Goal: Communication & Community: Answer question/provide support

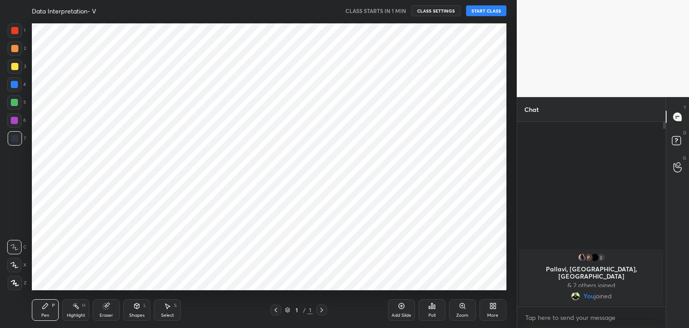
scroll to position [44600, 44389]
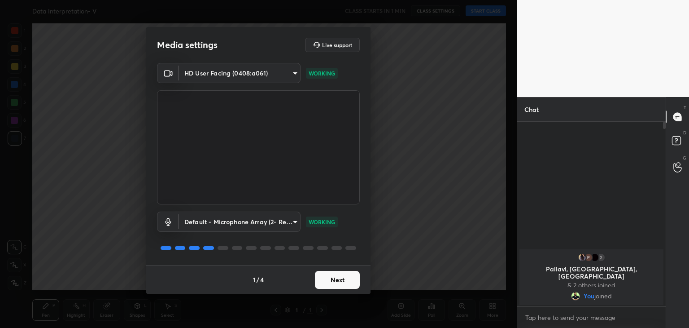
click at [334, 281] on button "Next" at bounding box center [337, 280] width 45 height 18
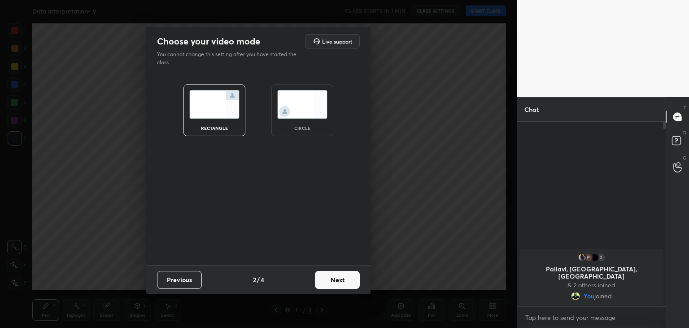
click at [350, 281] on button "Next" at bounding box center [337, 280] width 45 height 18
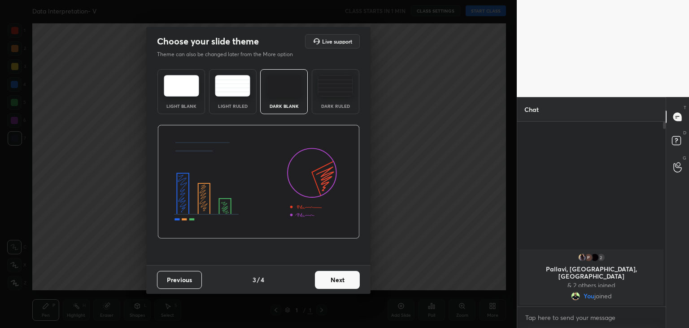
click at [348, 280] on button "Next" at bounding box center [337, 280] width 45 height 18
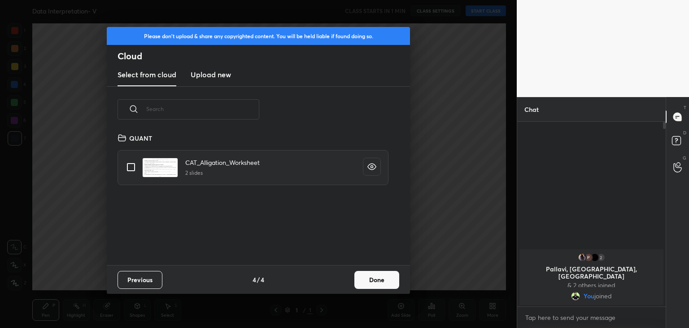
scroll to position [133, 288]
click at [370, 285] on button "Done" at bounding box center [376, 280] width 45 height 18
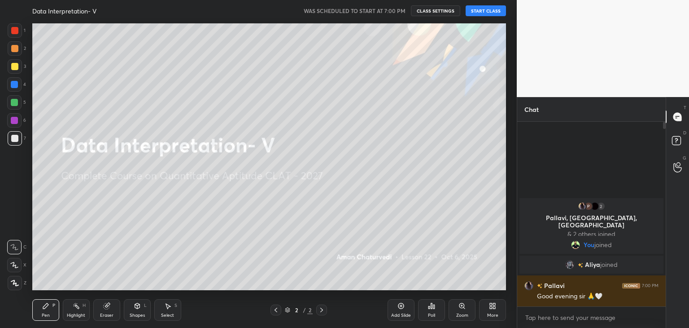
click at [483, 11] on button "START CLASS" at bounding box center [486, 10] width 40 height 11
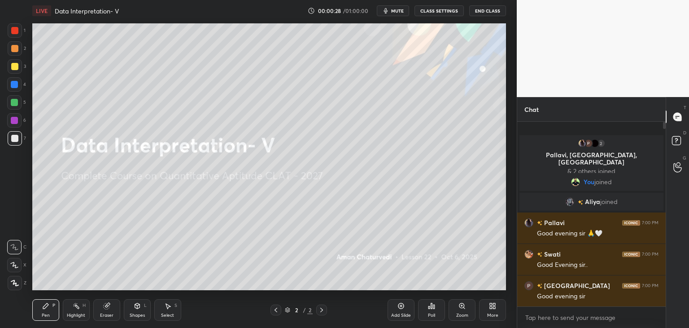
click at [497, 311] on div "More" at bounding box center [492, 310] width 27 height 22
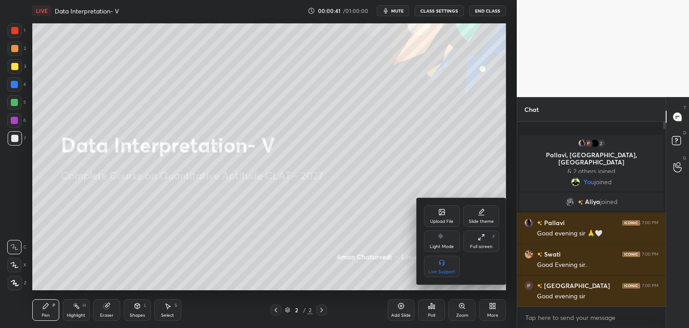
click at [449, 218] on div "Upload File" at bounding box center [442, 216] width 36 height 22
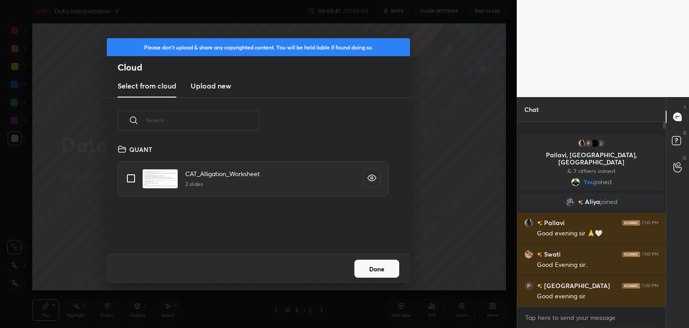
scroll to position [110, 288]
click at [217, 92] on new "Upload new" at bounding box center [211, 86] width 40 height 22
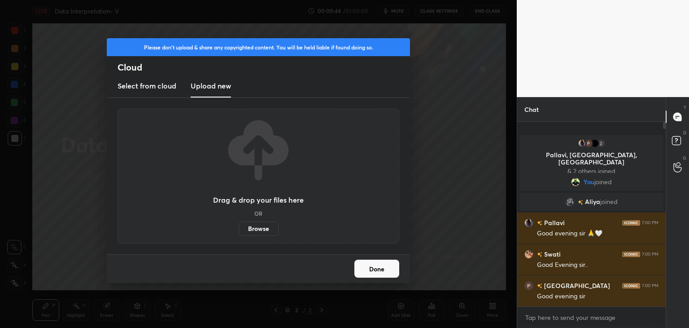
click at [263, 229] on label "Browse" at bounding box center [259, 228] width 40 height 14
click at [239, 229] on input "Browse" at bounding box center [239, 228] width 0 height 14
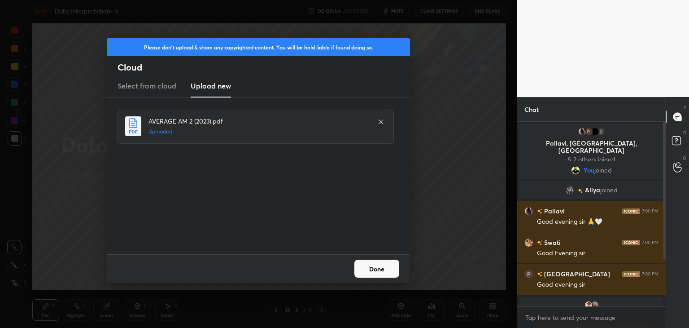
click at [373, 267] on button "Done" at bounding box center [376, 268] width 45 height 18
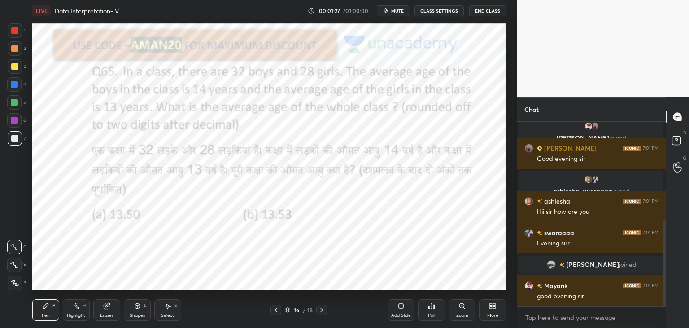
scroll to position [210, 0]
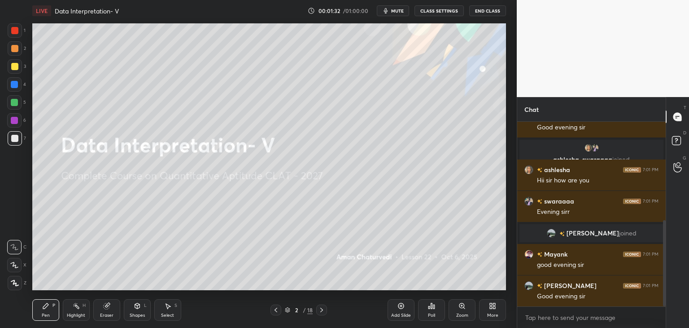
click at [499, 309] on div "More" at bounding box center [492, 310] width 27 height 22
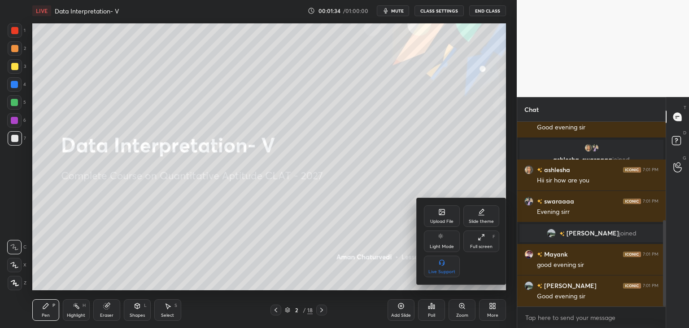
click at [433, 215] on div "Upload File" at bounding box center [442, 216] width 36 height 22
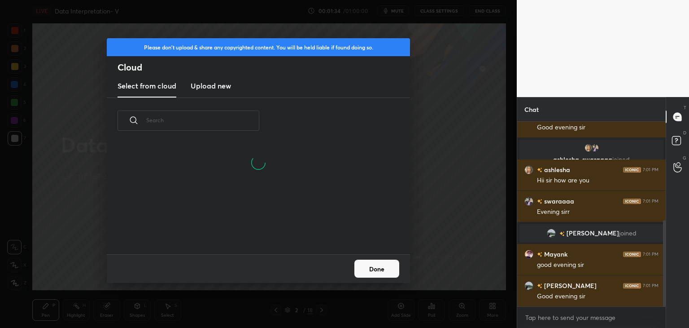
scroll to position [110, 288]
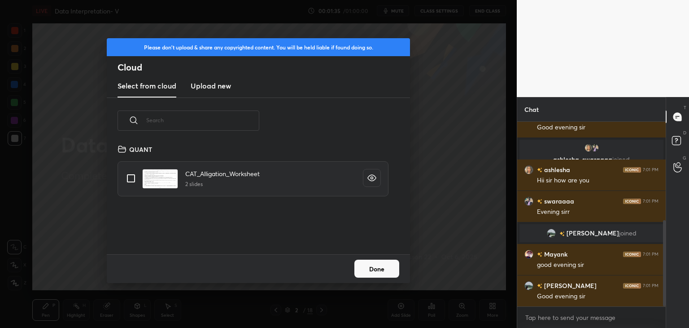
click at [222, 88] on h3 "Upload new" at bounding box center [211, 85] width 40 height 11
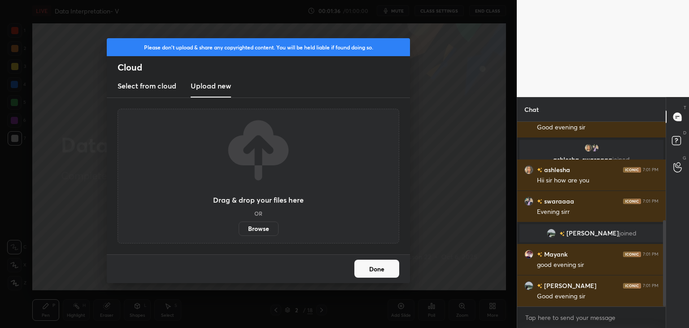
click at [259, 230] on label "Browse" at bounding box center [259, 228] width 40 height 14
click at [239, 230] on input "Browse" at bounding box center [239, 228] width 0 height 14
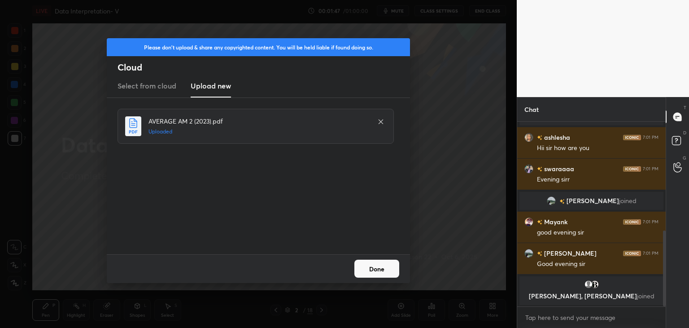
scroll to position [295, 0]
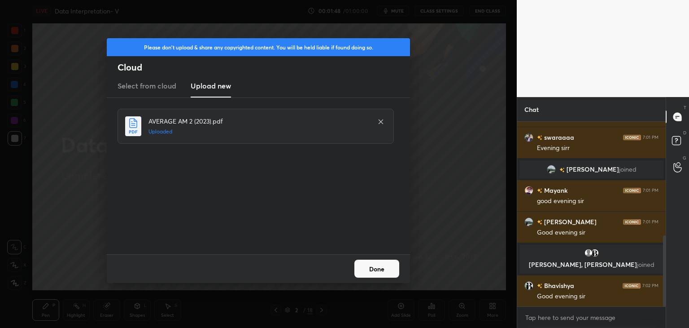
click at [381, 264] on button "Done" at bounding box center [376, 268] width 45 height 18
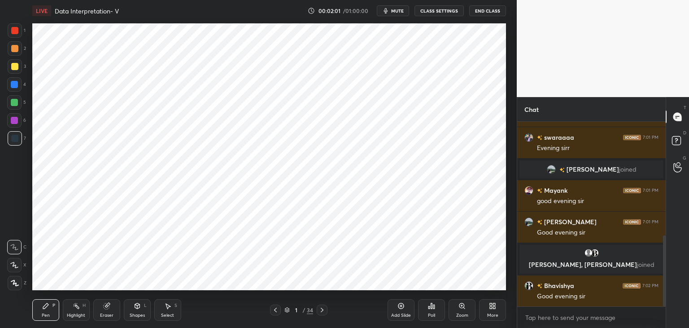
click at [497, 311] on div "More" at bounding box center [492, 310] width 27 height 22
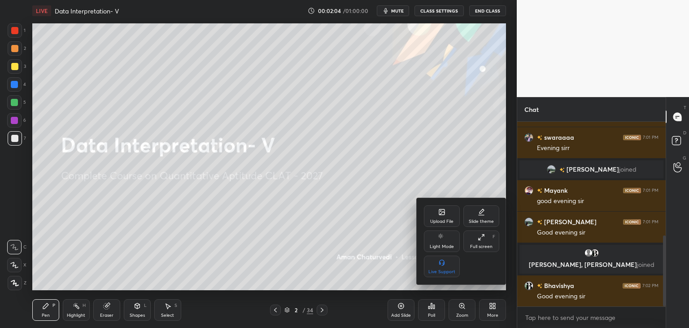
click at [436, 211] on div "Upload File" at bounding box center [442, 216] width 36 height 22
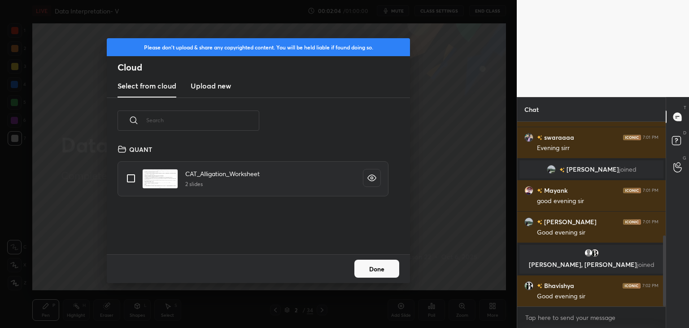
scroll to position [110, 288]
click at [219, 83] on h3 "Upload new" at bounding box center [211, 85] width 40 height 11
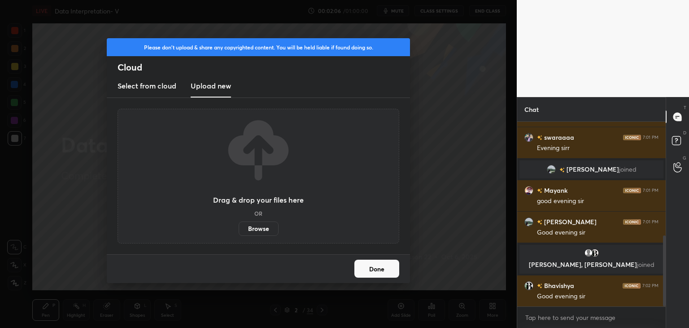
click at [262, 234] on label "Browse" at bounding box center [259, 228] width 40 height 14
click at [239, 234] on input "Browse" at bounding box center [239, 228] width 0 height 14
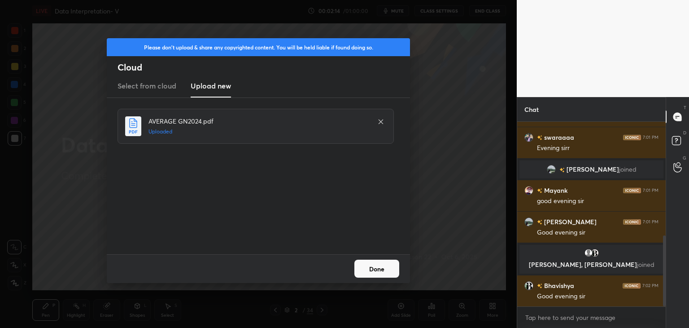
click at [383, 272] on button "Done" at bounding box center [376, 268] width 45 height 18
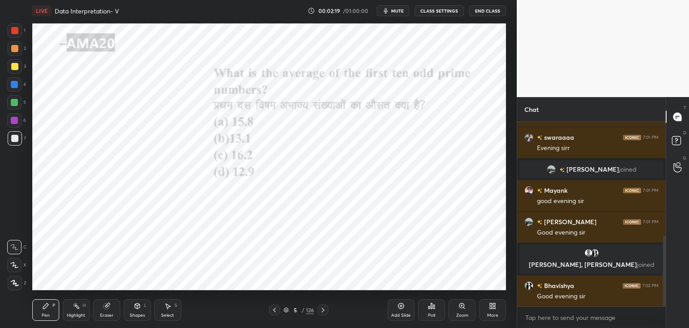
click at [282, 305] on div "5 / 126" at bounding box center [298, 309] width 59 height 11
click at [284, 308] on icon at bounding box center [286, 308] width 4 height 2
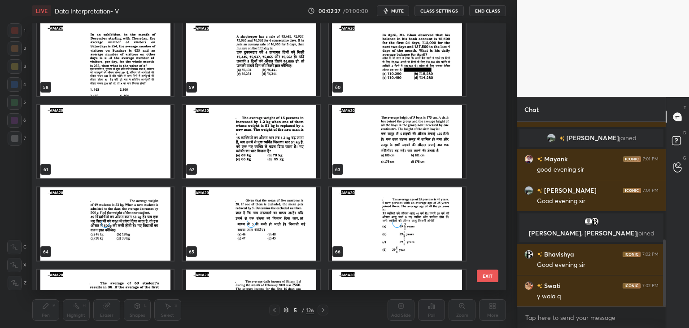
scroll to position [1579, 0]
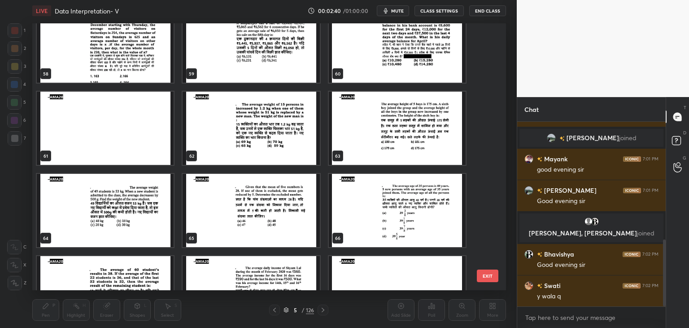
click at [255, 192] on img "grid" at bounding box center [251, 210] width 137 height 73
click at [253, 189] on img "grid" at bounding box center [251, 210] width 137 height 73
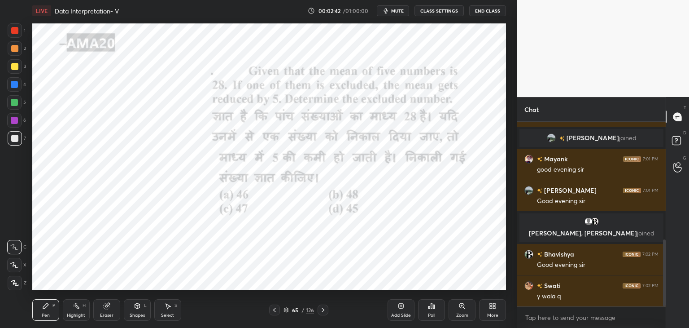
click at [16, 28] on div at bounding box center [14, 30] width 7 height 7
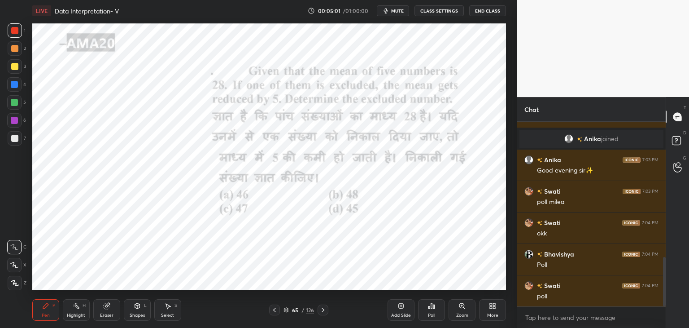
scroll to position [537, 0]
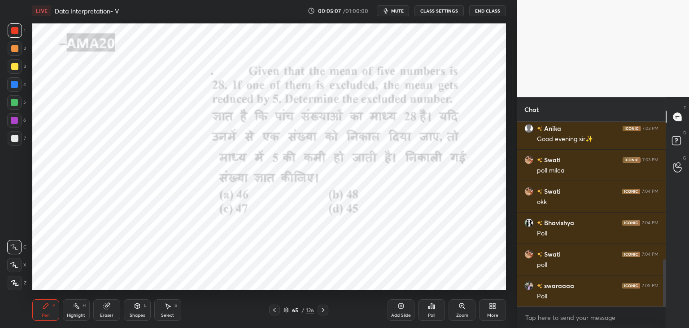
click at [434, 313] on div "Poll" at bounding box center [431, 315] width 7 height 4
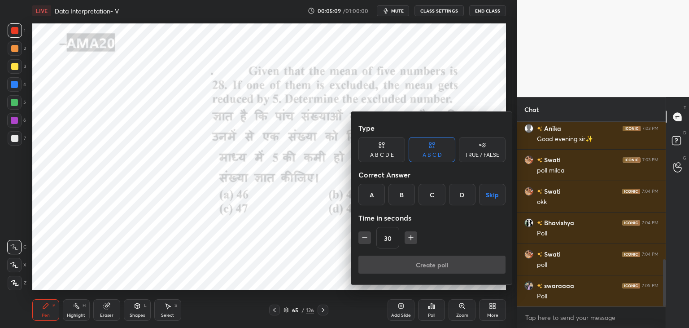
click at [400, 195] on div "B" at bounding box center [402, 195] width 26 height 22
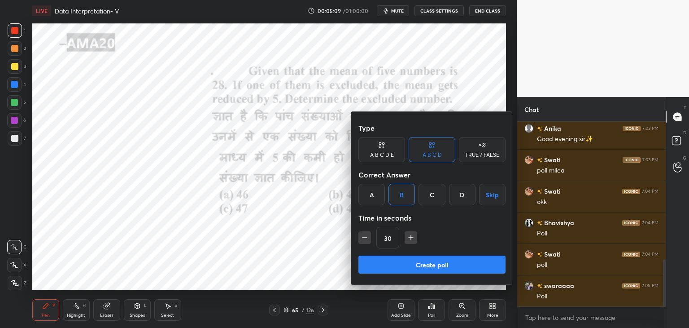
click at [415, 265] on button "Create poll" at bounding box center [432, 264] width 147 height 18
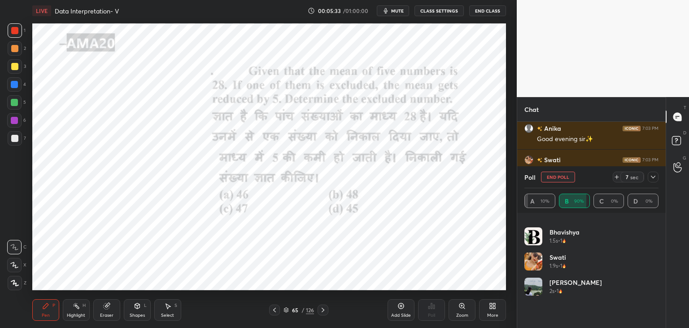
scroll to position [0, 0]
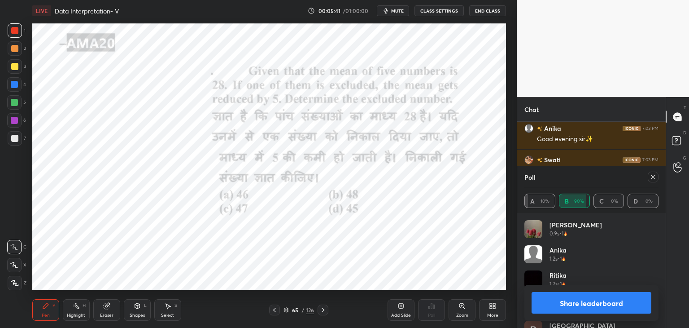
click at [574, 300] on button "Share leaderboard" at bounding box center [592, 303] width 120 height 22
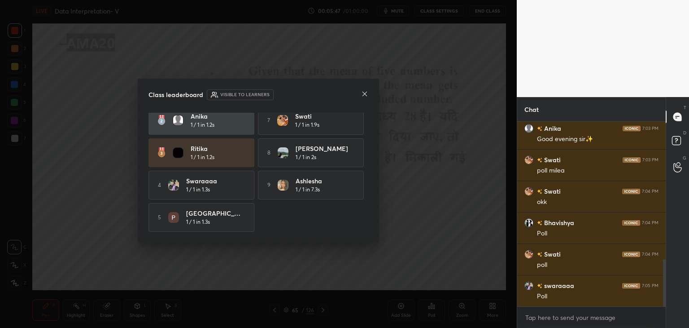
click at [364, 94] on icon at bounding box center [365, 94] width 4 height 4
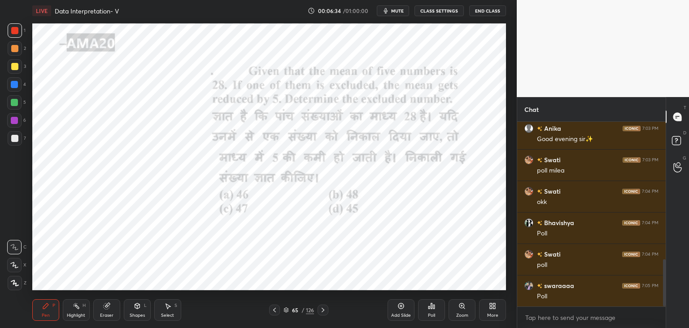
scroll to position [558, 0]
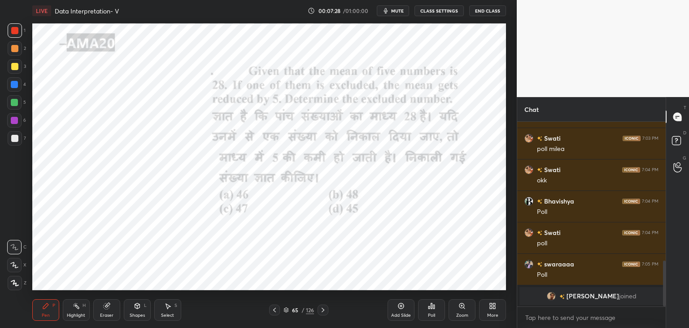
click at [17, 111] on div "5" at bounding box center [16, 104] width 19 height 18
click at [135, 306] on icon at bounding box center [137, 305] width 5 height 5
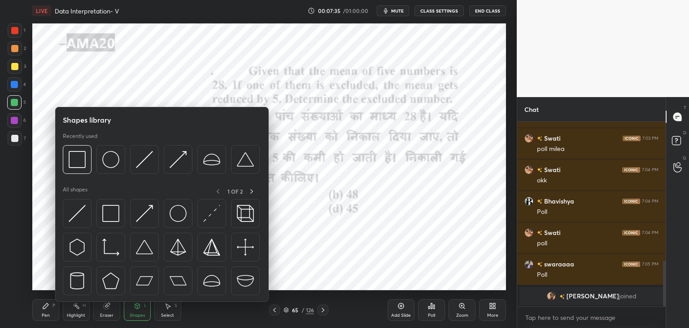
click at [145, 228] on div at bounding box center [162, 249] width 198 height 101
click at [148, 210] on img at bounding box center [144, 213] width 17 height 17
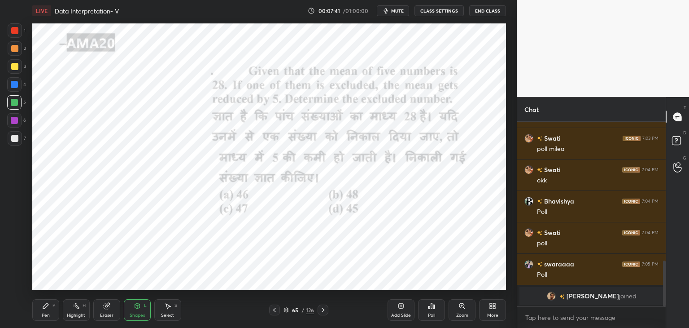
click at [39, 311] on div "Pen P" at bounding box center [45, 310] width 27 height 22
click at [18, 260] on div at bounding box center [14, 265] width 14 height 14
click at [138, 307] on icon at bounding box center [137, 305] width 5 height 5
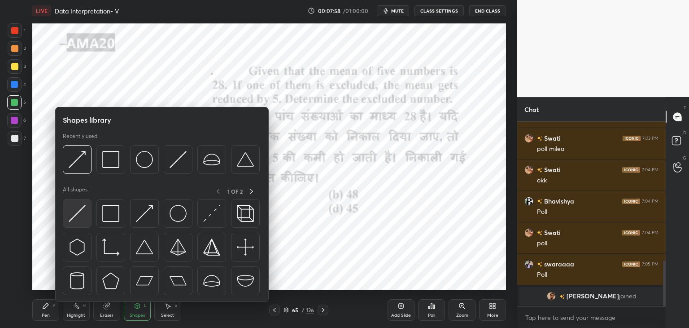
click at [91, 218] on div at bounding box center [77, 213] width 29 height 29
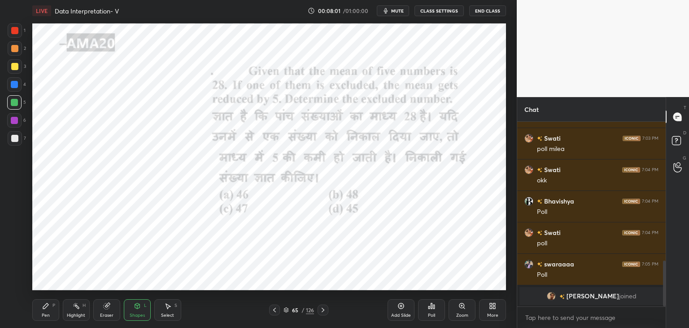
click at [50, 313] on div "Pen P" at bounding box center [45, 310] width 27 height 22
click at [18, 119] on div at bounding box center [14, 120] width 14 height 14
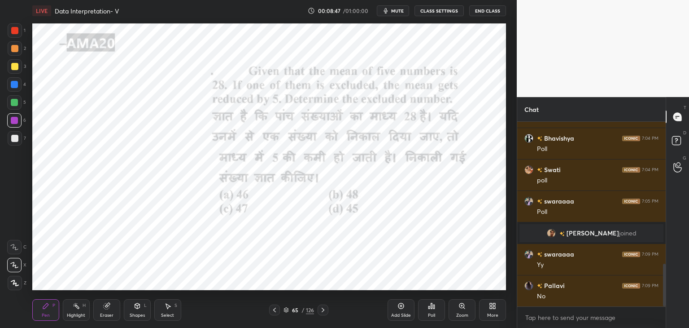
scroll to position [614, 0]
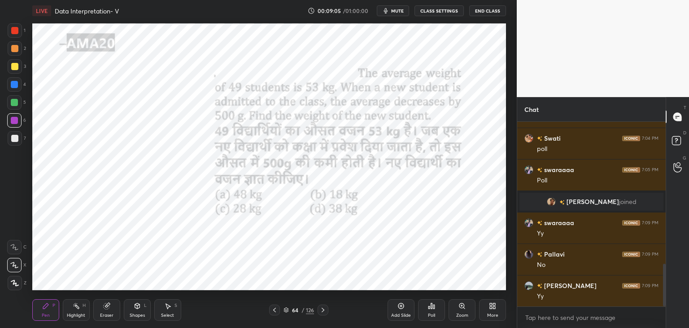
click at [135, 308] on icon at bounding box center [137, 305] width 7 height 7
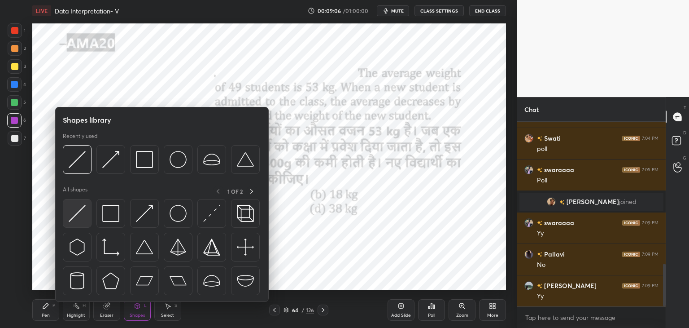
click at [81, 207] on img at bounding box center [77, 213] width 17 height 17
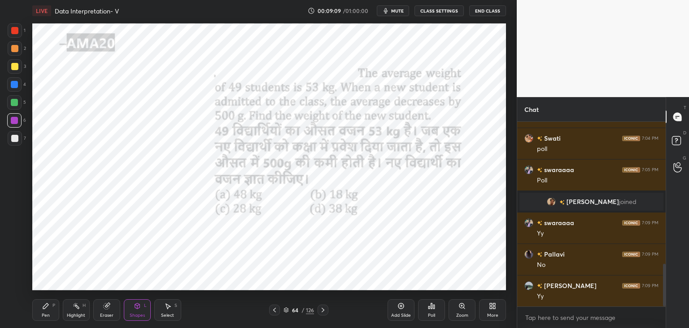
scroll to position [645, 0]
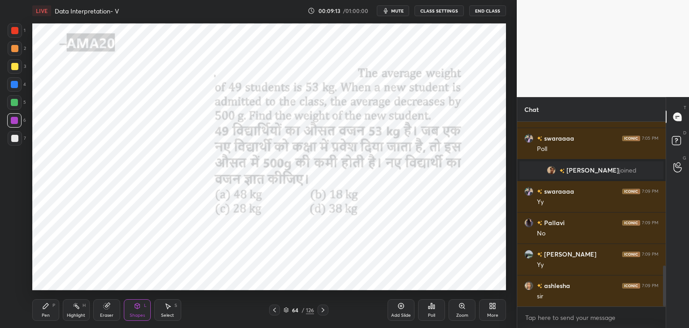
click at [34, 307] on div "Pen P" at bounding box center [45, 310] width 27 height 22
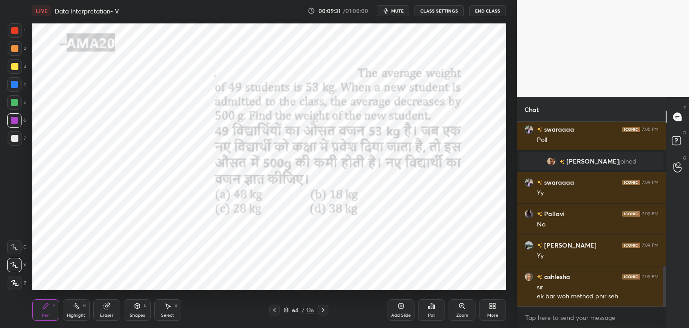
scroll to position [686, 0]
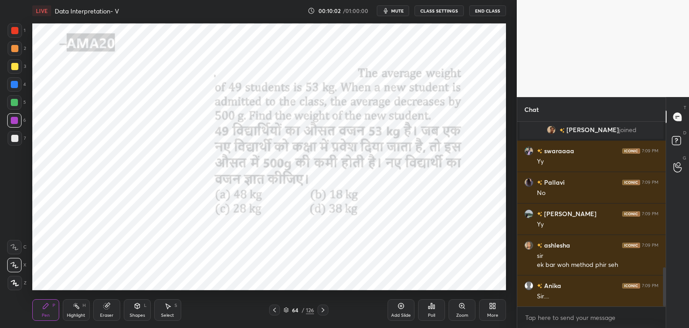
click at [17, 34] on div at bounding box center [14, 30] width 7 height 7
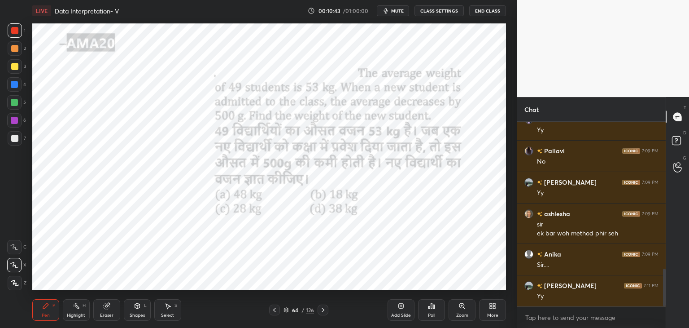
click at [76, 307] on rect at bounding box center [77, 306] width 4 height 4
click at [19, 283] on div at bounding box center [14, 283] width 14 height 14
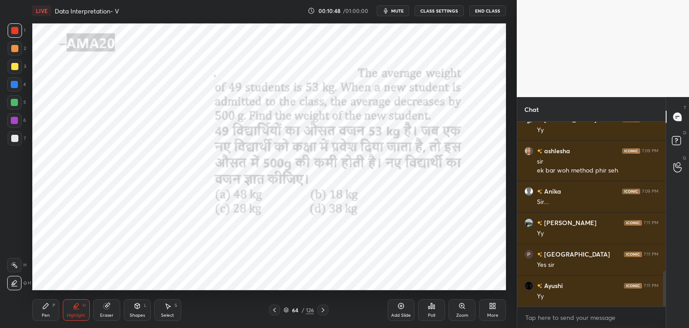
scroll to position [811, 0]
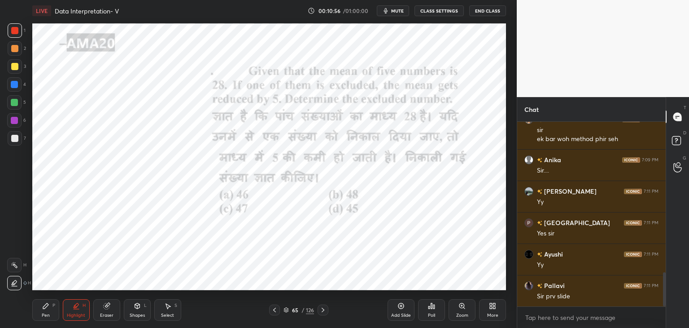
click at [48, 311] on div "Pen P" at bounding box center [45, 310] width 27 height 22
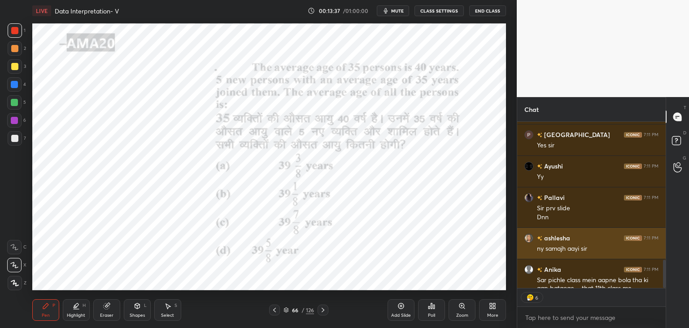
scroll to position [917, 0]
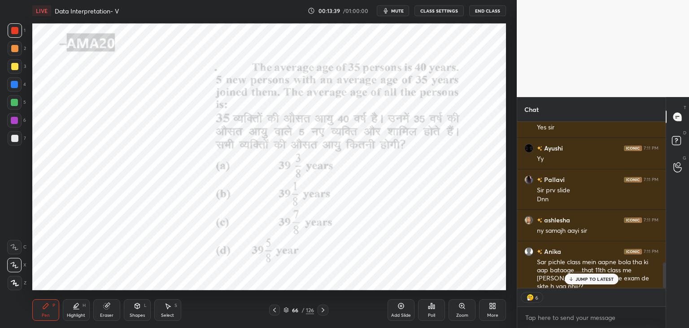
click at [598, 283] on div "JUMP TO LATEST" at bounding box center [591, 278] width 54 height 11
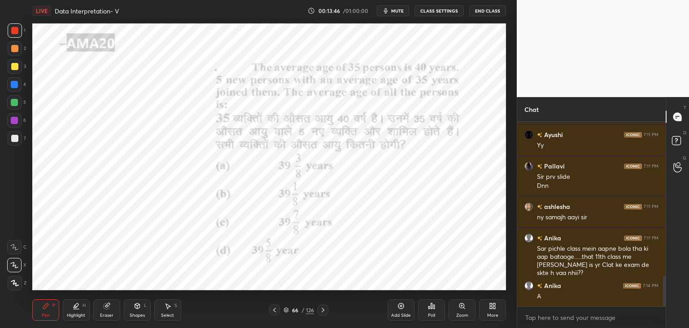
scroll to position [962, 0]
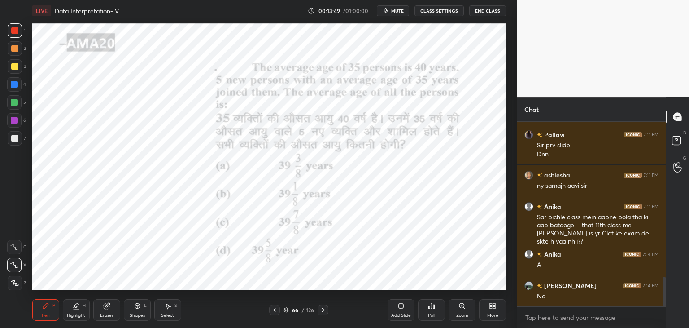
click at [430, 308] on icon at bounding box center [431, 305] width 7 height 7
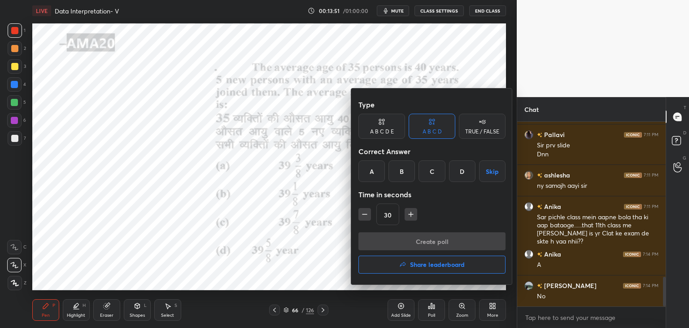
click at [368, 172] on div "A" at bounding box center [372, 171] width 26 height 22
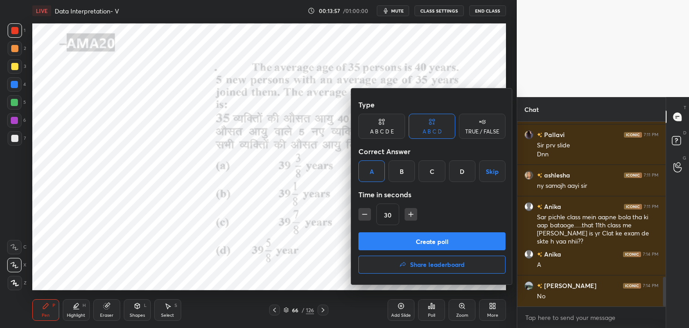
click at [342, 241] on div at bounding box center [344, 164] width 689 height 328
click at [344, 240] on div "Type A B C D E A B C D TRUE / FALSE Correct Answer A B C D Skip Time in seconds…" at bounding box center [344, 164] width 689 height 328
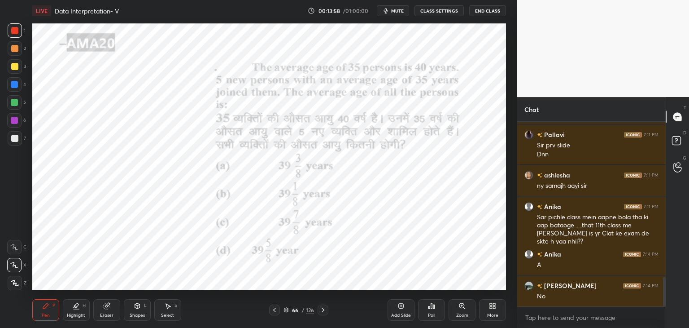
click at [431, 306] on icon at bounding box center [431, 305] width 7 height 7
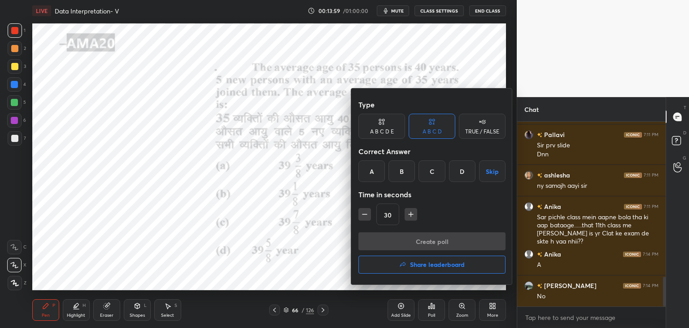
click at [375, 177] on div "A" at bounding box center [372, 171] width 26 height 22
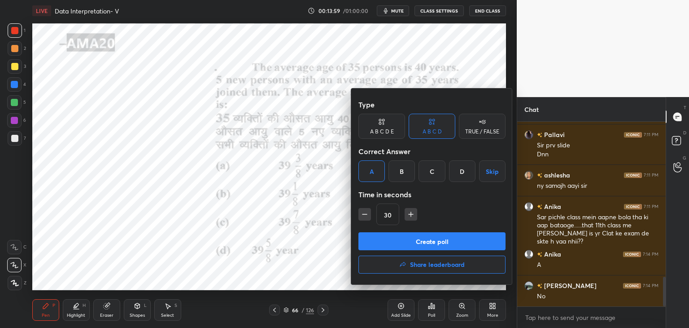
click at [398, 241] on button "Create poll" at bounding box center [432, 241] width 147 height 18
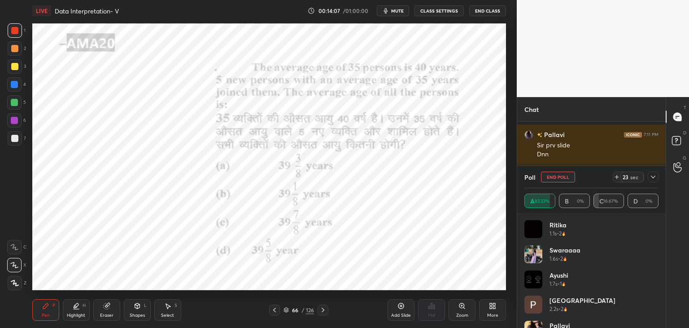
scroll to position [1030, 0]
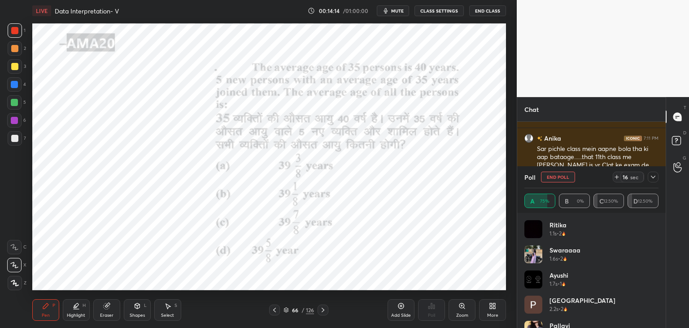
click at [394, 12] on span "mute" at bounding box center [397, 11] width 13 height 6
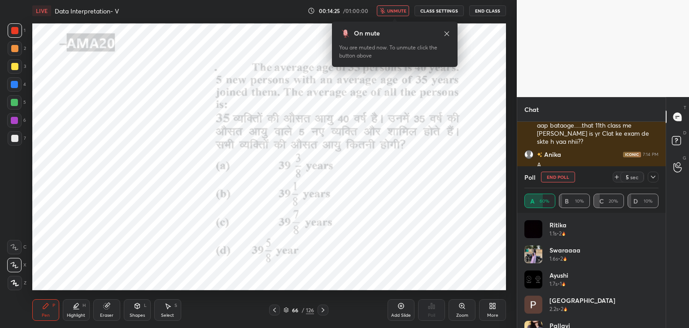
scroll to position [926, 0]
click at [396, 11] on span "unmute" at bounding box center [396, 11] width 19 height 6
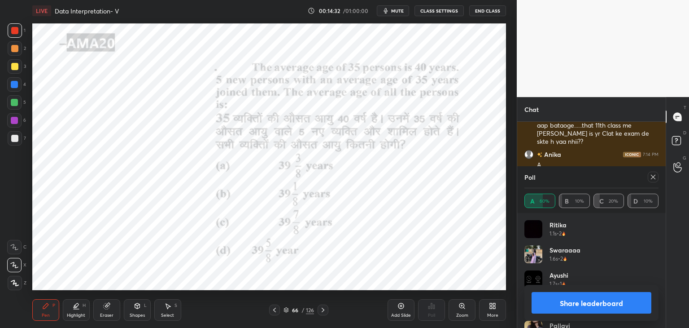
click at [586, 308] on button "Share leaderboard" at bounding box center [592, 303] width 120 height 22
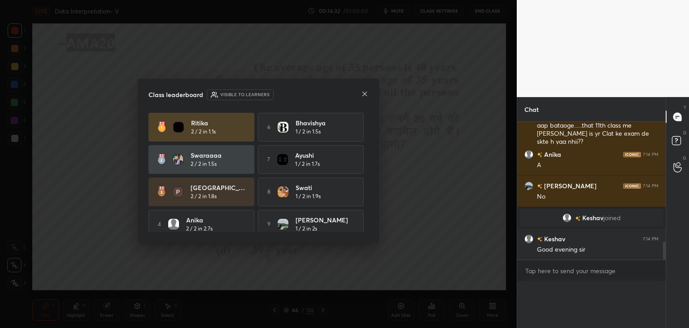
scroll to position [169, 146]
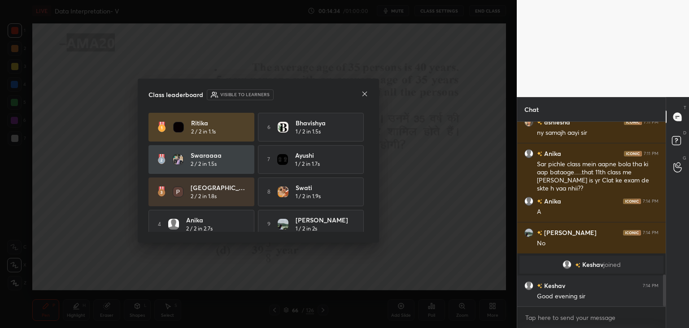
click at [367, 92] on icon at bounding box center [364, 93] width 7 height 7
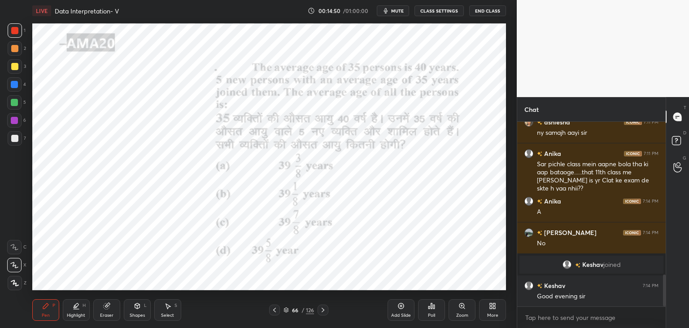
click at [133, 306] on div "Shapes L" at bounding box center [137, 310] width 27 height 22
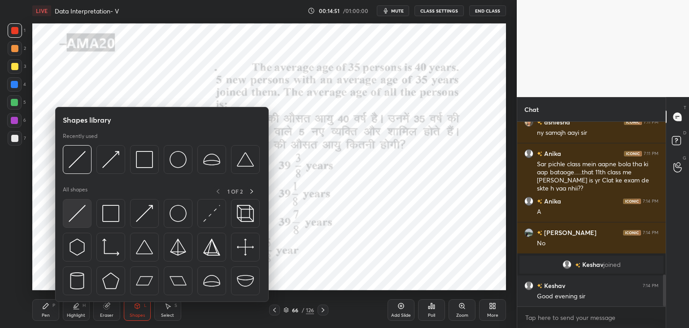
click at [83, 207] on img at bounding box center [77, 213] width 17 height 17
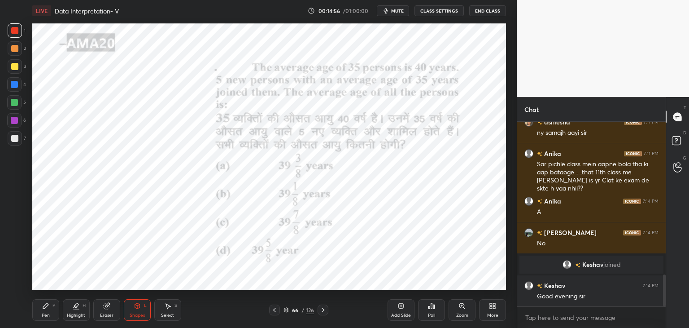
click at [44, 307] on icon at bounding box center [45, 305] width 5 height 5
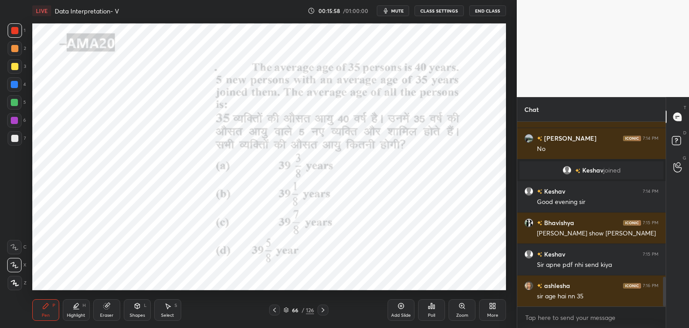
scroll to position [1013, 0]
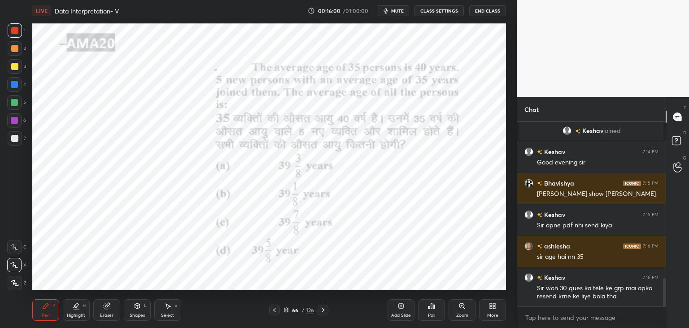
click at [19, 121] on div at bounding box center [14, 120] width 14 height 14
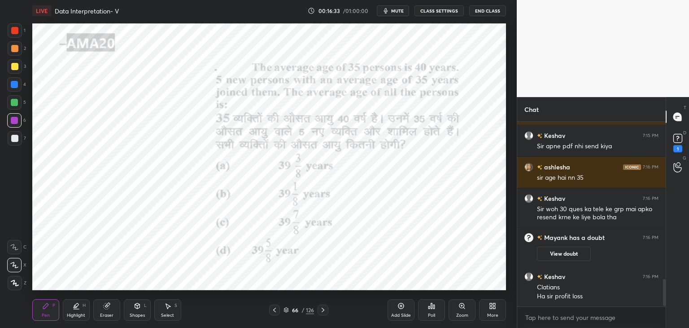
scroll to position [1089, 0]
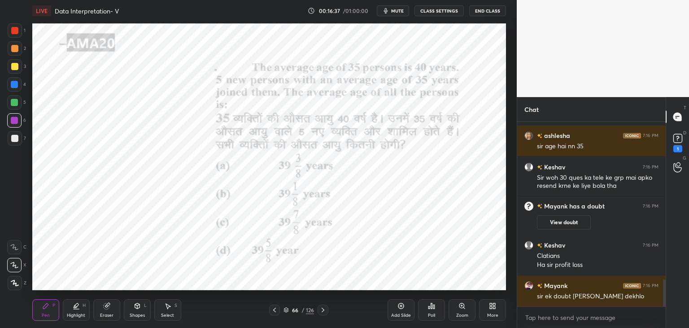
click at [683, 141] on icon at bounding box center [677, 137] width 13 height 13
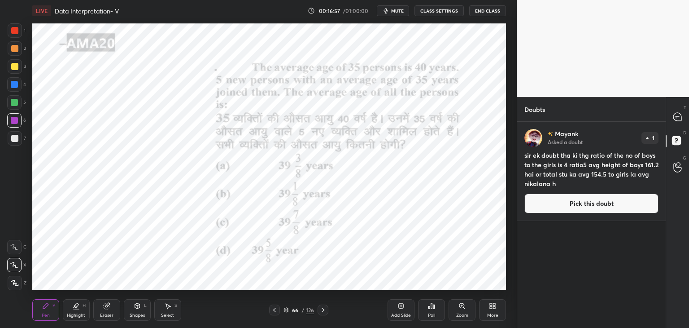
click at [512, 145] on div "1 2 3 4 5 6 7 C X Z C X Z E E Erase all H H LIVE Data Interpretation- V 00:16:5…" at bounding box center [258, 164] width 517 height 328
click at [689, 118] on div "T Messages (T)" at bounding box center [677, 116] width 23 height 25
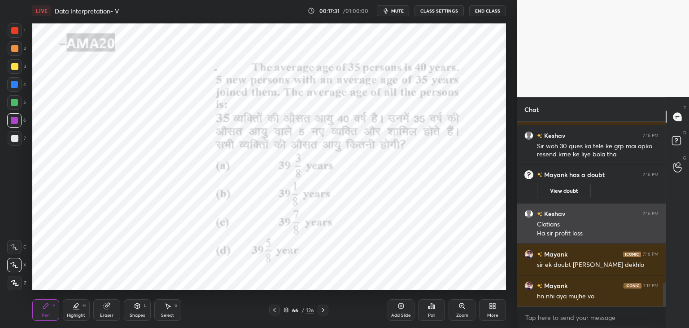
scroll to position [1275, 0]
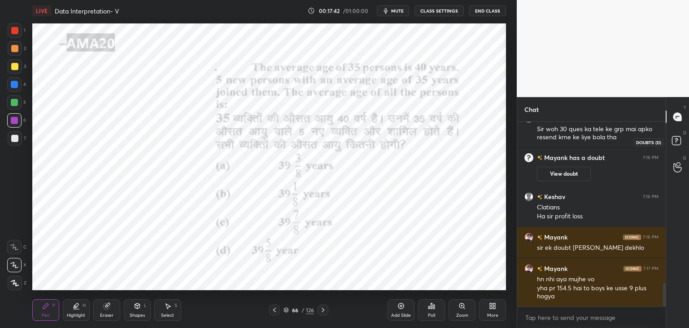
click at [685, 143] on icon at bounding box center [678, 142] width 16 height 16
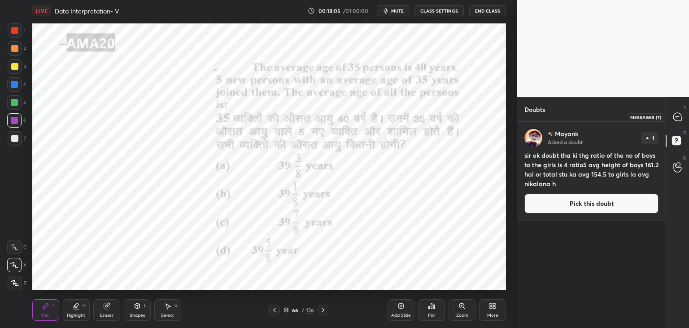
click at [682, 117] on icon at bounding box center [677, 116] width 9 height 9
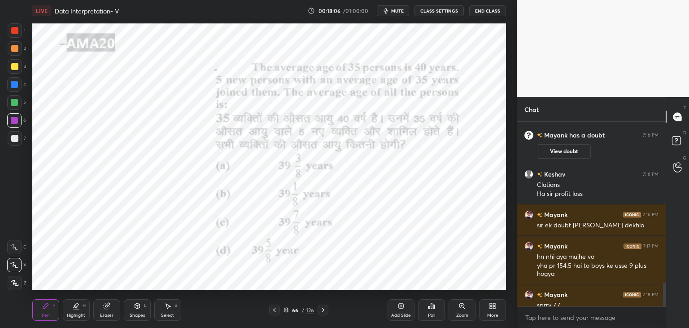
scroll to position [1307, 0]
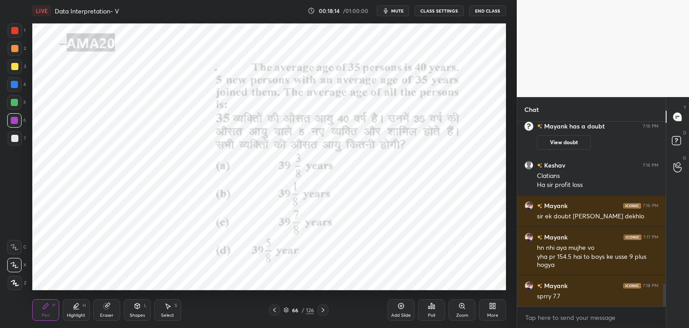
click at [14, 21] on div "1 2 3 4 5 6 7 C X Z C X Z E E Erase all H H LIVE Data Interpretation- V 00:18:1…" at bounding box center [255, 164] width 510 height 328
click at [20, 85] on div at bounding box center [14, 84] width 14 height 14
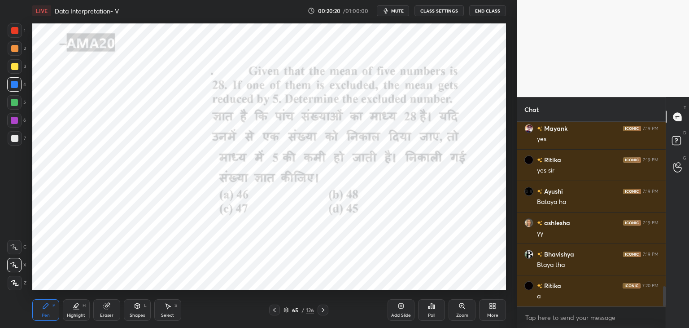
scroll to position [1526, 0]
click at [402, 310] on div "Add Slide" at bounding box center [401, 310] width 27 height 22
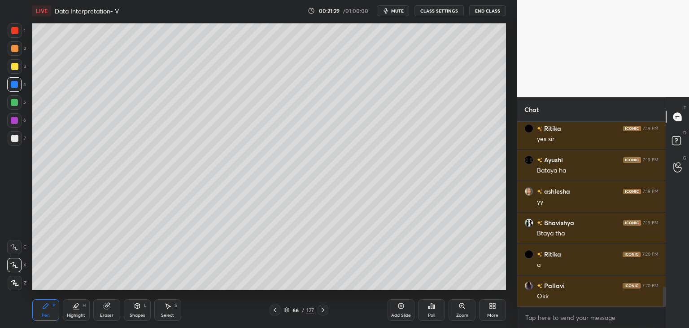
click at [14, 66] on div at bounding box center [14, 66] width 7 height 7
click at [108, 305] on icon at bounding box center [107, 306] width 6 height 6
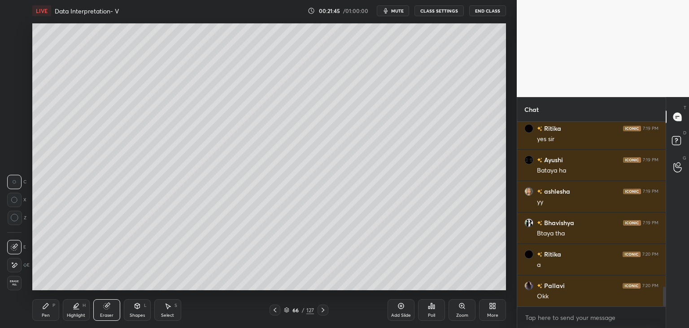
click at [17, 285] on span "Erase all" at bounding box center [14, 283] width 13 height 6
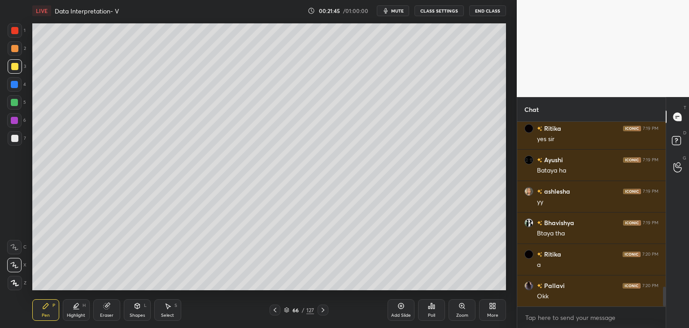
click at [32, 303] on div "Pen P" at bounding box center [45, 310] width 27 height 22
click at [139, 306] on icon at bounding box center [137, 305] width 5 height 5
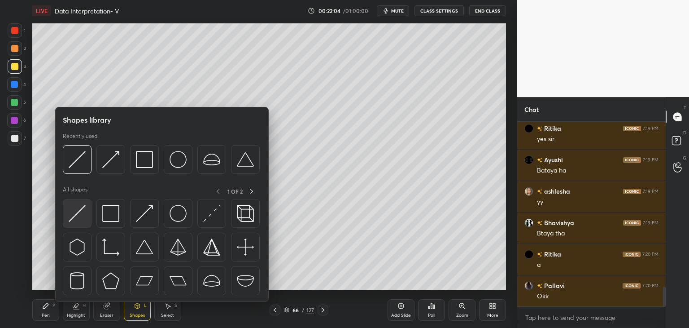
click at [83, 211] on img at bounding box center [77, 213] width 17 height 17
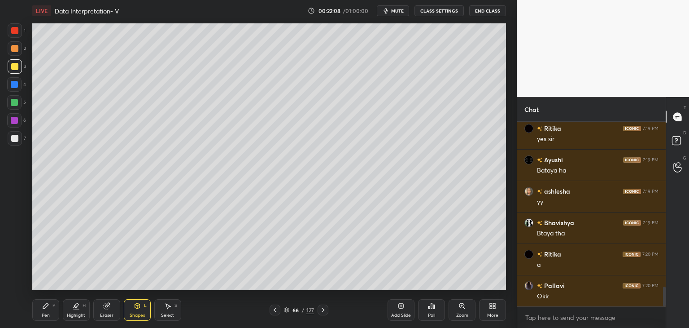
click at [52, 307] on div "P" at bounding box center [53, 305] width 3 height 4
click at [135, 306] on icon at bounding box center [137, 305] width 5 height 5
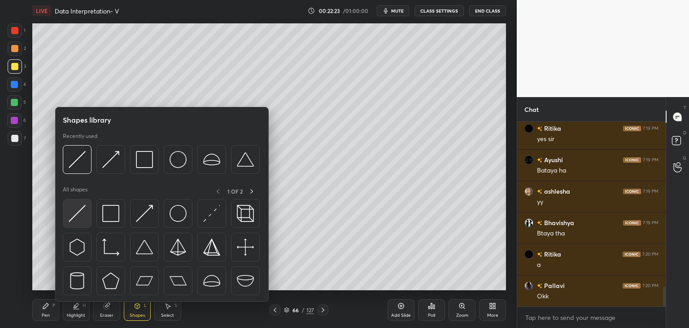
click at [79, 213] on img at bounding box center [77, 213] width 17 height 17
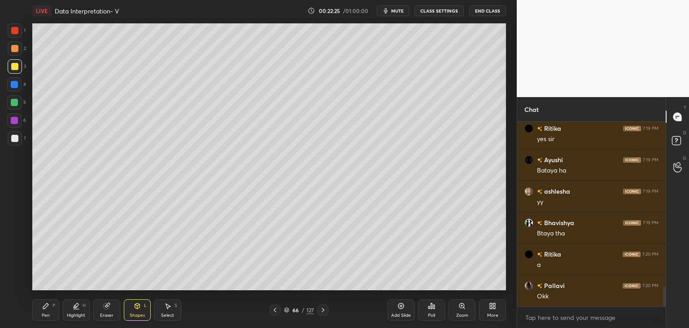
click at [44, 303] on icon at bounding box center [45, 305] width 7 height 7
click at [143, 306] on div "Shapes L" at bounding box center [137, 310] width 27 height 22
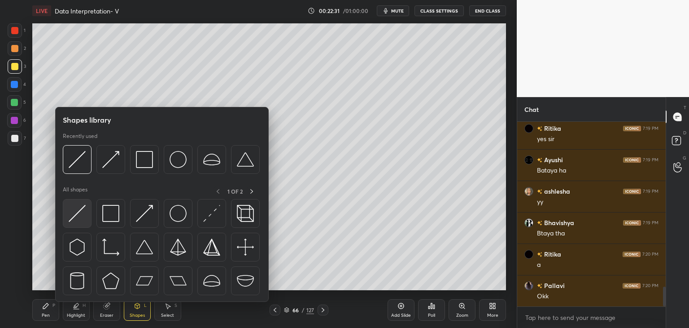
click at [91, 211] on div at bounding box center [77, 213] width 29 height 29
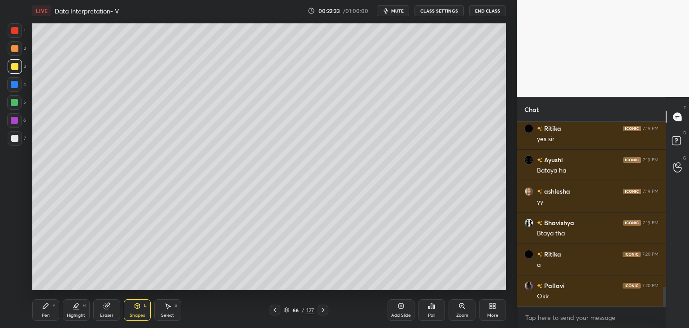
click at [56, 304] on div "Pen P" at bounding box center [45, 310] width 27 height 22
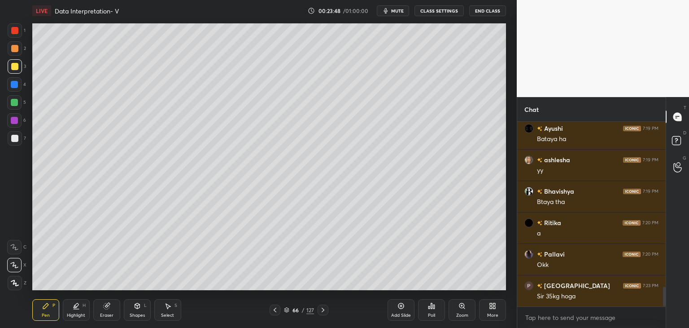
click at [495, 306] on icon at bounding box center [494, 307] width 2 height 2
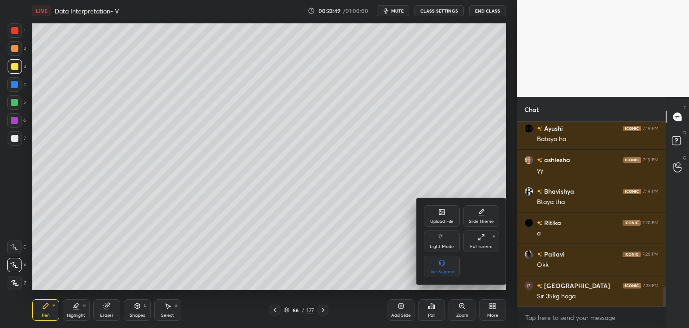
click at [446, 207] on div "Upload File" at bounding box center [442, 216] width 36 height 22
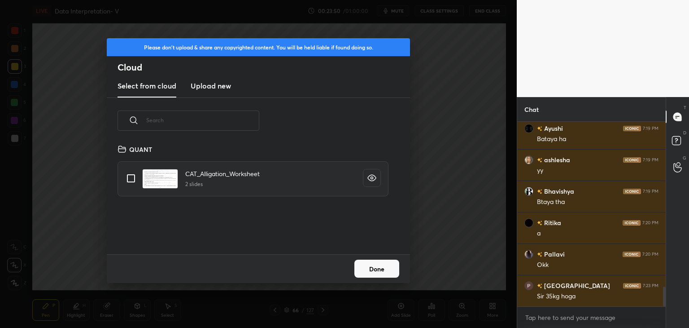
scroll to position [110, 288]
click at [217, 87] on h3 "Upload new" at bounding box center [211, 85] width 40 height 11
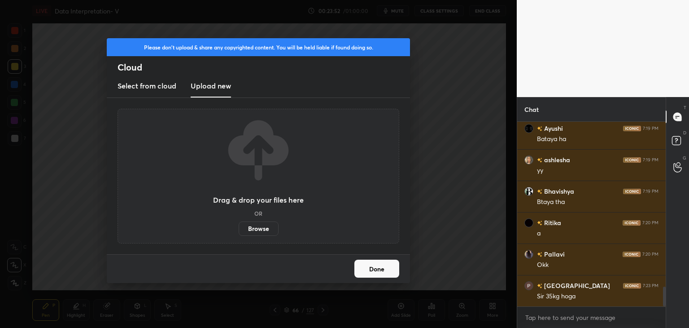
click at [257, 227] on label "Browse" at bounding box center [259, 228] width 40 height 14
click at [239, 227] on input "Browse" at bounding box center [239, 228] width 0 height 14
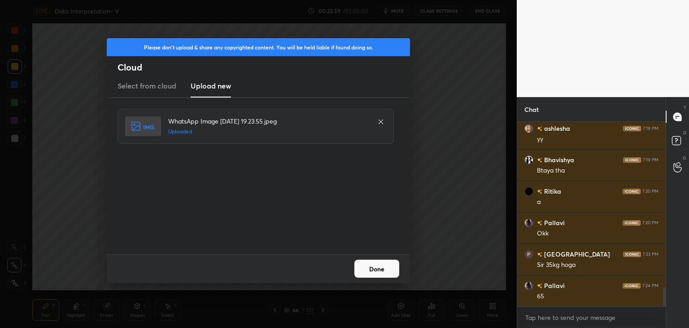
click at [375, 268] on button "Done" at bounding box center [376, 268] width 45 height 18
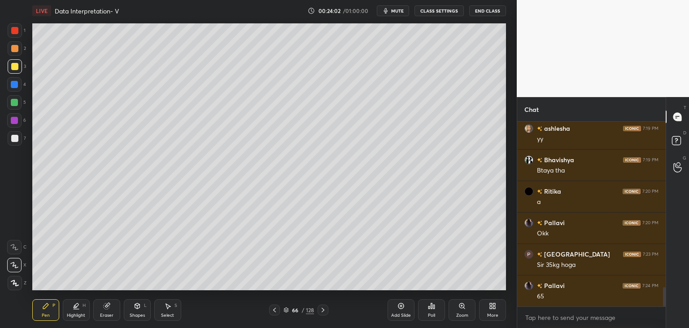
click at [19, 29] on div at bounding box center [15, 30] width 14 height 14
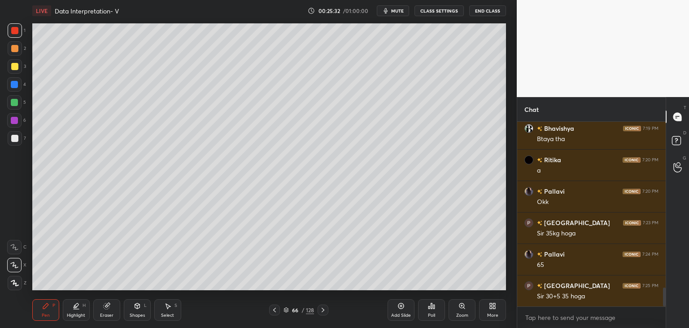
click at [108, 306] on icon at bounding box center [107, 306] width 6 height 6
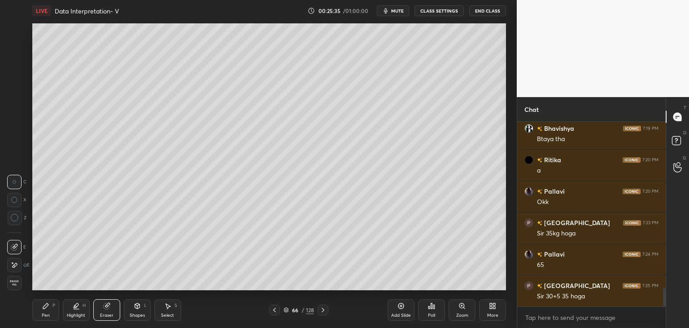
click at [47, 307] on icon at bounding box center [45, 305] width 7 height 7
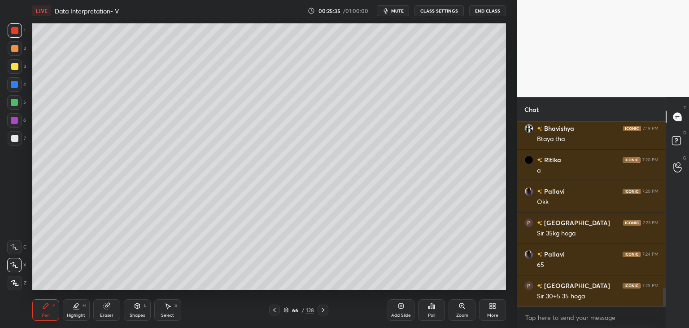
click at [57, 304] on div "Pen P" at bounding box center [45, 310] width 27 height 22
click at [106, 309] on div "Eraser" at bounding box center [106, 310] width 27 height 22
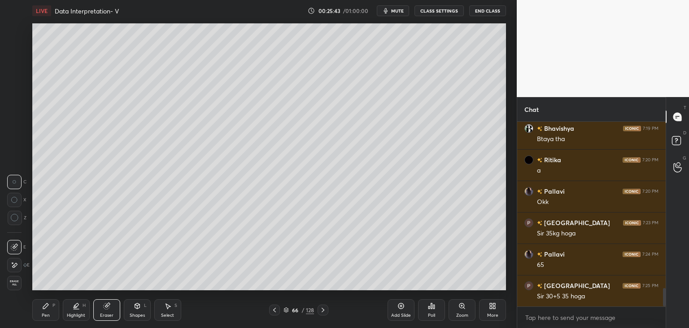
scroll to position [1652, 0]
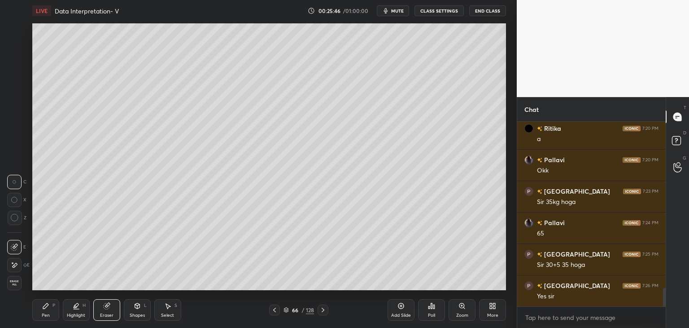
click at [44, 307] on icon at bounding box center [45, 305] width 5 height 5
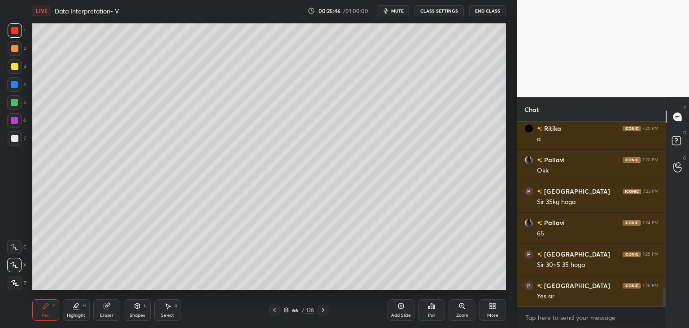
click at [47, 309] on icon at bounding box center [45, 305] width 7 height 7
click at [16, 139] on div at bounding box center [14, 138] width 7 height 7
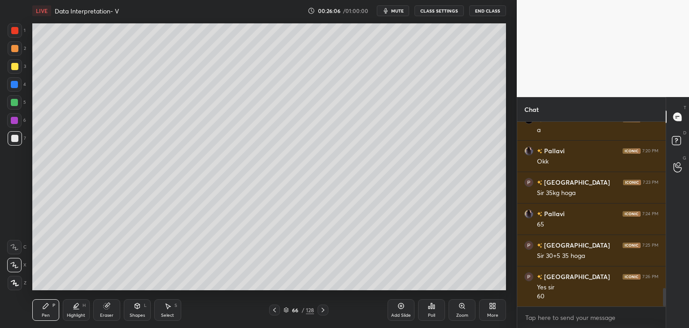
scroll to position [1683, 0]
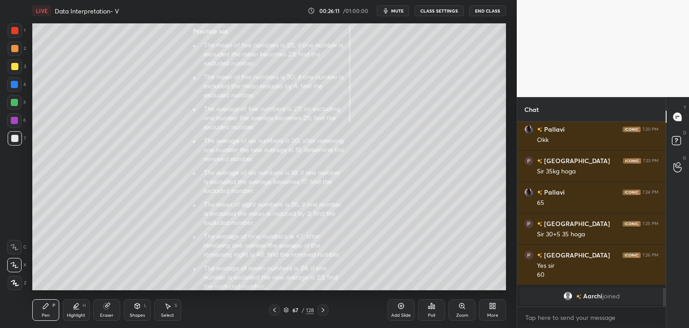
click at [464, 311] on div "Zoom" at bounding box center [462, 310] width 27 height 22
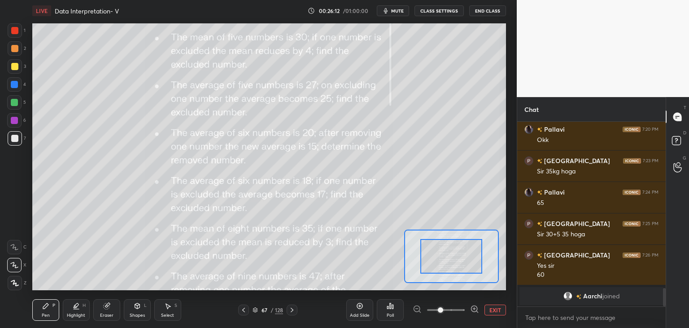
click at [474, 303] on div "Add Slide Poll EXIT" at bounding box center [426, 309] width 160 height 50
click at [474, 307] on icon at bounding box center [474, 308] width 0 height 2
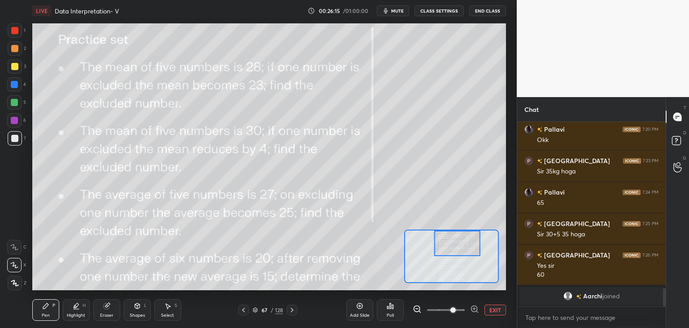
click at [17, 32] on div at bounding box center [14, 30] width 7 height 7
click at [19, 251] on div at bounding box center [14, 247] width 14 height 14
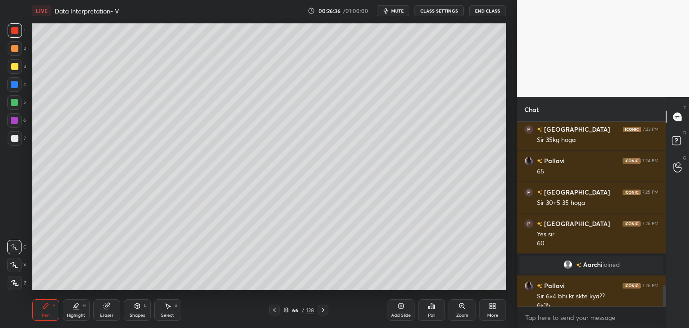
scroll to position [1409, 0]
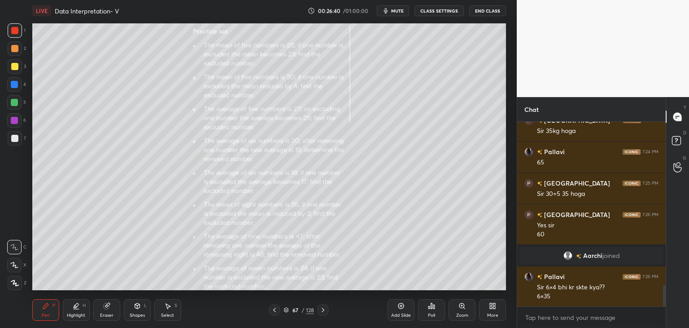
click at [467, 309] on div "Zoom" at bounding box center [462, 310] width 27 height 22
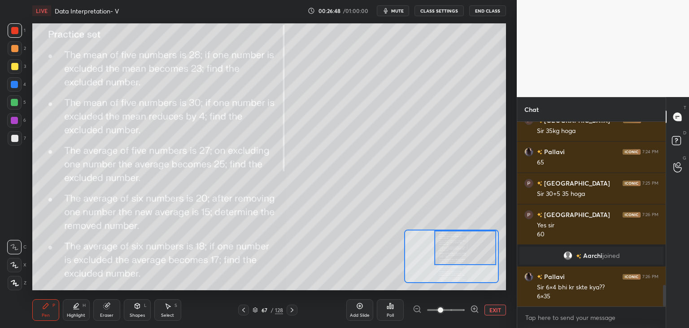
click at [147, 315] on div "Shapes L" at bounding box center [137, 310] width 27 height 22
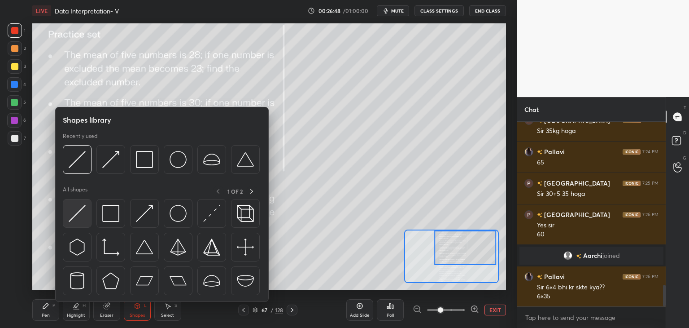
click at [85, 219] on img at bounding box center [77, 213] width 17 height 17
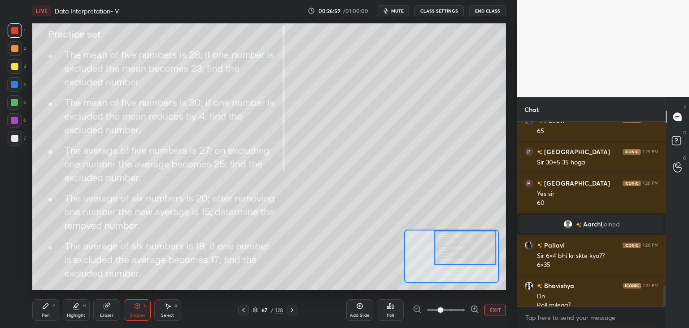
scroll to position [1449, 0]
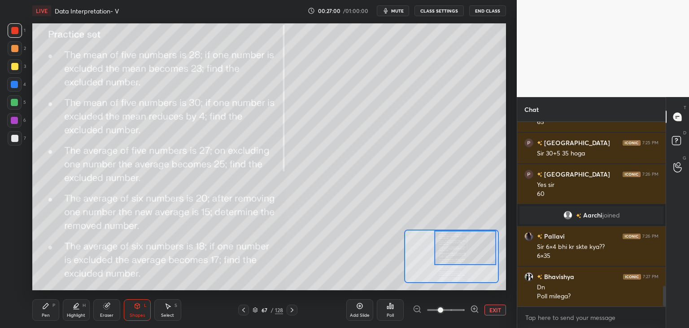
click at [41, 309] on div "Pen P" at bounding box center [45, 310] width 27 height 22
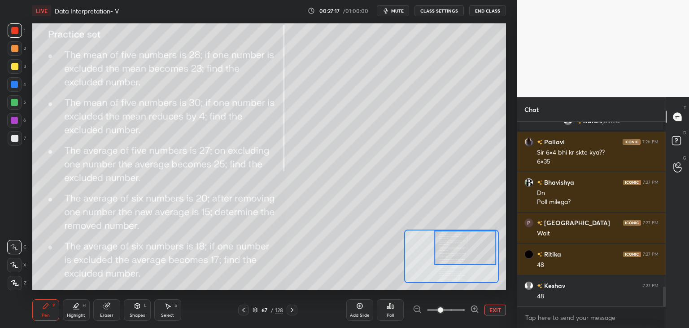
scroll to position [1575, 0]
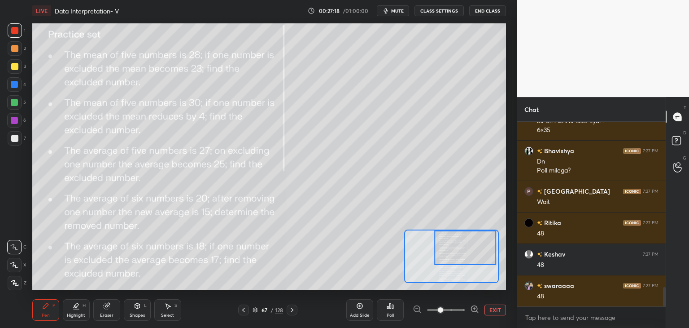
click at [396, 4] on div "LIVE Data Interpretation- V 00:27:18 / 01:00:00 mute CLASS SETTINGS End Class" at bounding box center [269, 11] width 474 height 22
click at [403, 11] on span "mute" at bounding box center [397, 11] width 13 height 6
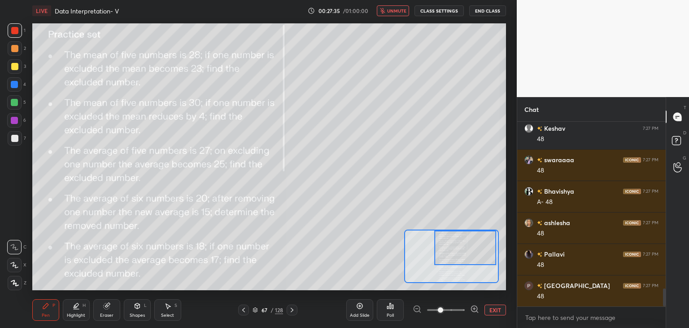
scroll to position [1732, 0]
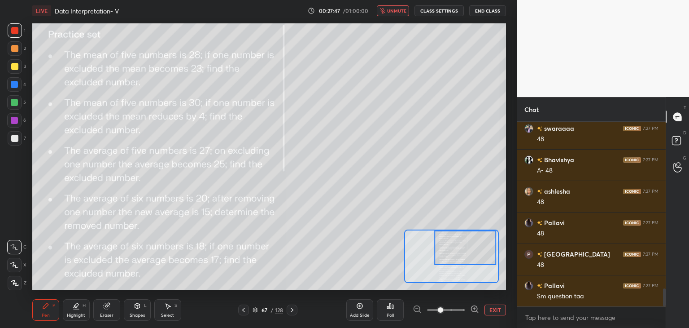
click at [395, 13] on span "unmute" at bounding box center [396, 11] width 19 height 6
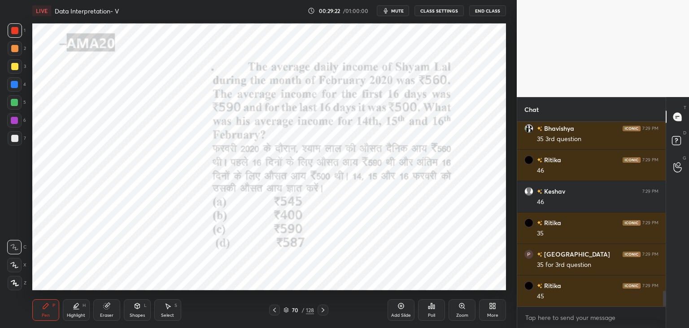
scroll to position [2015, 0]
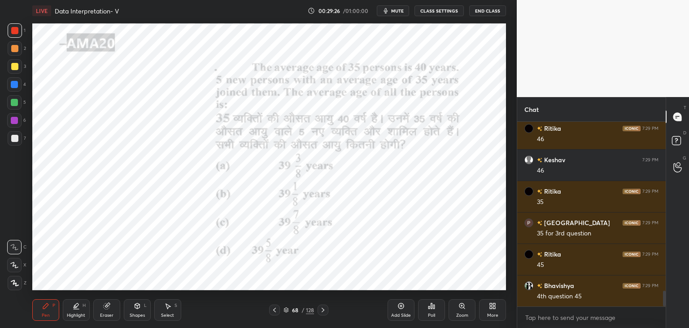
click at [495, 311] on div "More" at bounding box center [492, 310] width 27 height 22
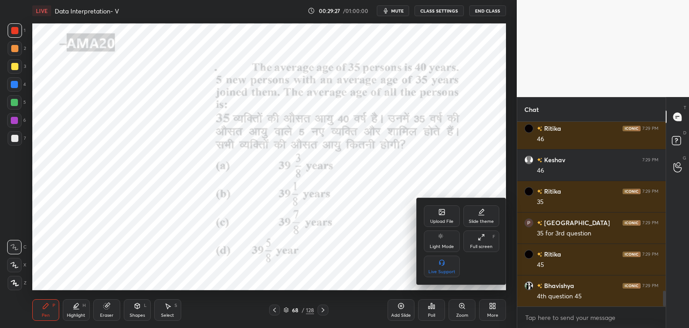
click at [443, 218] on div "Upload File" at bounding box center [442, 216] width 36 height 22
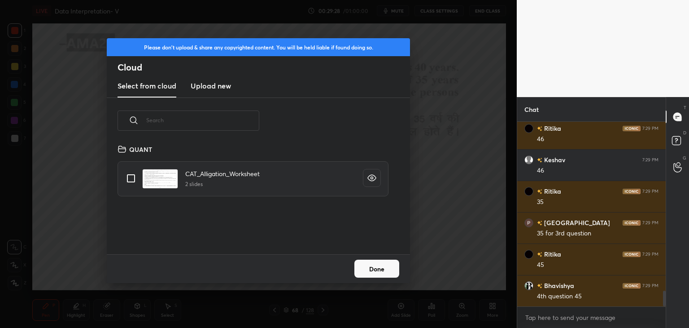
scroll to position [110, 288]
click at [212, 88] on h3 "Upload new" at bounding box center [211, 85] width 40 height 11
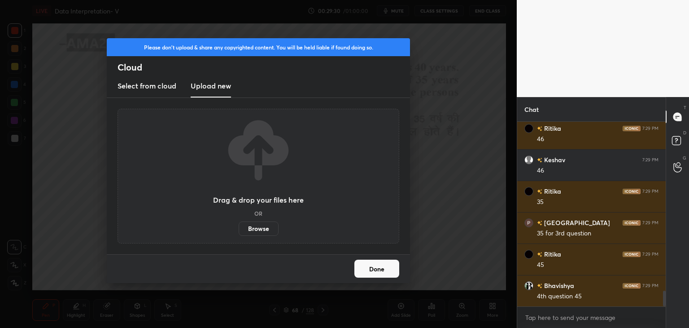
click at [261, 225] on label "Browse" at bounding box center [259, 228] width 40 height 14
click at [239, 225] on input "Browse" at bounding box center [239, 228] width 0 height 14
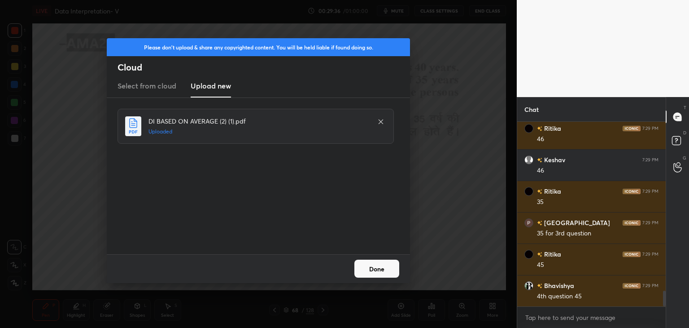
click at [377, 268] on button "Done" at bounding box center [376, 268] width 45 height 18
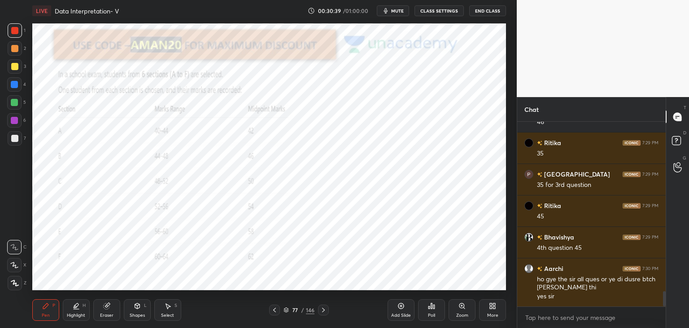
scroll to position [2095, 0]
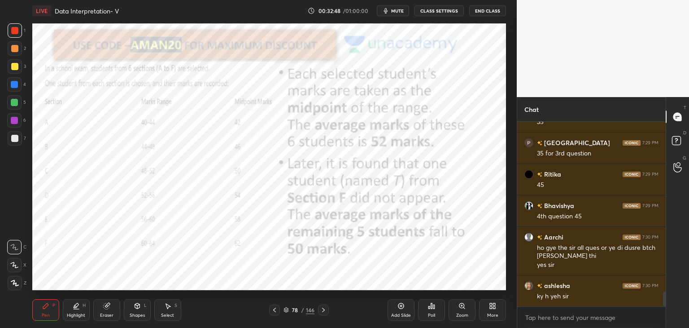
click at [109, 307] on icon at bounding box center [107, 306] width 6 height 6
click at [42, 307] on icon at bounding box center [45, 305] width 7 height 7
click at [43, 308] on icon at bounding box center [45, 305] width 5 height 5
click at [45, 310] on div "Pen P" at bounding box center [45, 310] width 27 height 22
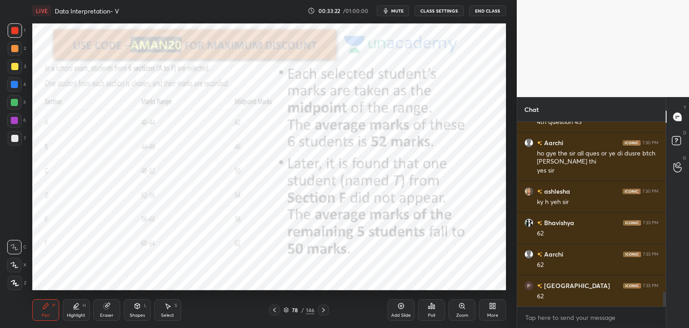
scroll to position [2220, 0]
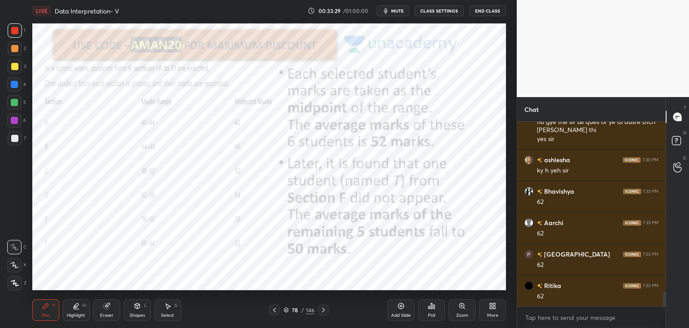
click at [396, 11] on span "mute" at bounding box center [397, 11] width 13 height 6
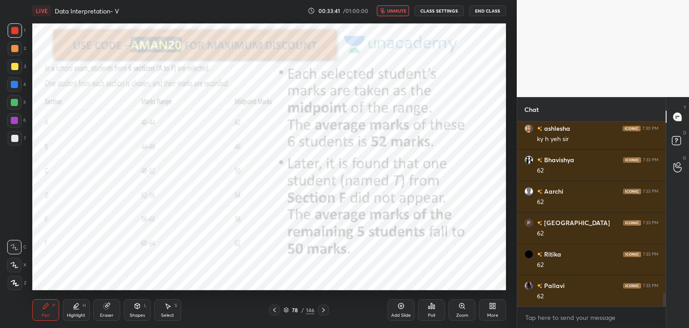
scroll to position [2283, 0]
click at [395, 10] on span "unmute" at bounding box center [396, 11] width 19 height 6
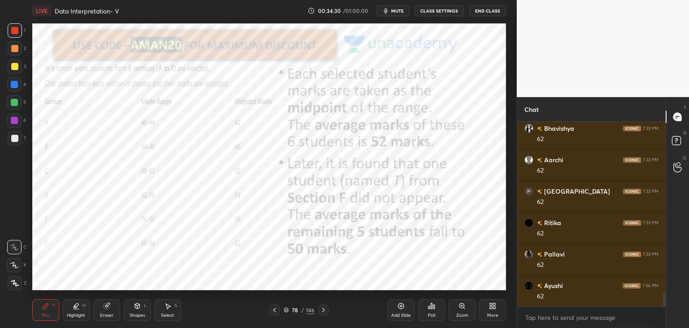
click at [16, 119] on div at bounding box center [14, 120] width 7 height 7
click at [16, 108] on div at bounding box center [14, 102] width 14 height 14
click at [15, 262] on icon at bounding box center [14, 265] width 8 height 6
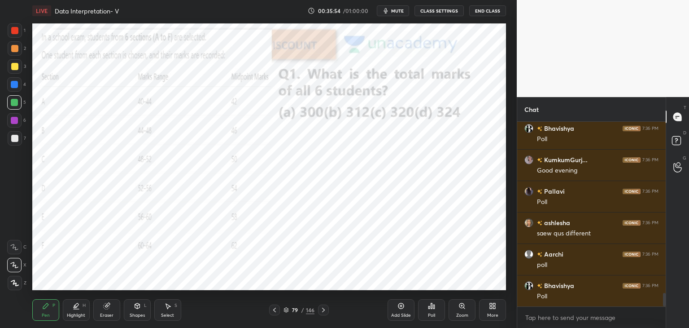
scroll to position [2384, 0]
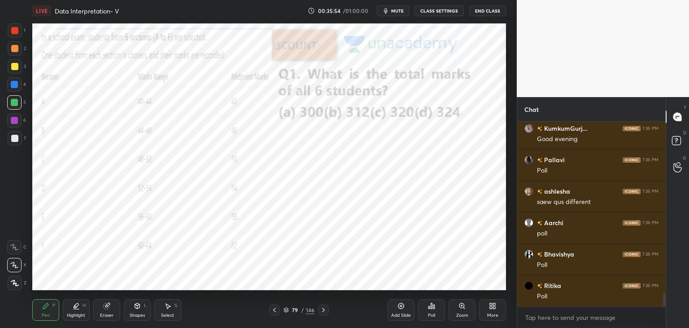
click at [432, 310] on div "Poll" at bounding box center [431, 310] width 27 height 22
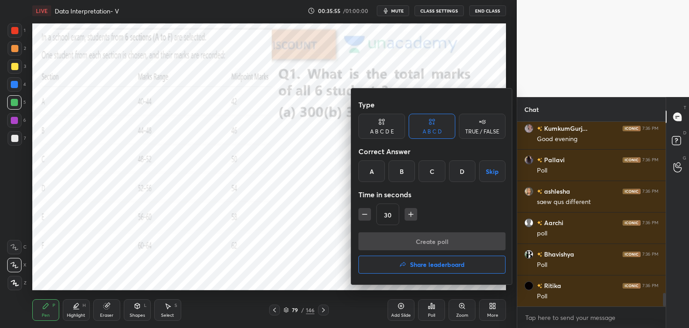
click at [376, 171] on div "A" at bounding box center [372, 171] width 26 height 22
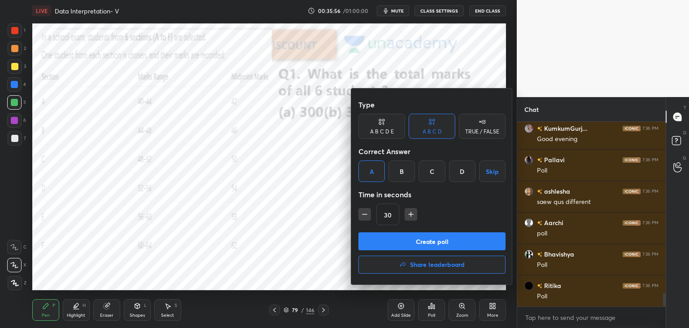
click at [412, 243] on button "Create poll" at bounding box center [432, 241] width 147 height 18
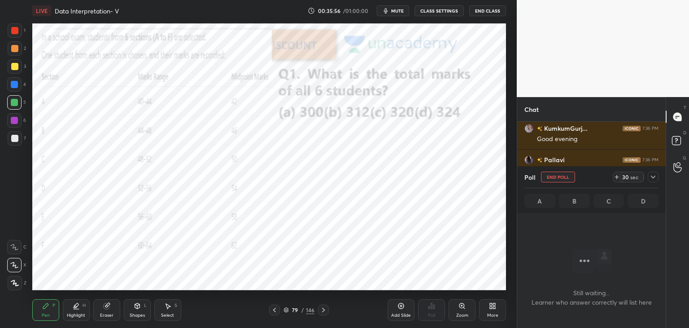
scroll to position [3, 3]
click at [655, 180] on icon at bounding box center [653, 176] width 7 height 7
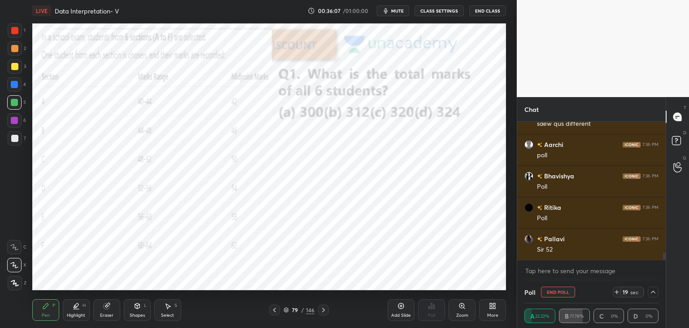
scroll to position [2493, 0]
click at [651, 292] on icon at bounding box center [653, 291] width 7 height 7
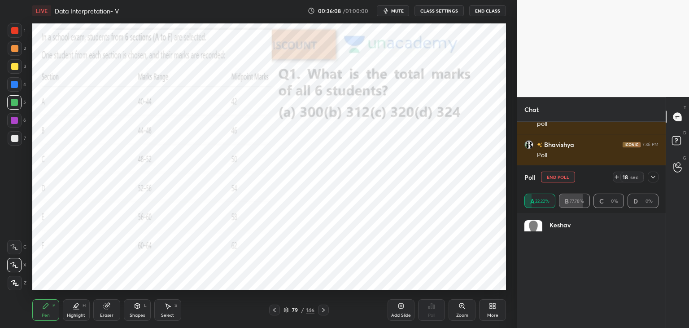
scroll to position [40, 131]
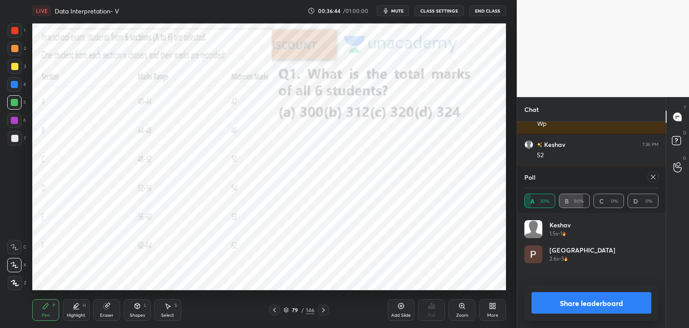
click at [655, 177] on icon at bounding box center [653, 176] width 7 height 7
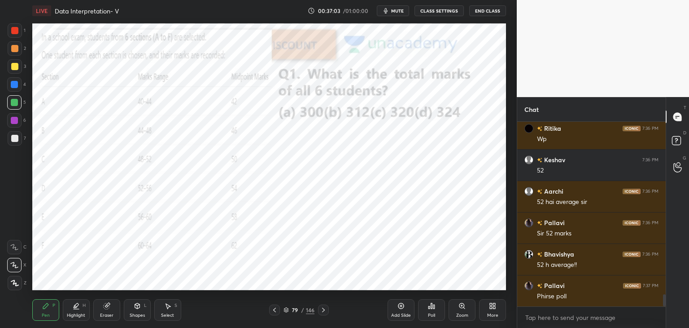
scroll to position [2688, 0]
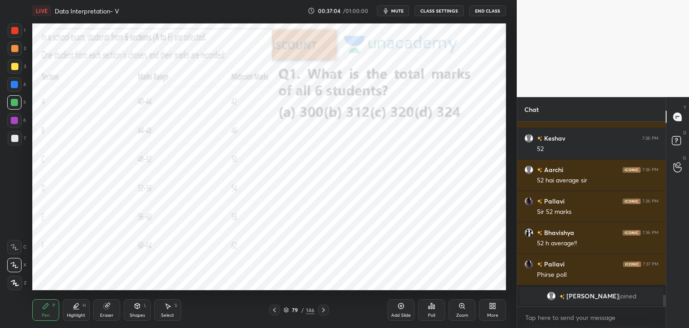
click at [433, 309] on icon at bounding box center [431, 305] width 7 height 7
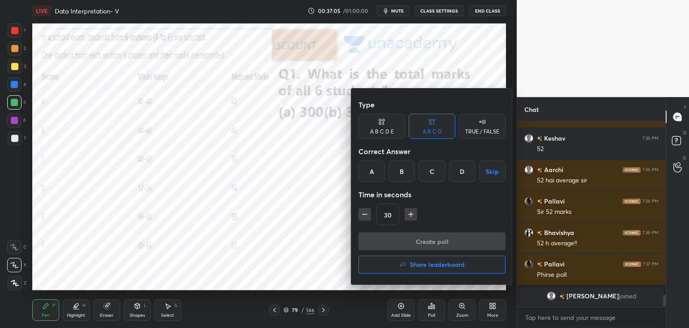
click at [420, 153] on div "Correct Answer" at bounding box center [432, 151] width 147 height 18
click at [399, 176] on div "B" at bounding box center [402, 171] width 26 height 22
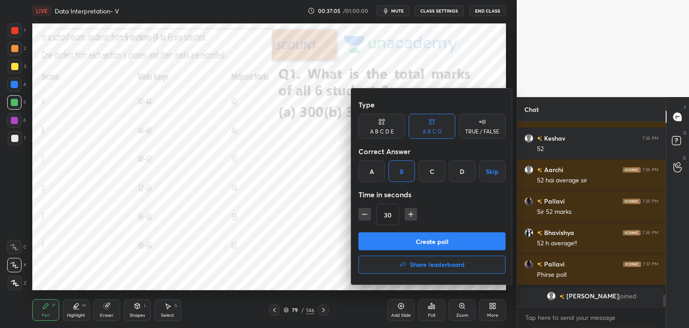
click at [418, 227] on div "Type A B C D E A B C D TRUE / FALSE Correct Answer A B C D Skip Time in seconds…" at bounding box center [432, 164] width 147 height 136
click at [416, 241] on button "Create poll" at bounding box center [432, 241] width 147 height 18
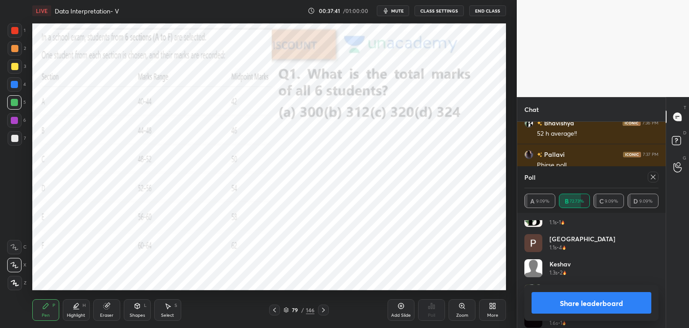
click at [590, 302] on button "Share leaderboard" at bounding box center [592, 303] width 120 height 22
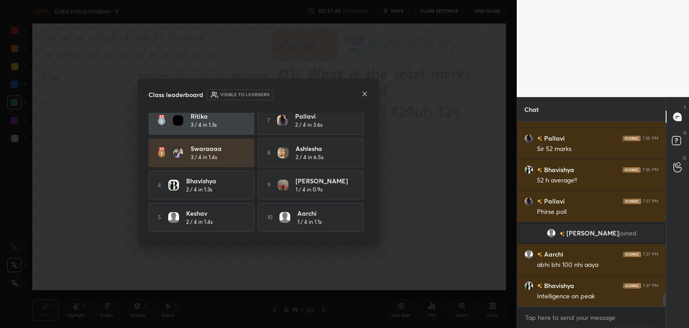
click at [363, 94] on icon at bounding box center [364, 93] width 7 height 7
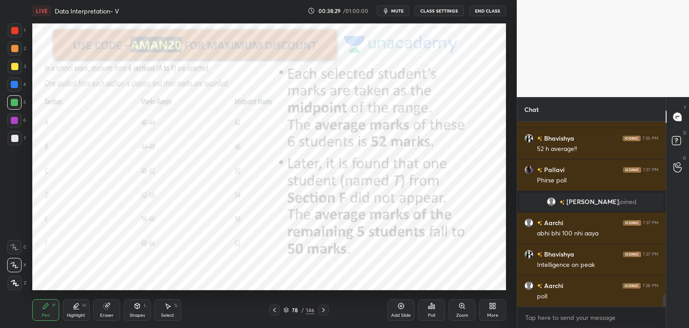
scroll to position [2619, 0]
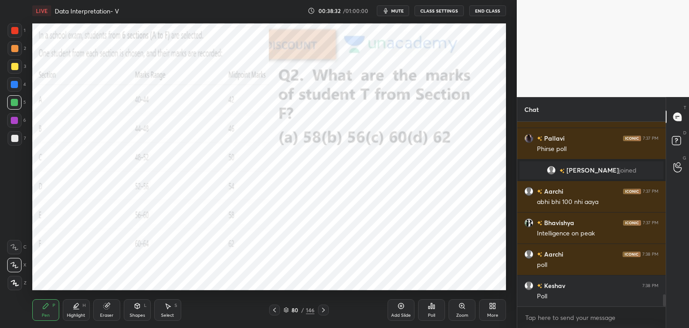
click at [433, 313] on div "Poll" at bounding box center [431, 315] width 7 height 4
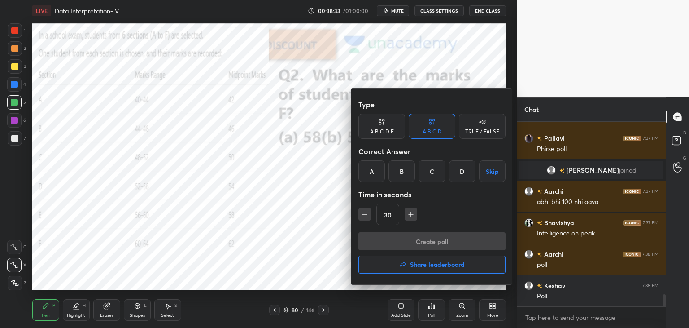
click at [465, 181] on div "D" at bounding box center [462, 171] width 26 height 22
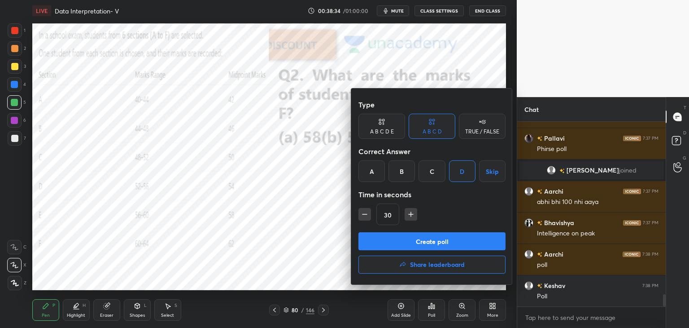
click at [469, 246] on button "Create poll" at bounding box center [432, 241] width 147 height 18
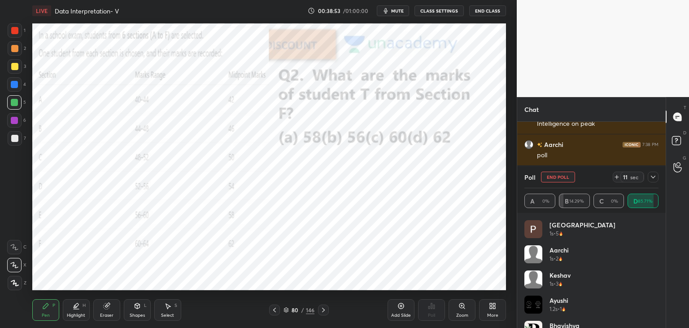
scroll to position [2760, 0]
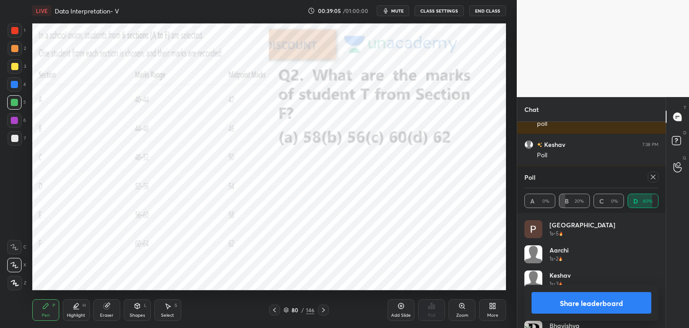
click at [573, 297] on button "Share leaderboard" at bounding box center [592, 303] width 120 height 22
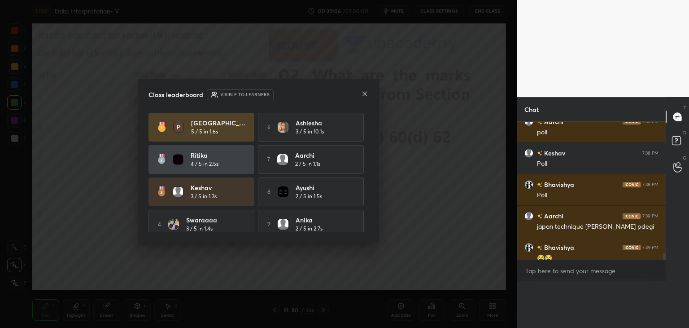
scroll to position [163, 146]
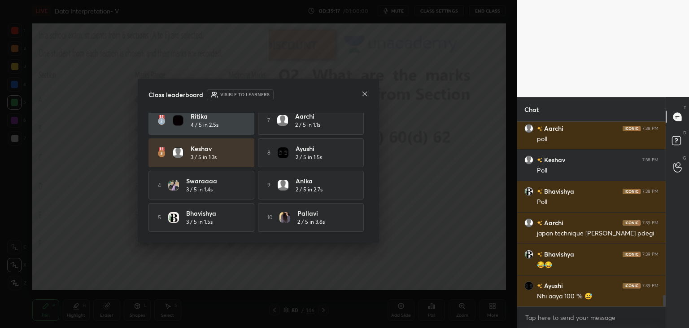
click at [364, 93] on icon at bounding box center [365, 94] width 4 height 4
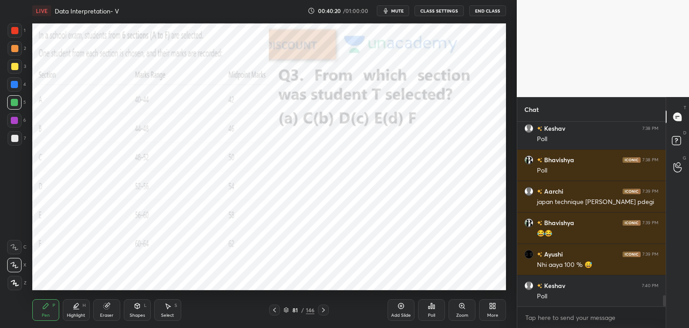
scroll to position [2807, 0]
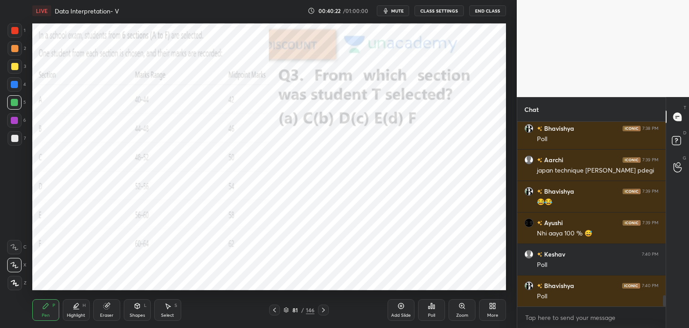
click at [428, 309] on div "Poll" at bounding box center [431, 310] width 27 height 22
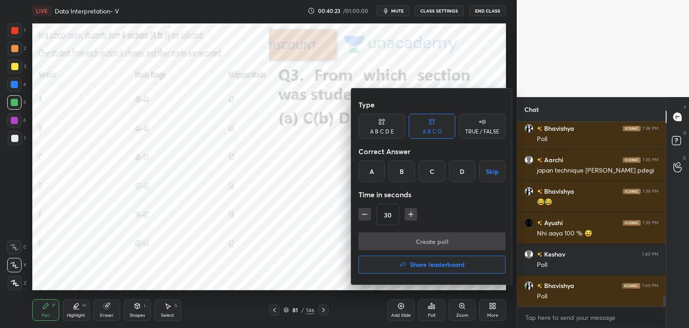
click at [463, 166] on div "D" at bounding box center [462, 171] width 26 height 22
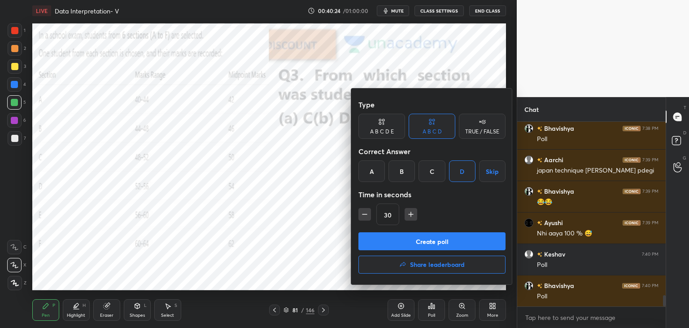
click at [449, 239] on button "Create poll" at bounding box center [432, 241] width 147 height 18
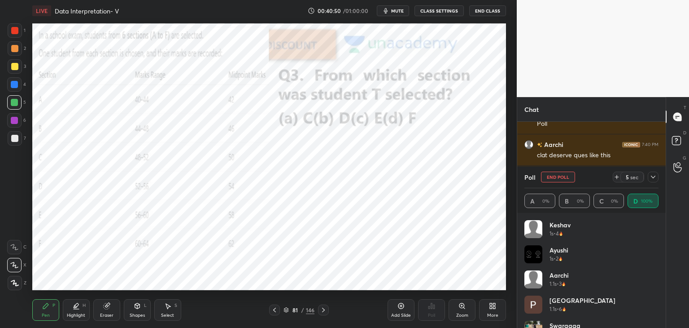
scroll to position [3011, 0]
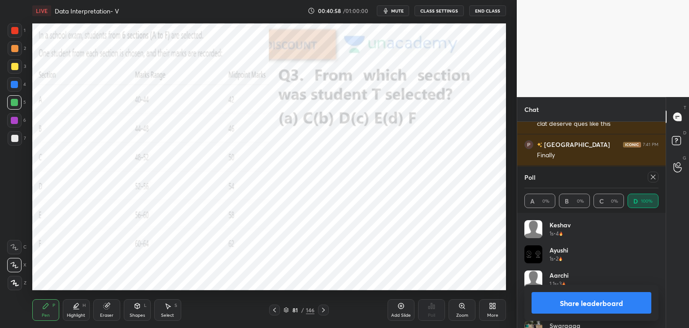
click at [577, 309] on button "Share leaderboard" at bounding box center [592, 303] width 120 height 22
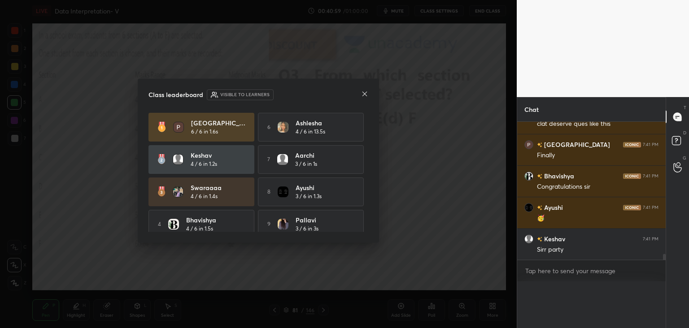
scroll to position [185, 146]
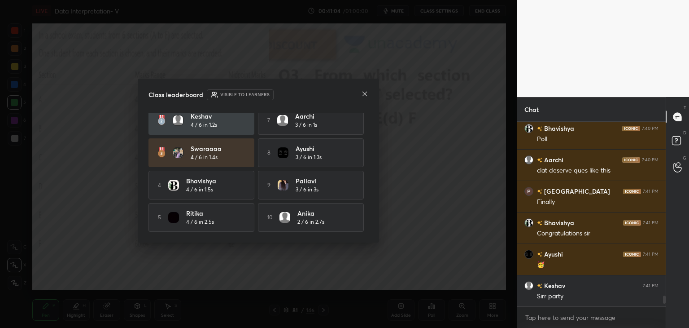
click at [367, 94] on icon at bounding box center [364, 93] width 7 height 7
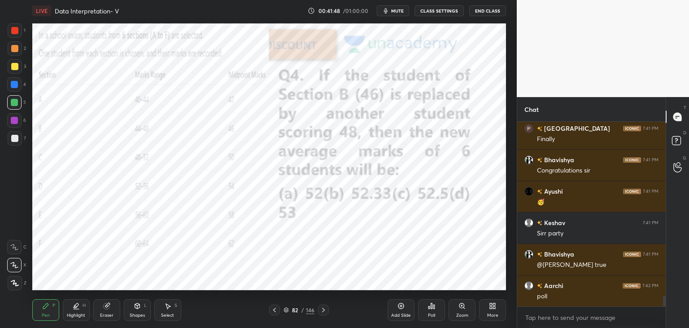
scroll to position [3058, 0]
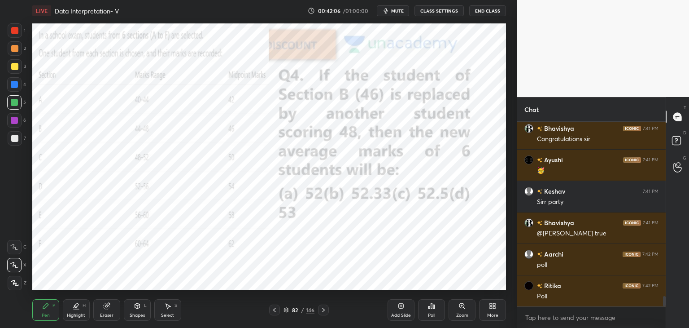
click at [427, 311] on div "Poll" at bounding box center [431, 310] width 27 height 22
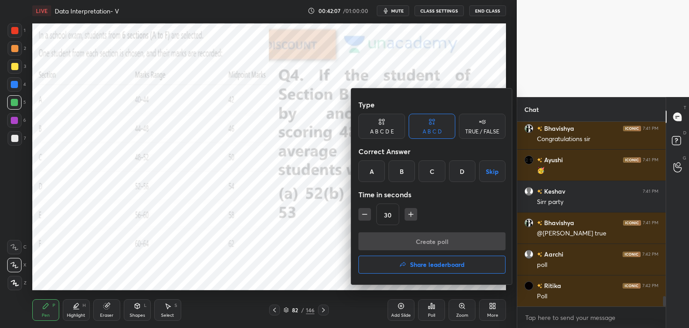
click at [405, 179] on div "B" at bounding box center [402, 171] width 26 height 22
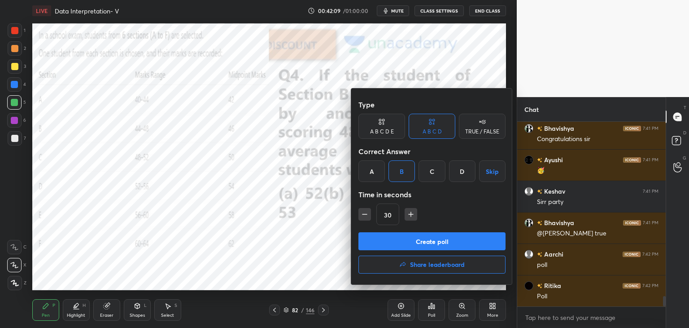
click at [309, 251] on div at bounding box center [344, 164] width 689 height 328
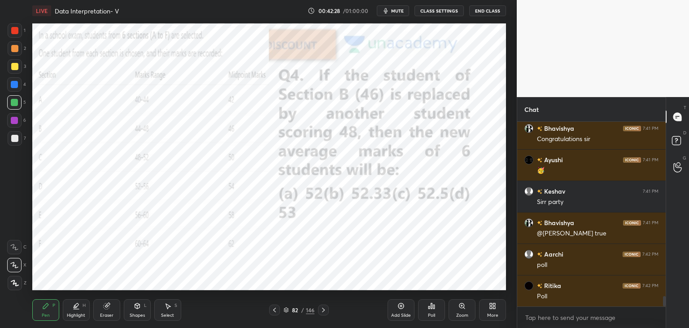
click at [492, 310] on div "More" at bounding box center [492, 310] width 27 height 22
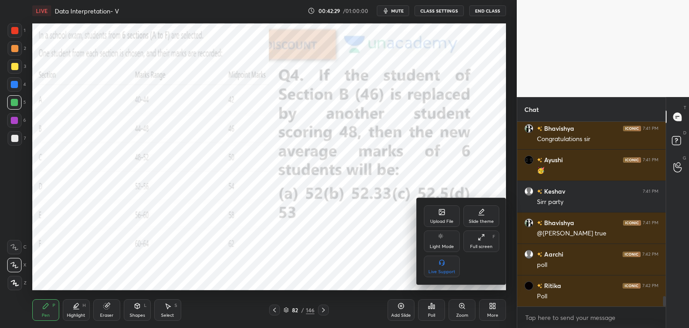
click at [431, 303] on div at bounding box center [344, 164] width 689 height 328
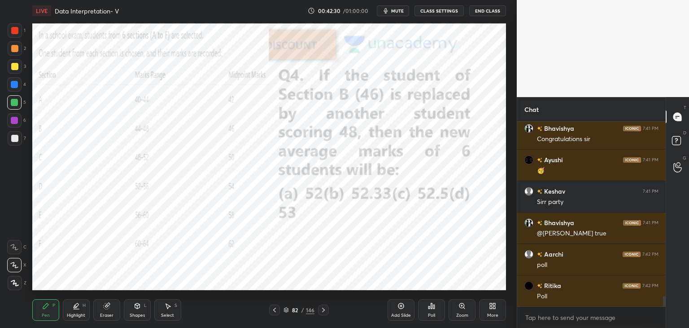
click at [433, 316] on div "Poll" at bounding box center [431, 315] width 7 height 4
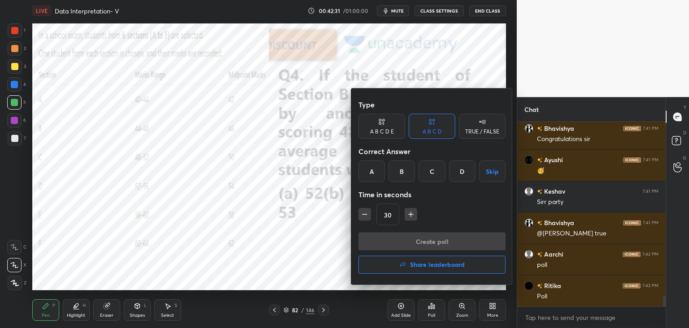
click at [398, 172] on div "B" at bounding box center [402, 171] width 26 height 22
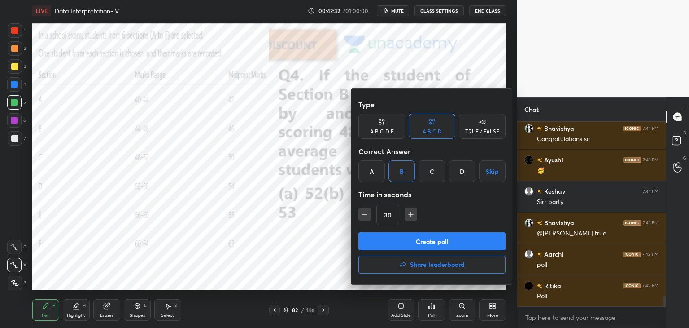
click at [414, 240] on button "Create poll" at bounding box center [432, 241] width 147 height 18
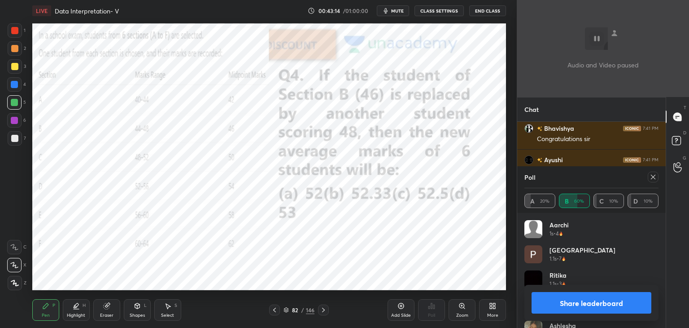
scroll to position [3, 3]
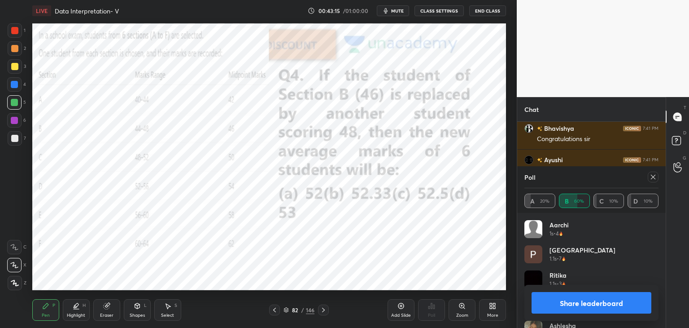
click at [573, 306] on button "Share leaderboard" at bounding box center [592, 303] width 120 height 22
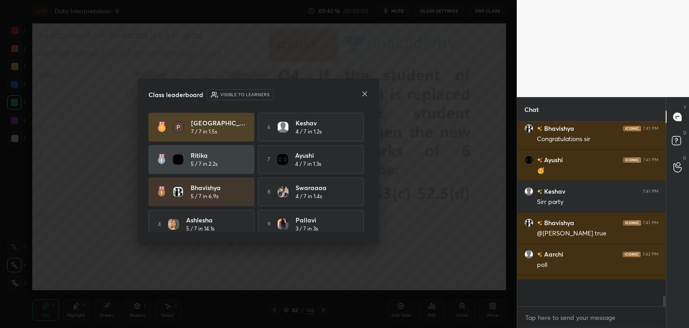
scroll to position [182, 146]
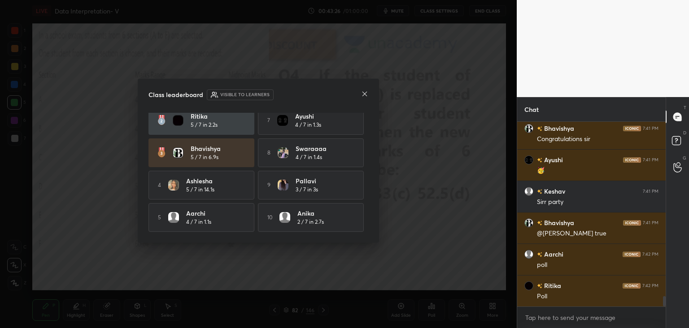
click at [363, 96] on icon at bounding box center [364, 93] width 7 height 7
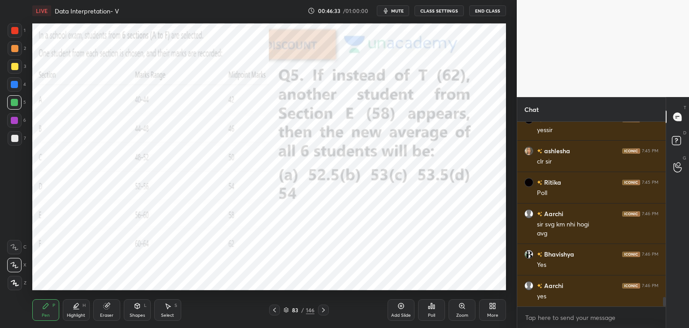
scroll to position [3413, 0]
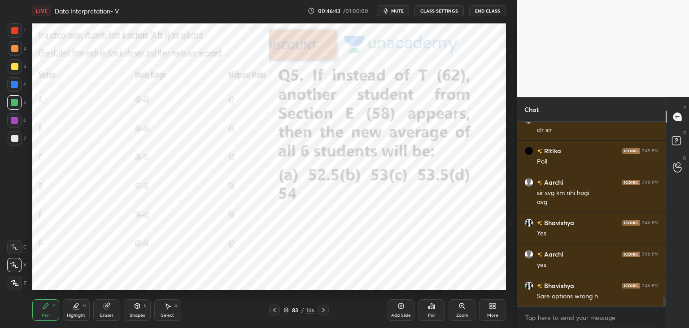
click at [132, 310] on div "Shapes L" at bounding box center [137, 310] width 27 height 22
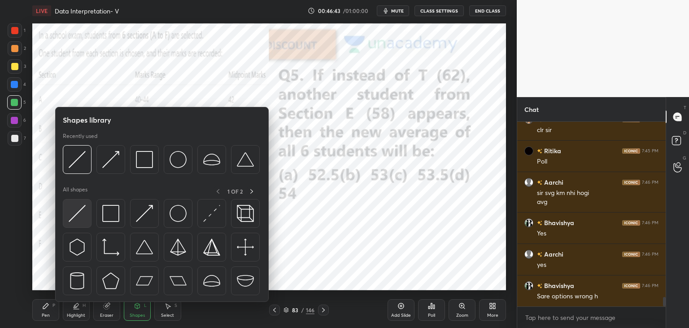
scroll to position [3444, 0]
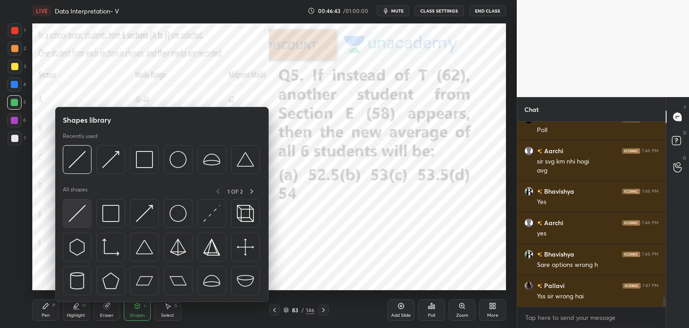
click at [83, 218] on img at bounding box center [77, 213] width 17 height 17
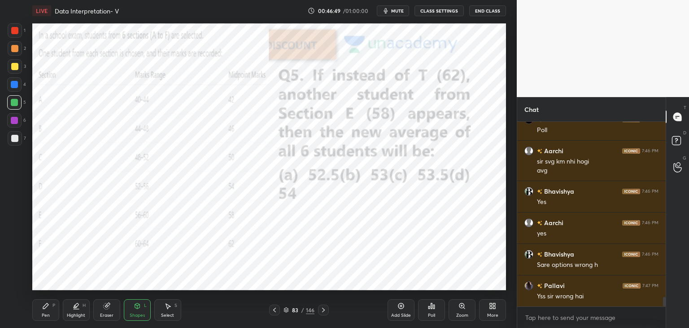
click at [48, 309] on icon at bounding box center [45, 305] width 7 height 7
click at [437, 312] on div "Poll" at bounding box center [431, 310] width 27 height 22
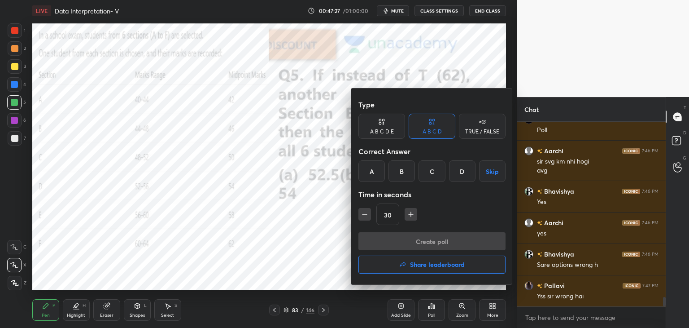
click at [320, 220] on div at bounding box center [344, 164] width 689 height 328
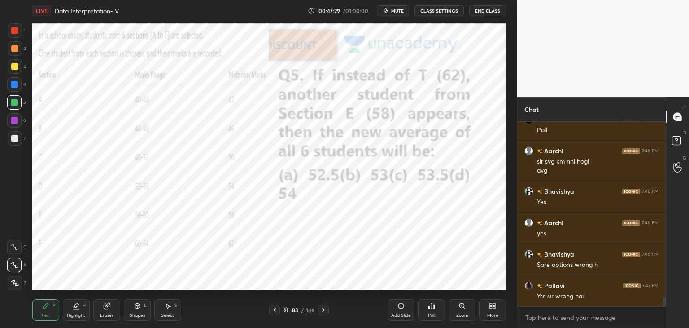
click at [434, 306] on icon at bounding box center [433, 306] width 1 height 4
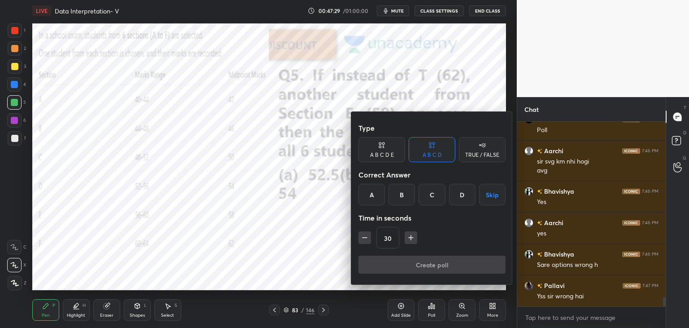
scroll to position [3476, 0]
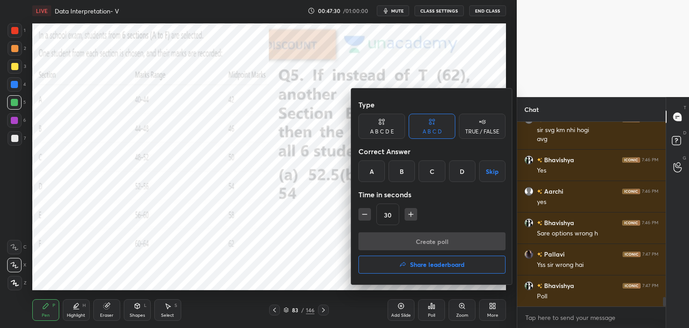
click at [429, 176] on div "C" at bounding box center [432, 171] width 26 height 22
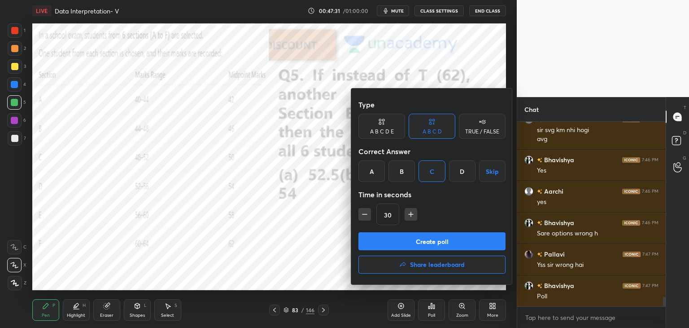
click at [425, 243] on button "Create poll" at bounding box center [432, 241] width 147 height 18
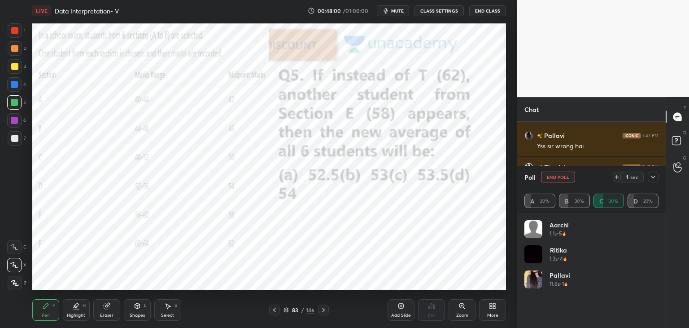
scroll to position [3626, 0]
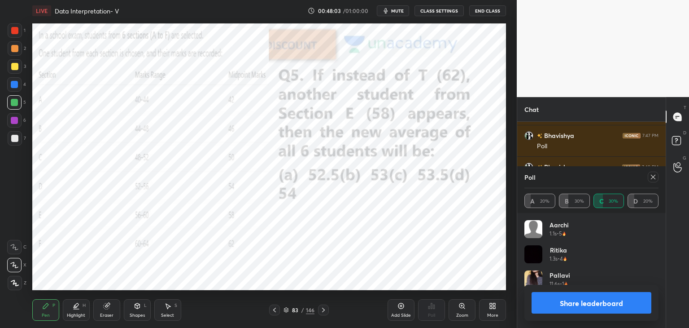
click at [592, 311] on button "Share leaderboard" at bounding box center [592, 303] width 120 height 22
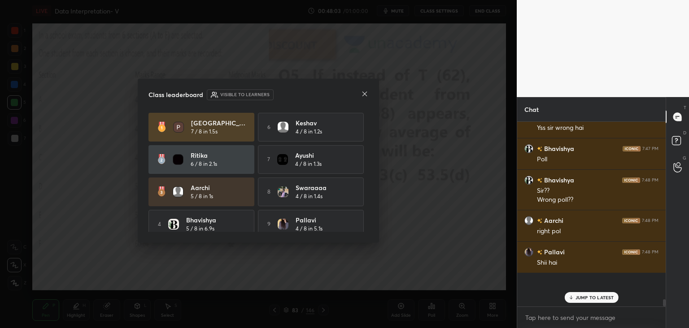
scroll to position [165, 146]
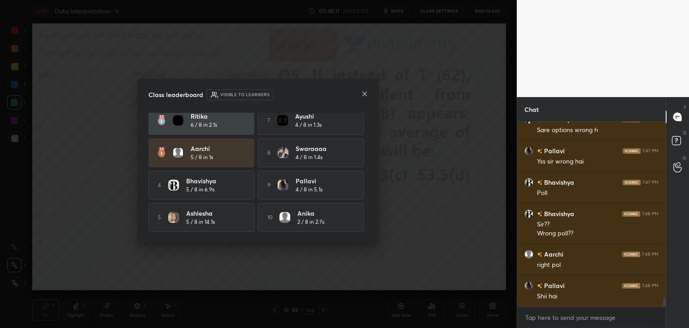
click at [367, 92] on icon at bounding box center [364, 93] width 7 height 7
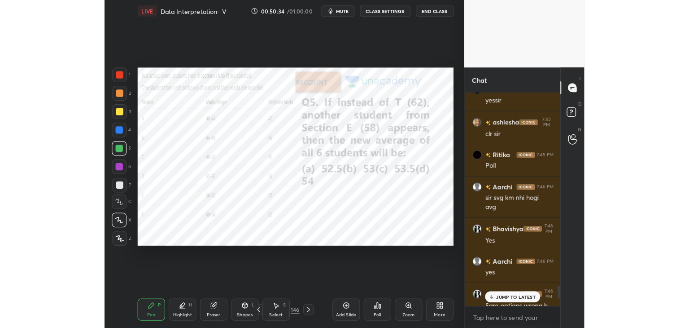
scroll to position [3, 3]
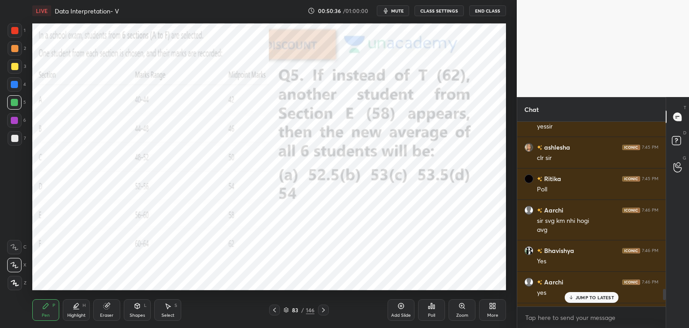
click at [585, 297] on p "JUMP TO LATEST" at bounding box center [595, 296] width 39 height 5
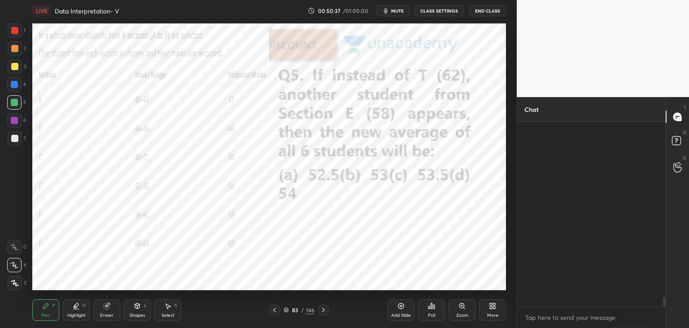
scroll to position [3408, 0]
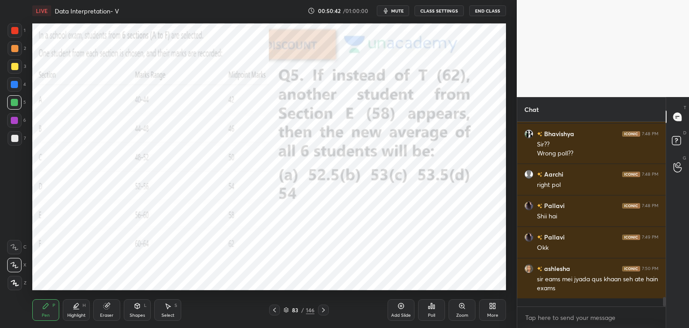
click at [486, 306] on div "More" at bounding box center [492, 310] width 27 height 22
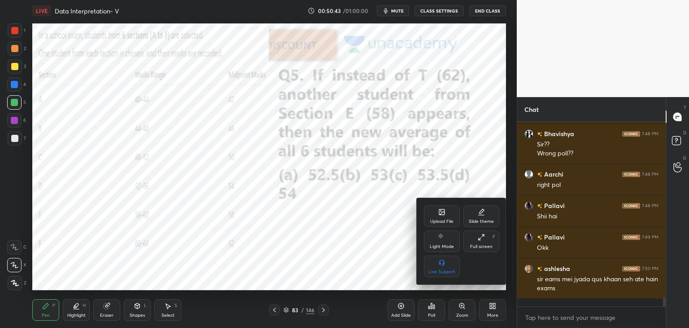
click at [438, 216] on div "Upload File" at bounding box center [442, 216] width 36 height 22
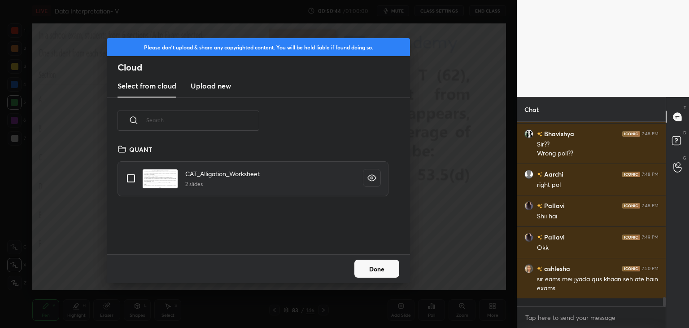
scroll to position [110, 288]
click at [219, 92] on new "Upload new" at bounding box center [211, 86] width 40 height 22
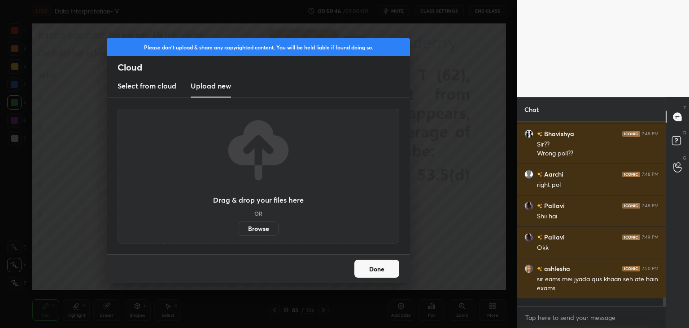
click at [260, 227] on label "Browse" at bounding box center [259, 228] width 40 height 14
click at [239, 227] on input "Browse" at bounding box center [239, 228] width 0 height 14
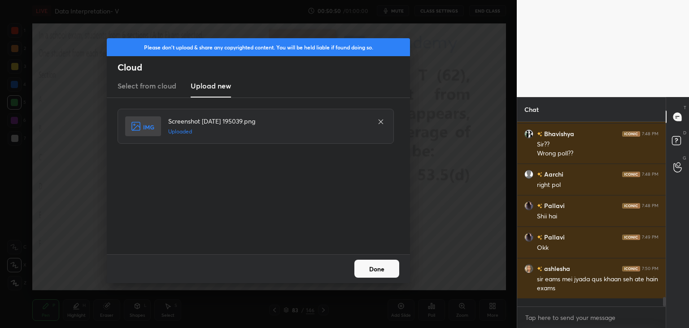
click at [371, 267] on button "Done" at bounding box center [376, 268] width 45 height 18
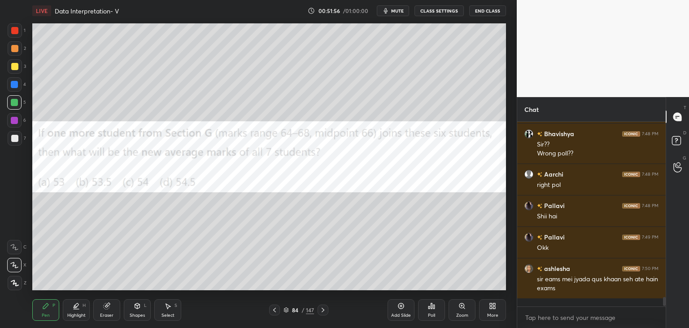
scroll to position [3440, 0]
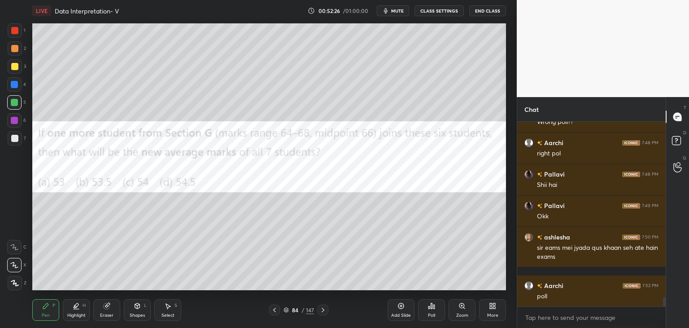
click at [486, 312] on div "More" at bounding box center [492, 310] width 27 height 22
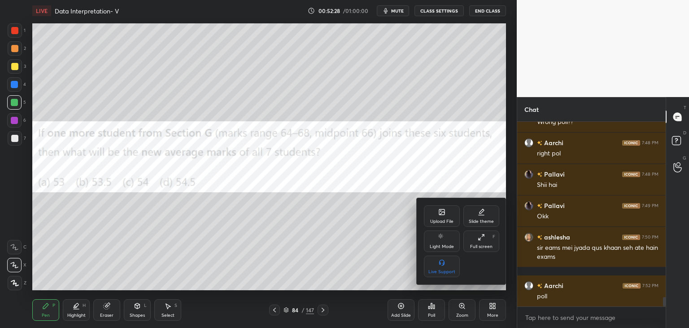
click at [441, 218] on div "Upload File" at bounding box center [442, 216] width 36 height 22
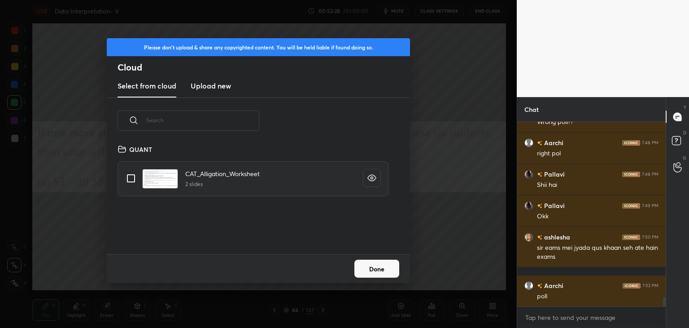
scroll to position [3471, 0]
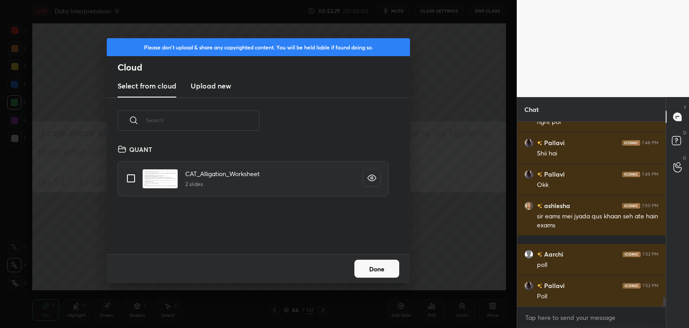
click at [226, 84] on h3 "Upload new" at bounding box center [211, 85] width 40 height 11
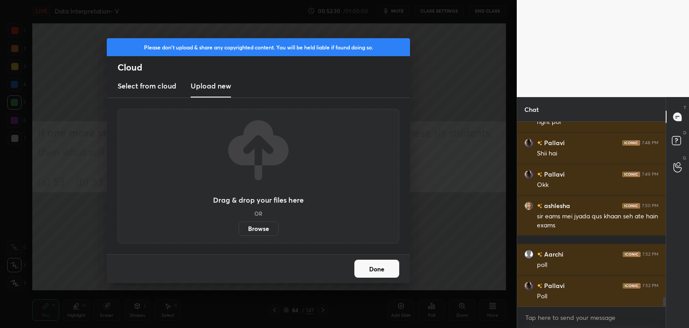
click at [266, 228] on label "Browse" at bounding box center [259, 228] width 40 height 14
click at [239, 228] on input "Browse" at bounding box center [239, 228] width 0 height 14
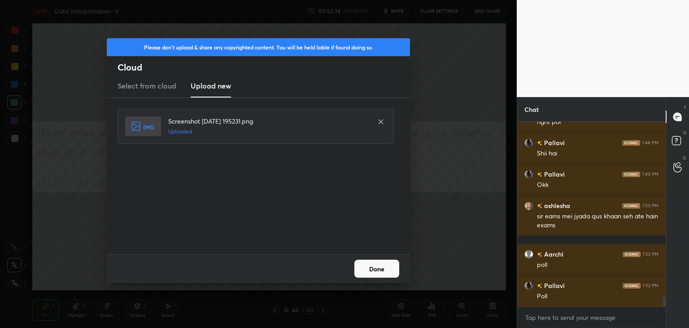
click at [379, 269] on button "Done" at bounding box center [376, 268] width 45 height 18
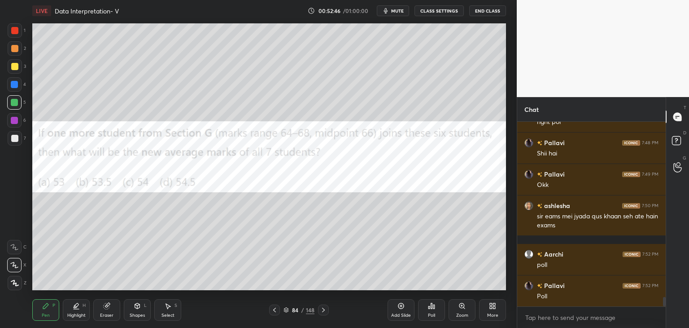
click at [434, 309] on icon at bounding box center [431, 305] width 7 height 7
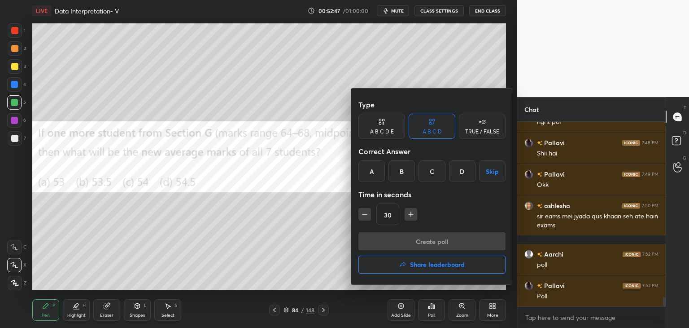
click at [423, 174] on div "C" at bounding box center [432, 171] width 26 height 22
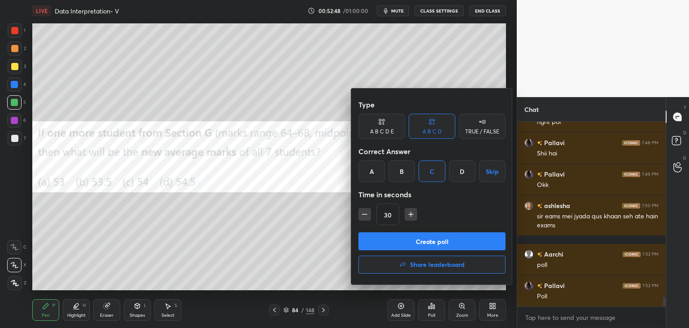
click at [422, 244] on button "Create poll" at bounding box center [432, 241] width 147 height 18
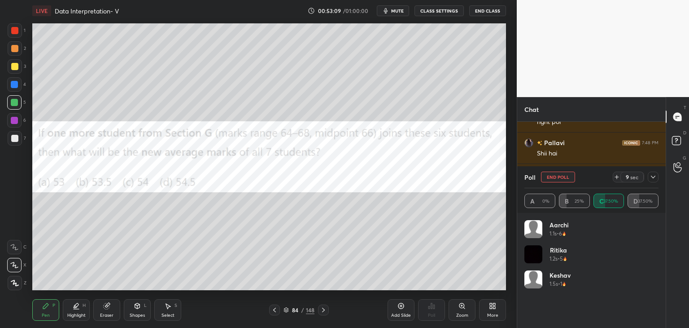
scroll to position [3549, 0]
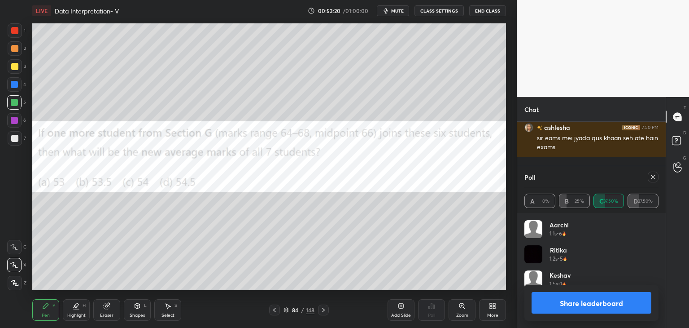
click at [586, 300] on button "Share leaderboard" at bounding box center [592, 303] width 120 height 22
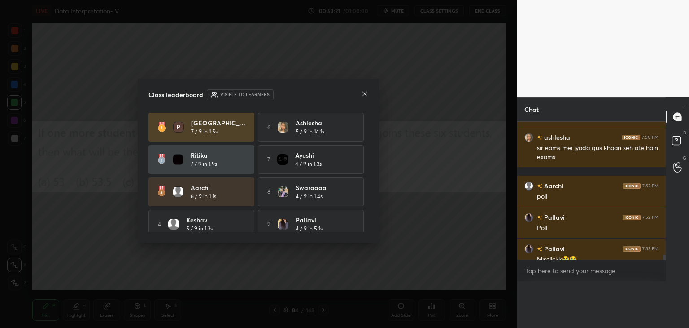
scroll to position [167, 146]
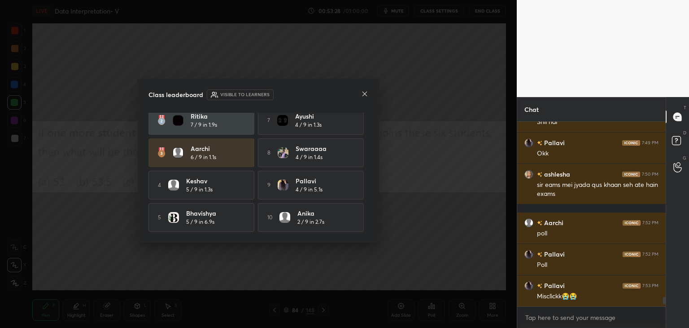
click at [363, 94] on icon at bounding box center [364, 93] width 7 height 7
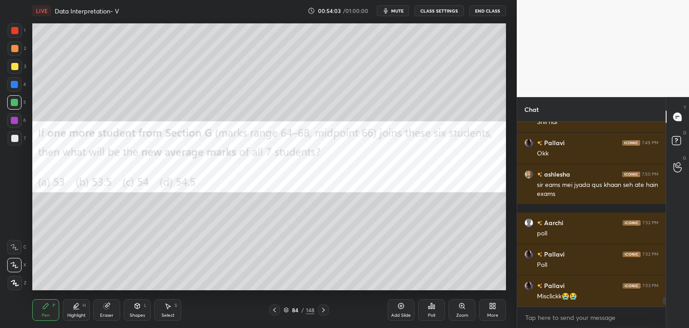
click at [105, 307] on icon at bounding box center [107, 306] width 6 height 6
click at [43, 308] on icon at bounding box center [45, 305] width 5 height 5
click at [46, 307] on icon at bounding box center [45, 305] width 5 height 5
click at [111, 311] on div "Eraser" at bounding box center [106, 310] width 27 height 22
click at [55, 303] on div "P" at bounding box center [53, 305] width 3 height 4
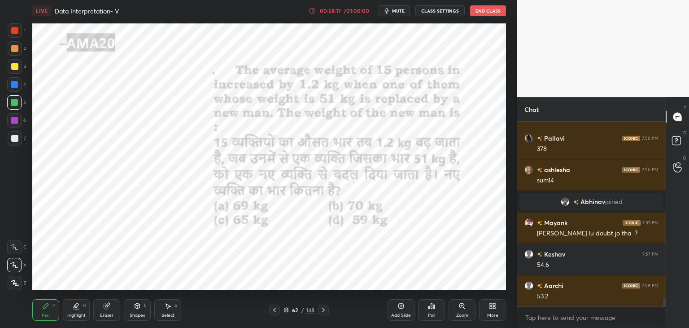
scroll to position [3636, 0]
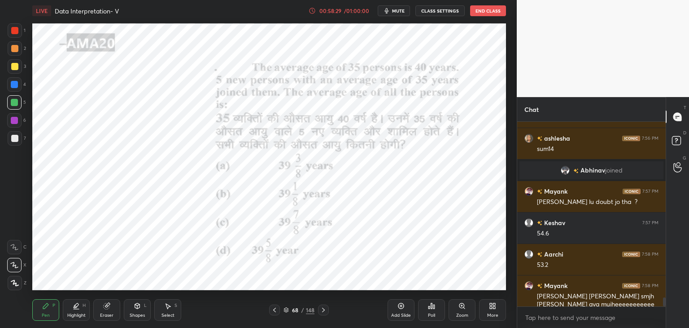
click at [22, 31] on div "1" at bounding box center [17, 30] width 18 height 14
click at [18, 86] on div at bounding box center [14, 84] width 7 height 7
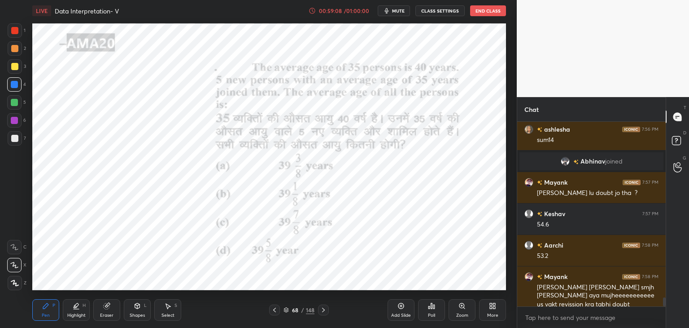
scroll to position [3677, 0]
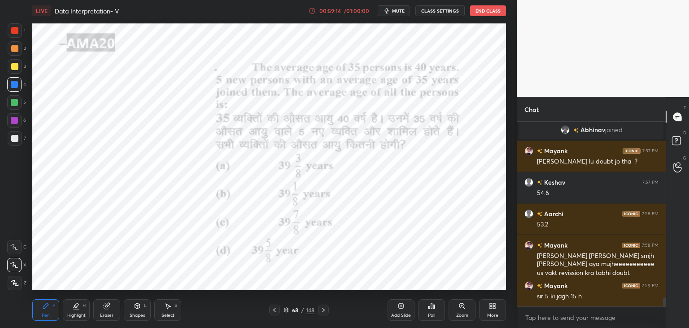
click at [109, 311] on div "Eraser" at bounding box center [106, 310] width 27 height 22
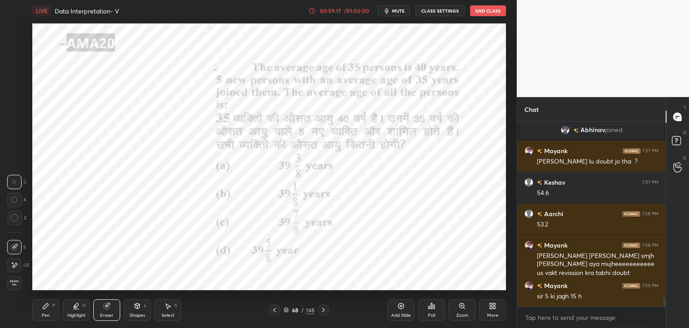
click at [47, 304] on icon at bounding box center [45, 305] width 5 height 5
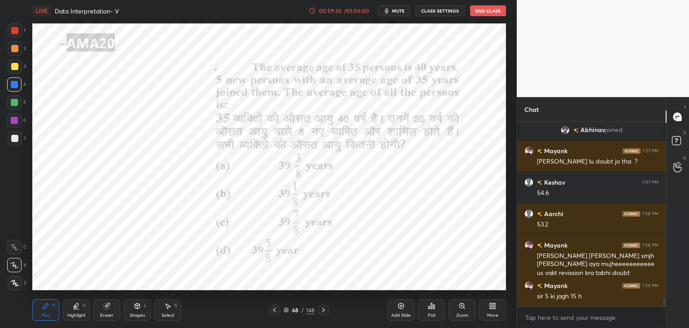
scroll to position [3708, 0]
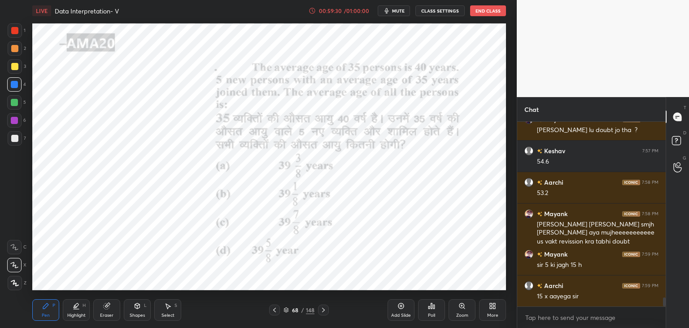
click at [109, 315] on div "Eraser" at bounding box center [106, 315] width 13 height 4
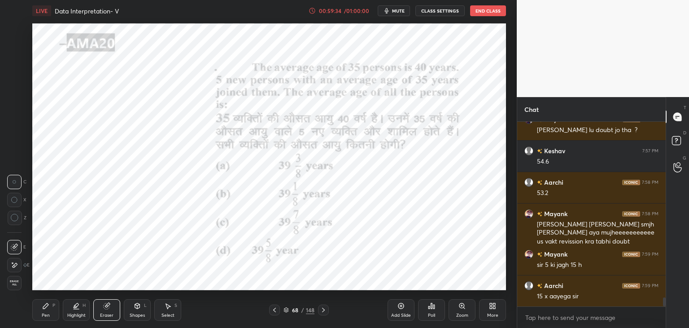
scroll to position [3739, 0]
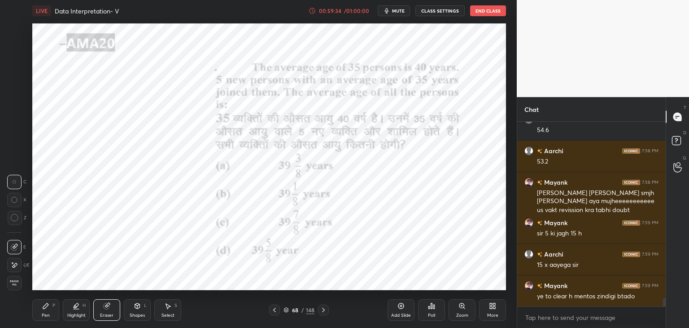
click at [50, 306] on div "Pen P" at bounding box center [45, 310] width 27 height 22
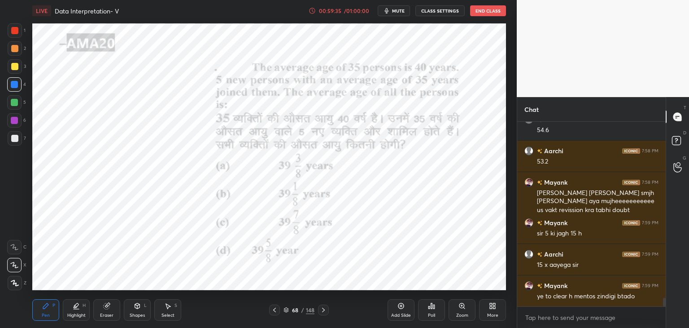
click at [84, 307] on div "H" at bounding box center [84, 305] width 3 height 4
click at [113, 306] on div "Eraser" at bounding box center [106, 310] width 27 height 22
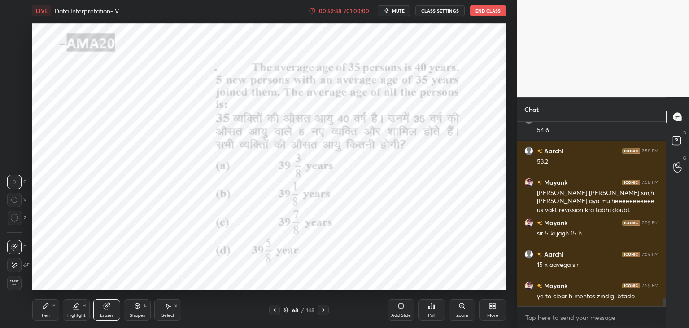
click at [42, 307] on icon at bounding box center [45, 305] width 7 height 7
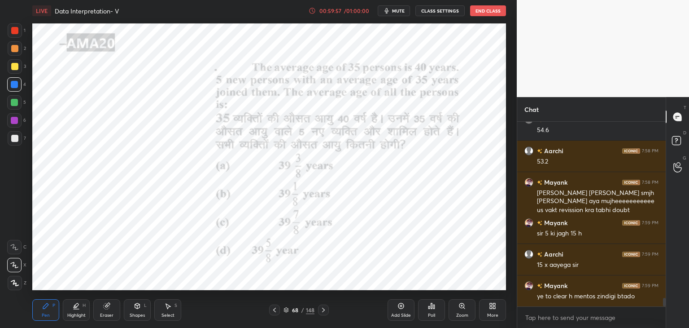
click at [101, 304] on div "Eraser" at bounding box center [106, 310] width 27 height 22
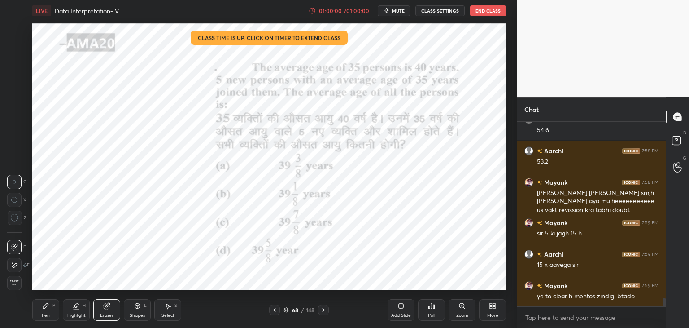
scroll to position [3771, 0]
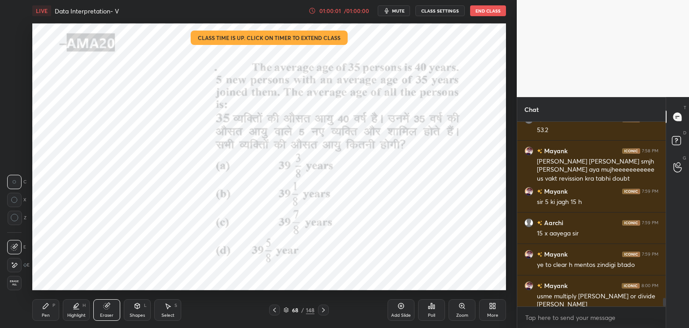
click at [44, 304] on icon at bounding box center [45, 305] width 7 height 7
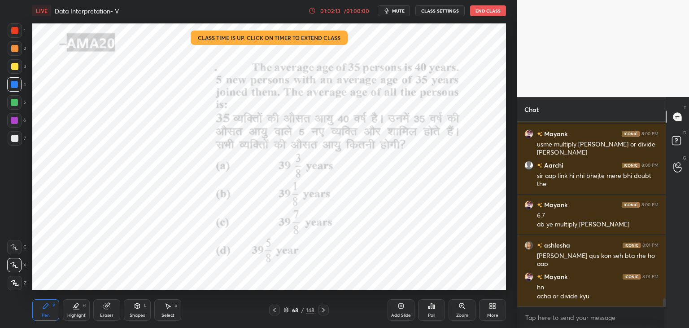
scroll to position [3954, 0]
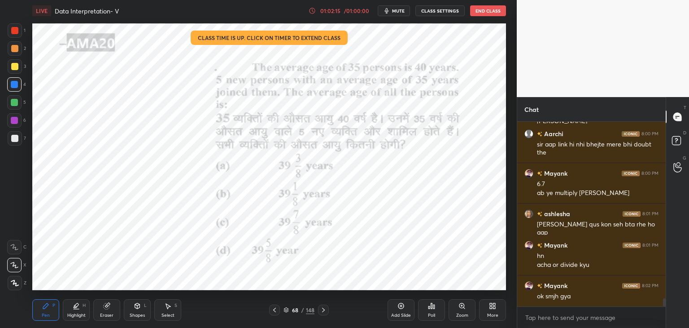
click at [499, 13] on button "End Class" at bounding box center [488, 10] width 36 height 11
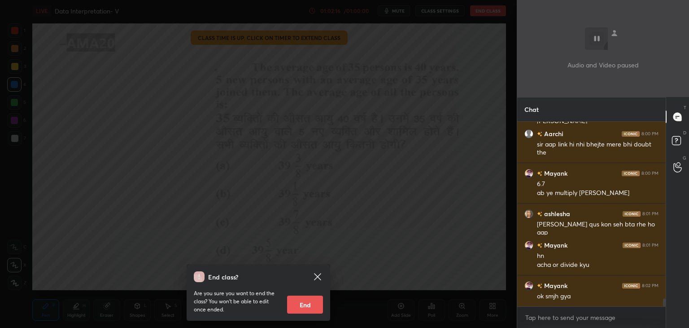
click at [309, 301] on button "End" at bounding box center [305, 304] width 36 height 18
type textarea "x"
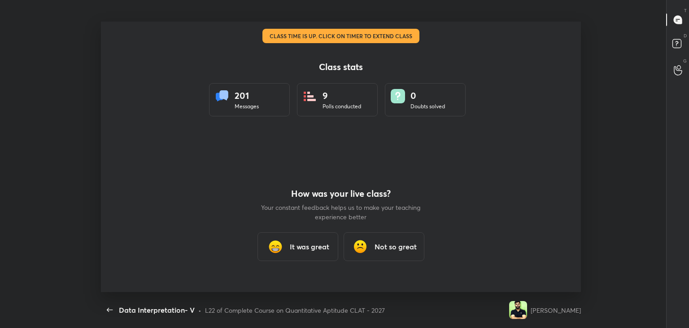
scroll to position [44600, 44188]
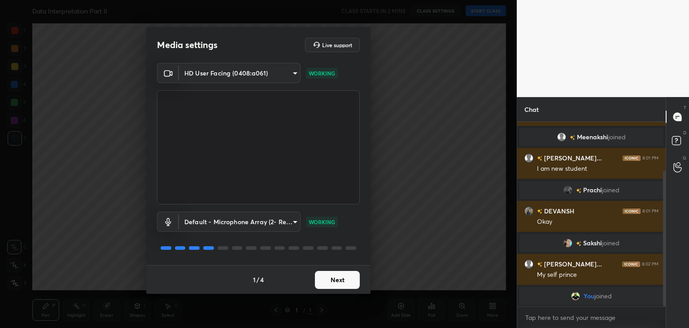
click at [333, 276] on div "1 / 4 Next" at bounding box center [258, 279] width 224 height 29
click at [337, 277] on button "Next" at bounding box center [337, 280] width 45 height 18
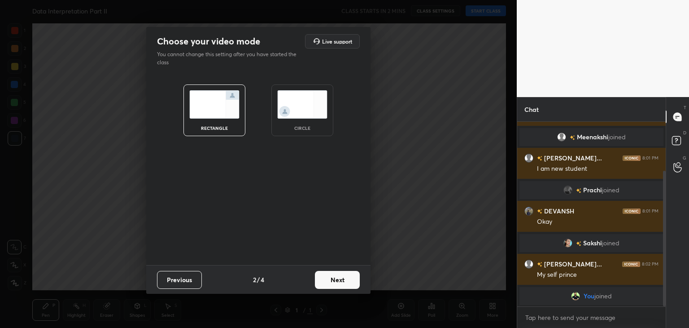
click at [301, 114] on img at bounding box center [302, 104] width 50 height 28
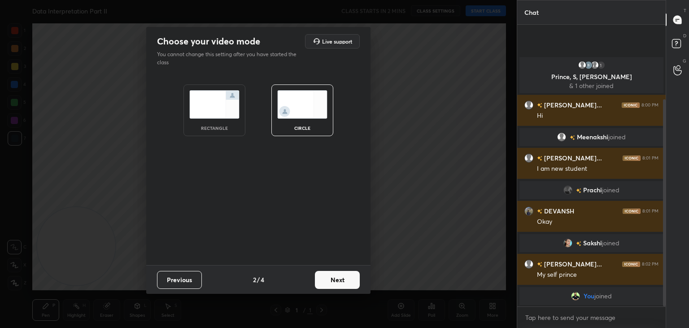
click at [334, 282] on button "Next" at bounding box center [337, 280] width 45 height 18
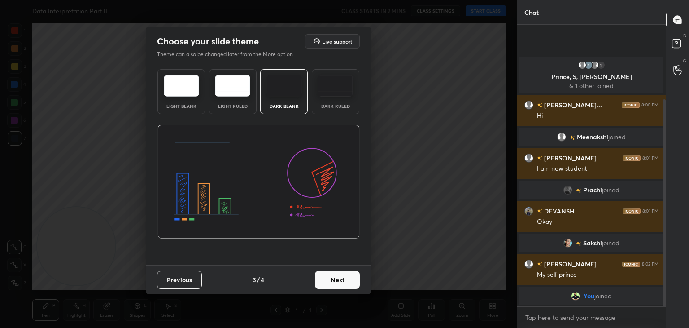
click at [341, 282] on button "Next" at bounding box center [337, 280] width 45 height 18
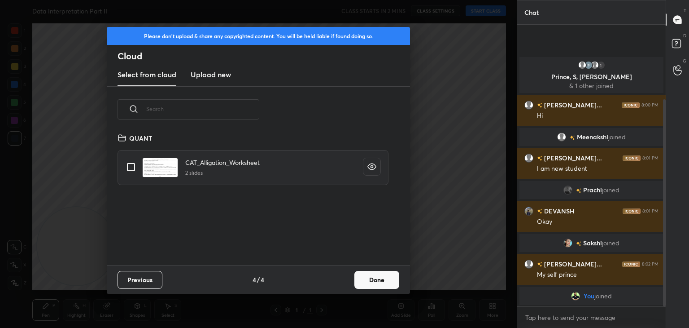
scroll to position [133, 288]
click at [376, 273] on button "Done" at bounding box center [376, 280] width 45 height 18
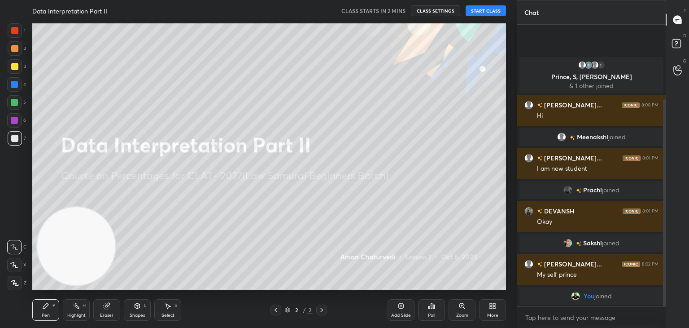
click at [485, 9] on button "START CLASS" at bounding box center [486, 10] width 40 height 11
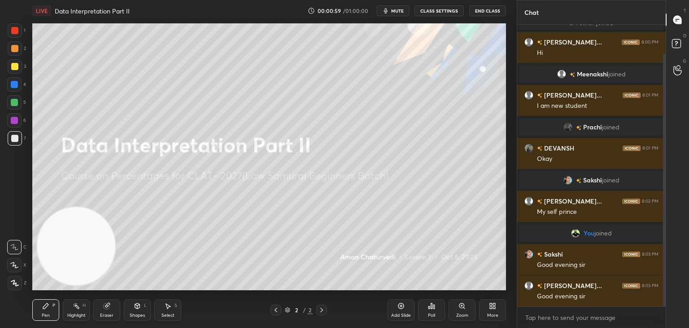
scroll to position [54, 0]
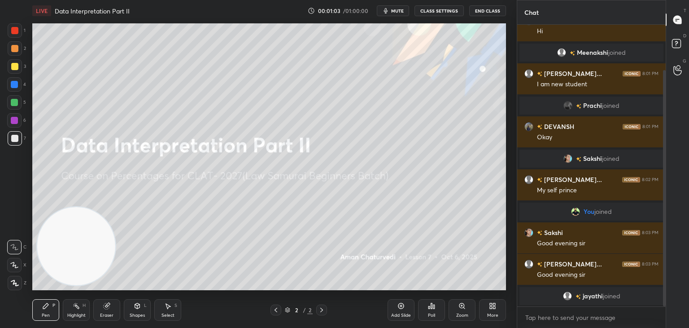
click at [490, 304] on icon at bounding box center [491, 304] width 2 height 2
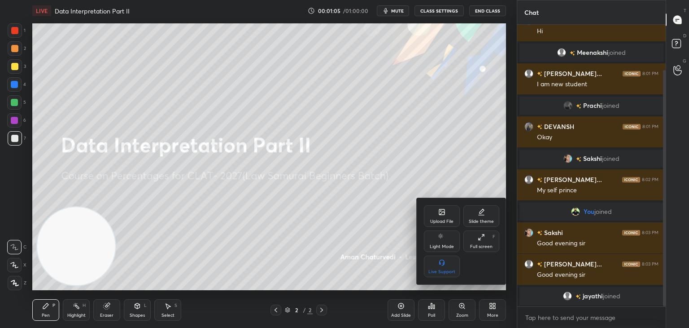
click at [439, 211] on icon at bounding box center [441, 211] width 5 height 5
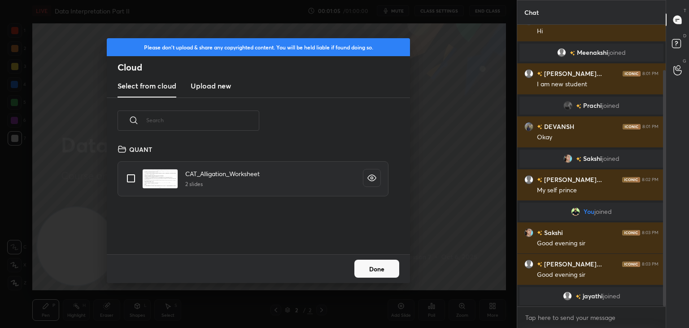
scroll to position [110, 288]
click at [195, 86] on h3 "Upload new" at bounding box center [211, 85] width 40 height 11
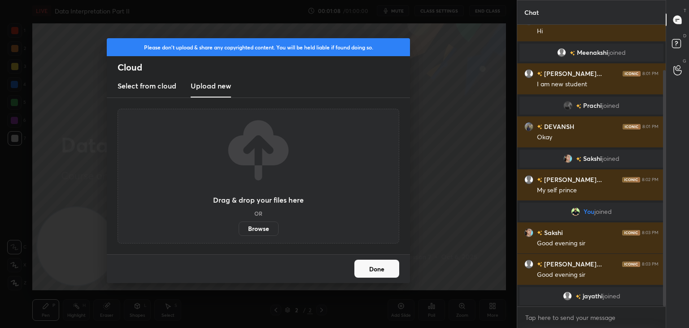
click at [263, 230] on label "Browse" at bounding box center [259, 228] width 40 height 14
click at [239, 230] on input "Browse" at bounding box center [239, 228] width 0 height 14
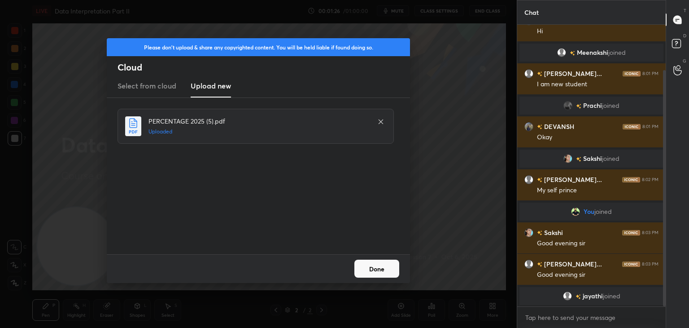
click at [388, 268] on button "Done" at bounding box center [376, 268] width 45 height 18
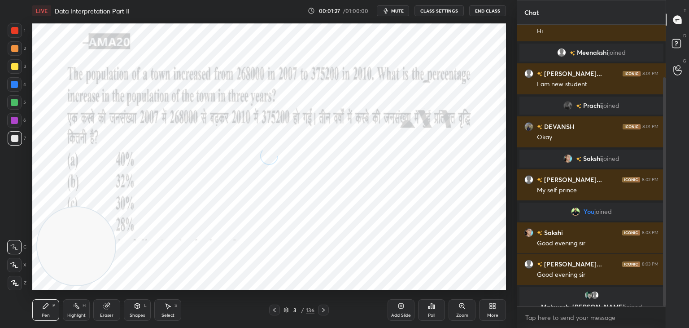
scroll to position [65, 0]
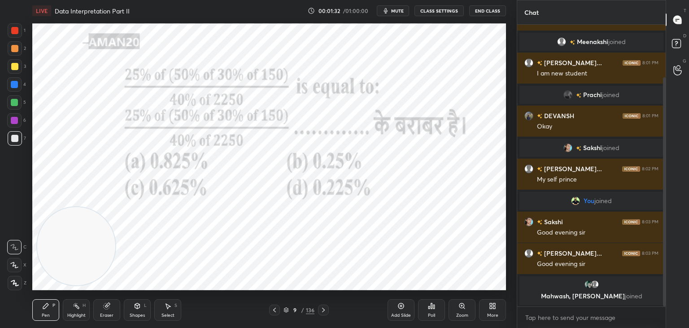
click at [287, 308] on icon at bounding box center [286, 308] width 4 height 2
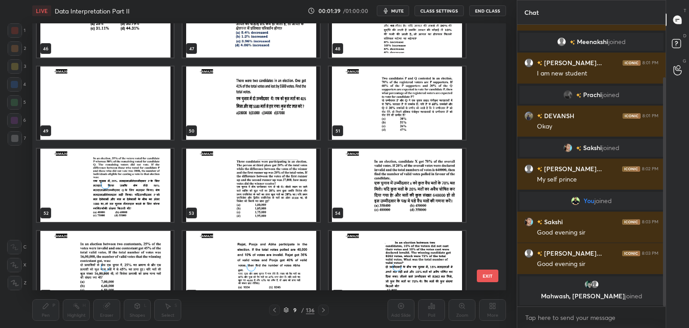
scroll to position [1274, 0]
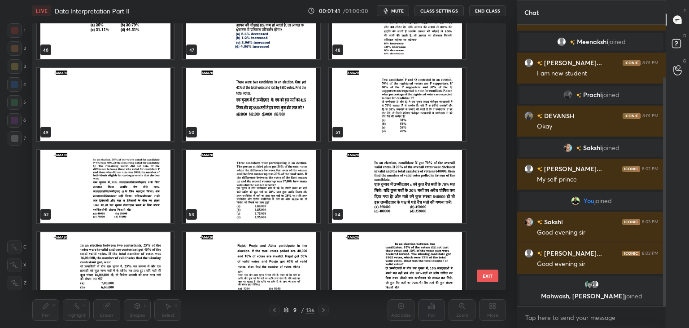
click at [253, 131] on img "grid" at bounding box center [251, 104] width 137 height 73
click at [259, 132] on img "grid" at bounding box center [251, 104] width 137 height 73
click at [262, 133] on img "grid" at bounding box center [251, 104] width 137 height 73
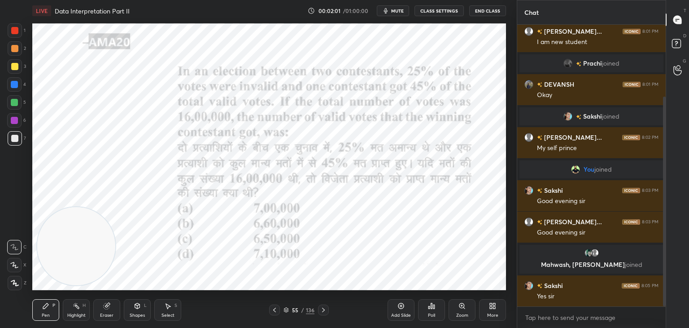
scroll to position [118, 0]
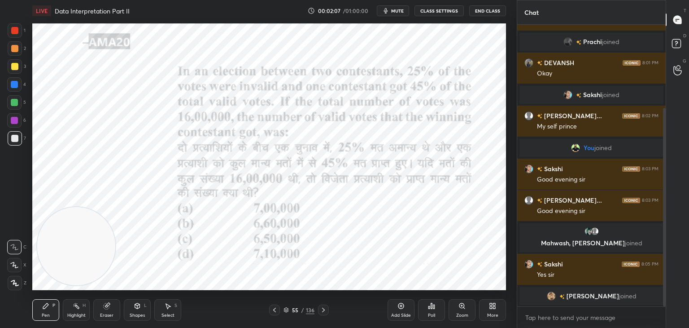
click at [12, 34] on div at bounding box center [14, 30] width 7 height 7
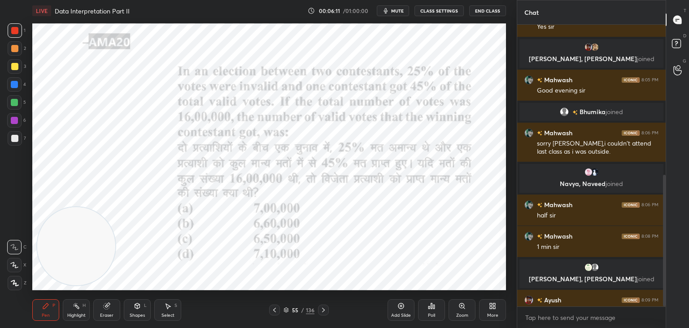
scroll to position [321, 0]
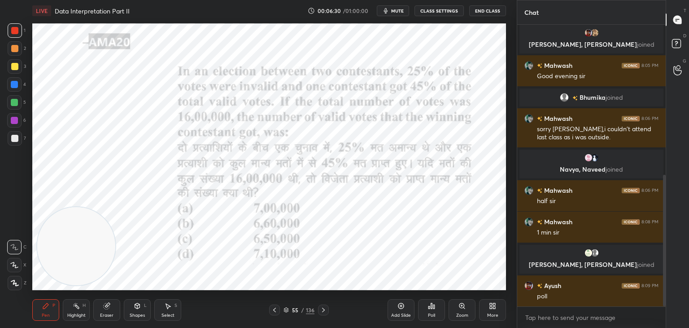
click at [434, 309] on div "Poll" at bounding box center [431, 310] width 27 height 22
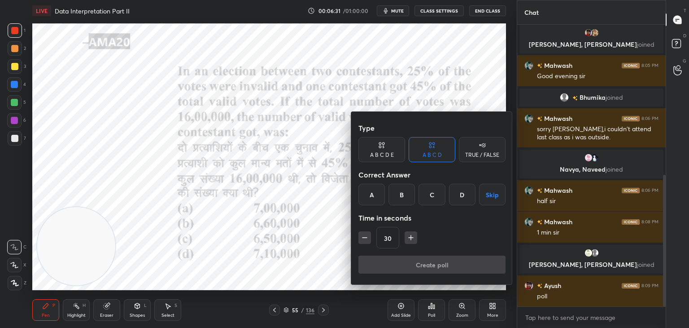
click at [402, 202] on div "B" at bounding box center [402, 195] width 26 height 22
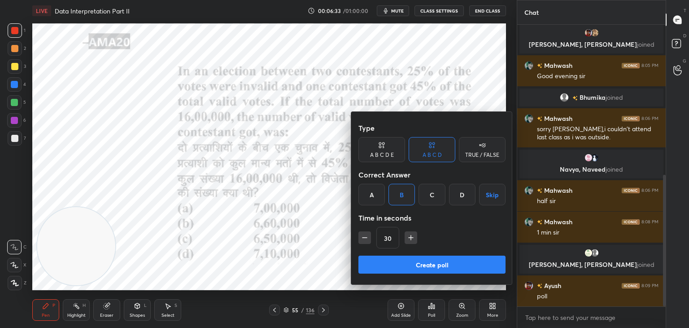
click at [389, 265] on button "Create poll" at bounding box center [432, 264] width 147 height 18
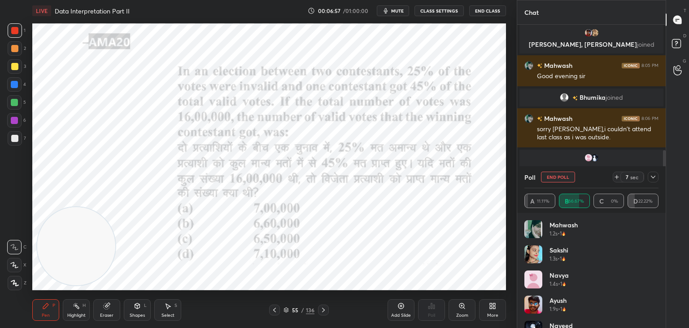
scroll to position [399, 0]
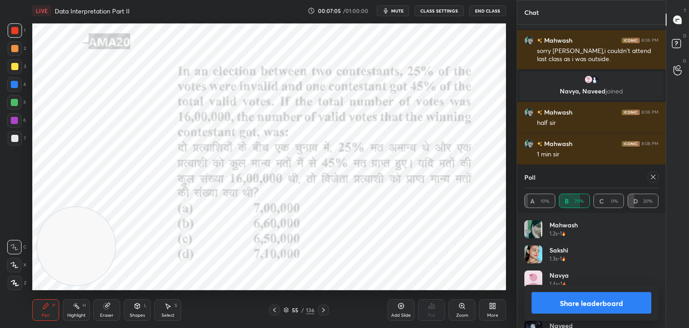
click at [568, 302] on button "Share leaderboard" at bounding box center [592, 303] width 120 height 22
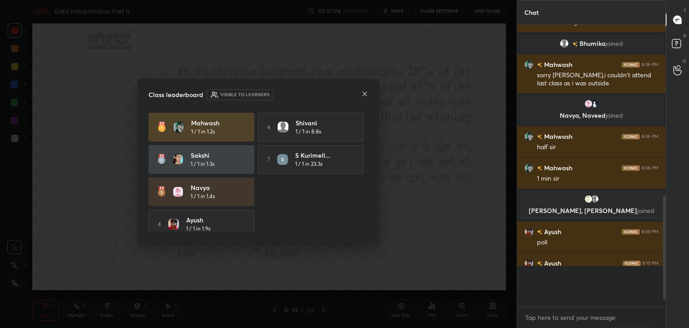
scroll to position [3, 3]
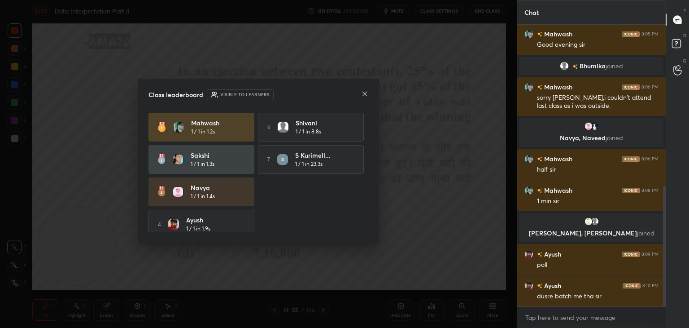
click at [258, 167] on div "7 S kurimell... 1 / 1 in 23.3s" at bounding box center [311, 159] width 106 height 29
click at [365, 93] on icon at bounding box center [365, 94] width 4 height 4
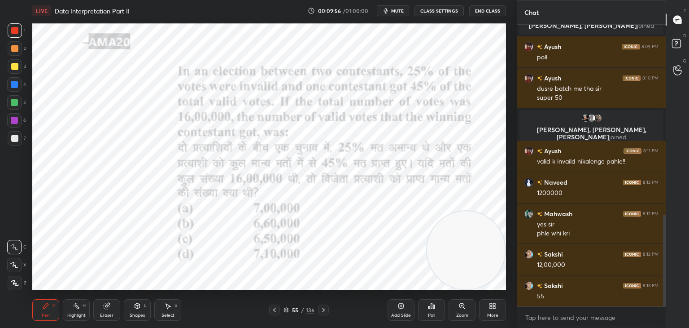
scroll to position [616, 0]
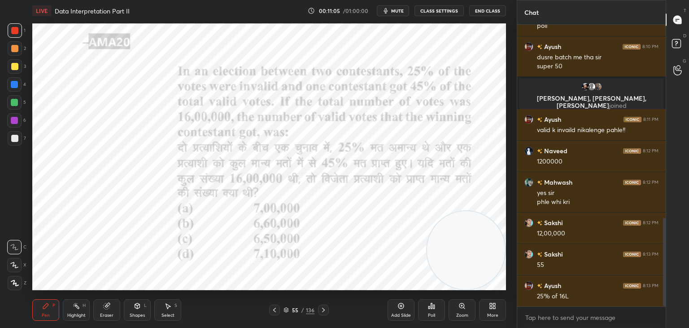
click at [104, 315] on div "Eraser" at bounding box center [106, 315] width 13 height 4
click at [49, 309] on div "Pen P" at bounding box center [45, 310] width 27 height 22
click at [46, 311] on div "Pen P" at bounding box center [45, 310] width 27 height 22
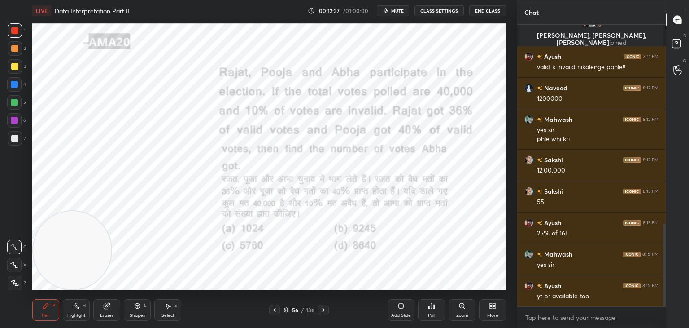
scroll to position [687, 0]
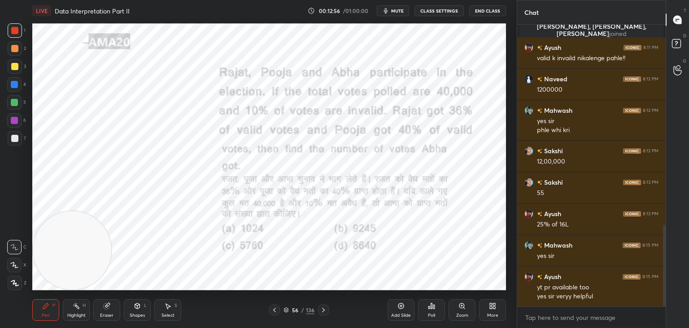
click at [394, 9] on span "mute" at bounding box center [397, 11] width 13 height 6
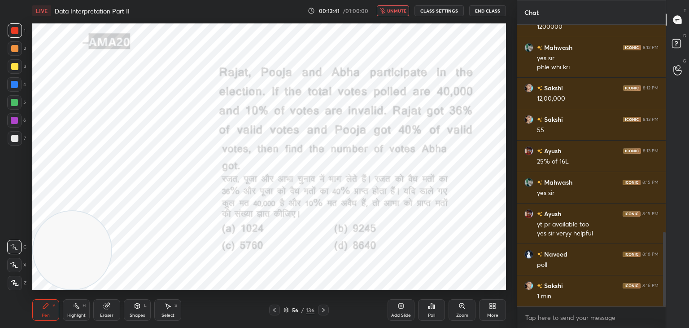
scroll to position [782, 0]
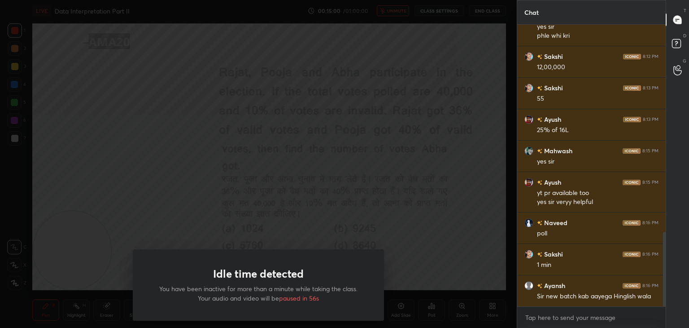
click at [120, 208] on div "Idle time detected You have been inactive for more than a minute while taking t…" at bounding box center [258, 164] width 517 height 328
click at [144, 198] on div "Idle time detected You have been inactive for more than a minute while taking t…" at bounding box center [258, 164] width 517 height 328
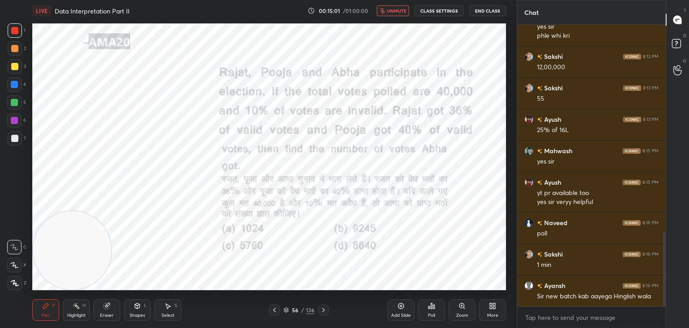
click at [435, 311] on div "Poll" at bounding box center [431, 310] width 27 height 22
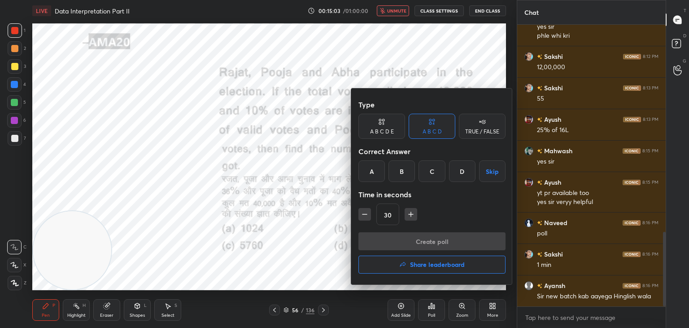
click at [450, 175] on div "D" at bounding box center [462, 171] width 26 height 22
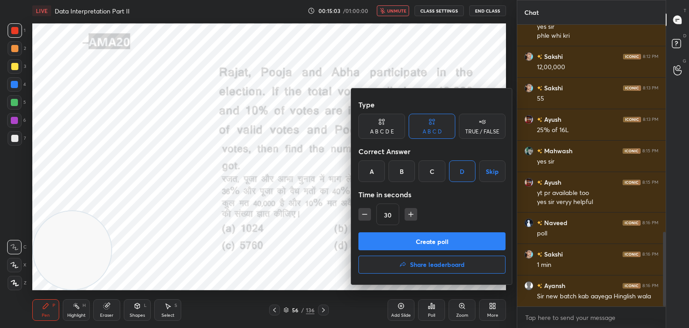
click at [436, 243] on button "Create poll" at bounding box center [432, 241] width 147 height 18
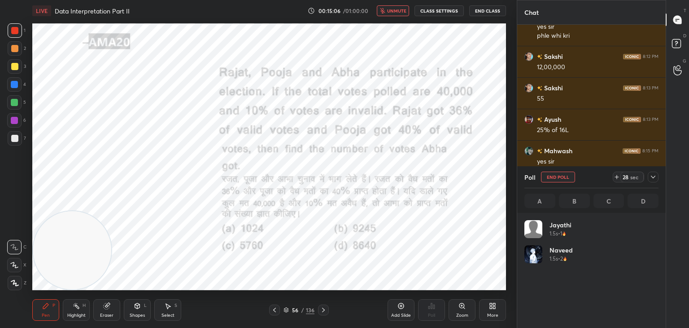
scroll to position [105, 131]
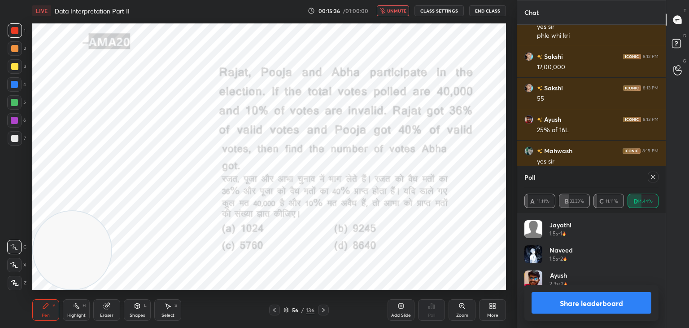
click at [569, 306] on button "Share leaderboard" at bounding box center [592, 303] width 120 height 22
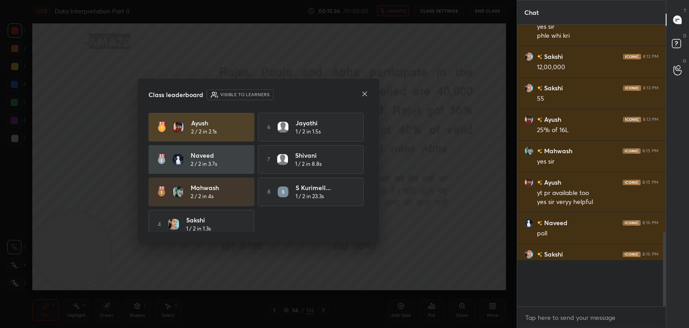
scroll to position [284, 146]
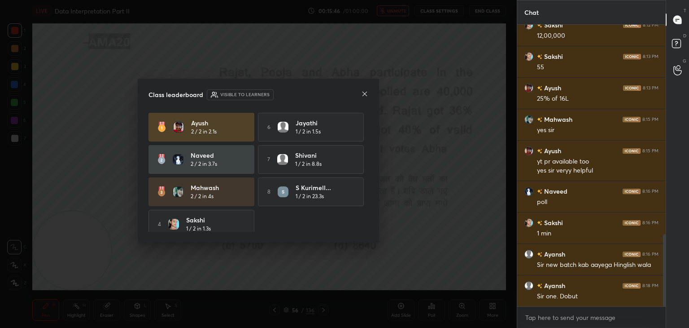
click at [364, 96] on icon at bounding box center [364, 93] width 7 height 7
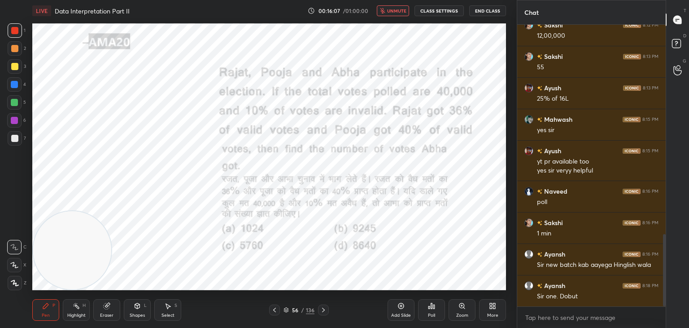
scroll to position [844, 0]
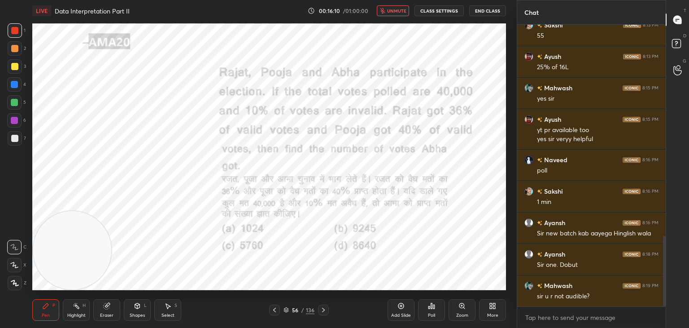
click at [398, 10] on span "unmute" at bounding box center [396, 11] width 19 height 6
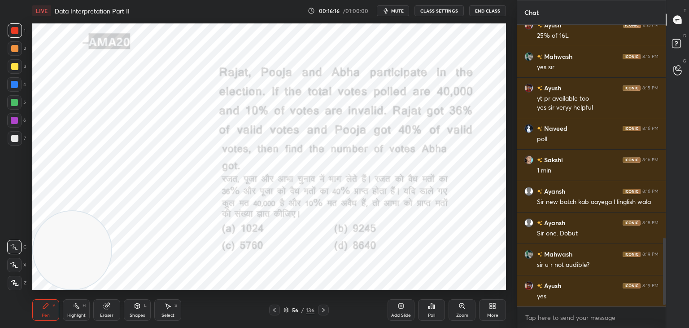
click at [103, 309] on div "Eraser" at bounding box center [106, 310] width 27 height 22
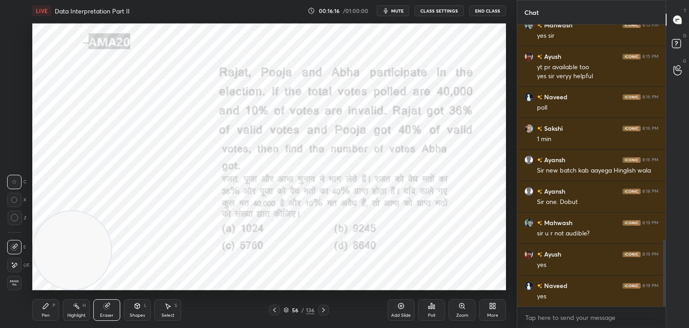
click at [20, 281] on span "Erase all" at bounding box center [14, 283] width 13 height 6
click at [66, 300] on div "Highlight H" at bounding box center [76, 310] width 27 height 22
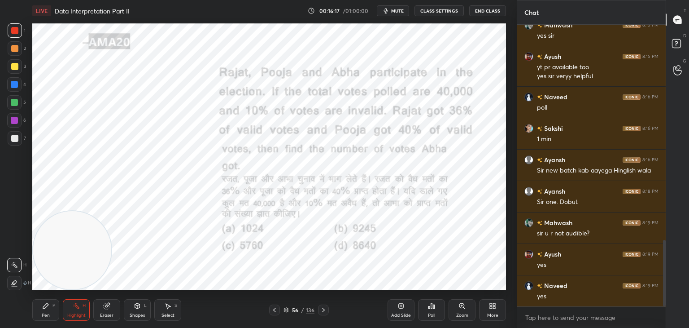
scroll to position [939, 0]
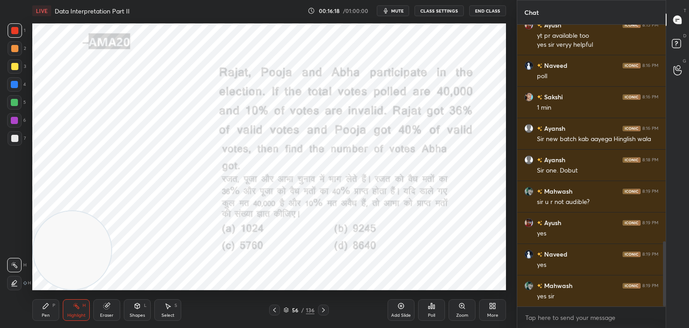
click at [46, 315] on div "Pen" at bounding box center [46, 315] width 8 height 4
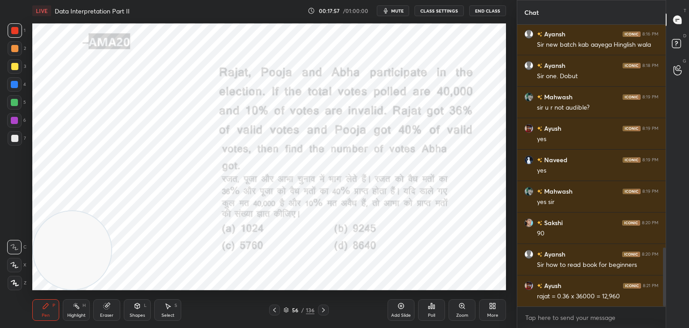
scroll to position [1064, 0]
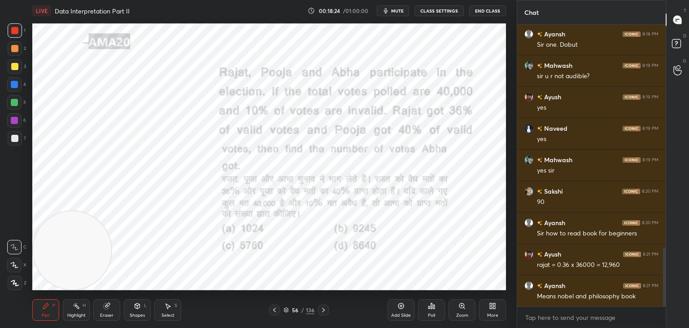
click at [11, 99] on div at bounding box center [14, 102] width 7 height 7
click at [19, 263] on div at bounding box center [14, 265] width 14 height 14
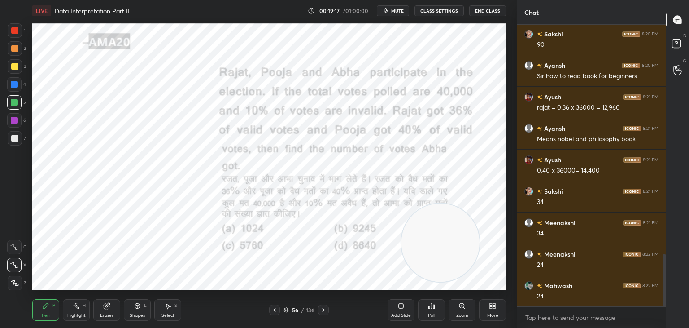
scroll to position [1253, 0]
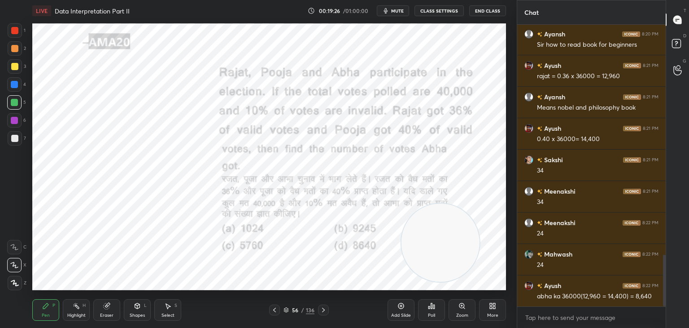
click at [16, 89] on div at bounding box center [14, 84] width 14 height 14
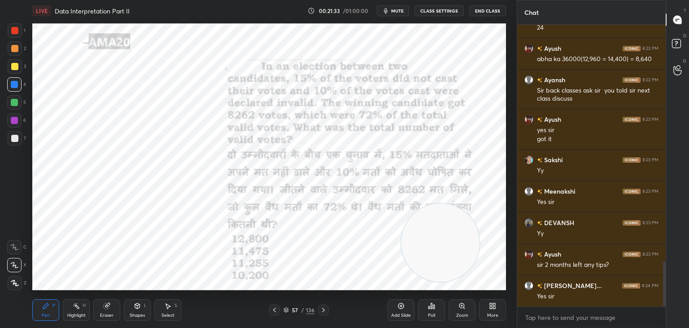
scroll to position [1521, 0]
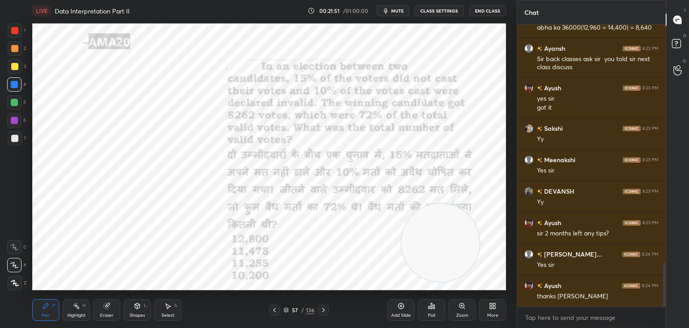
click at [106, 313] on div "Eraser" at bounding box center [106, 315] width 13 height 4
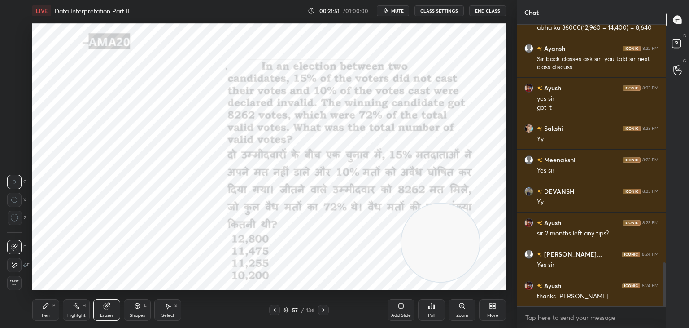
click at [21, 282] on div "Erase all" at bounding box center [14, 283] width 14 height 14
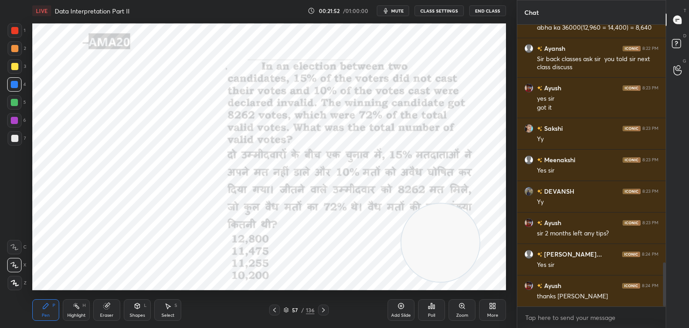
click at [49, 307] on icon at bounding box center [45, 305] width 7 height 7
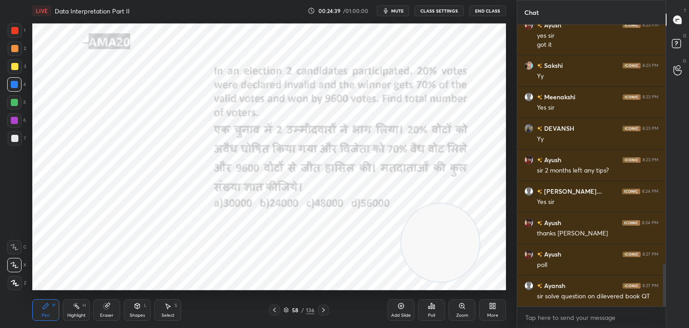
scroll to position [1615, 0]
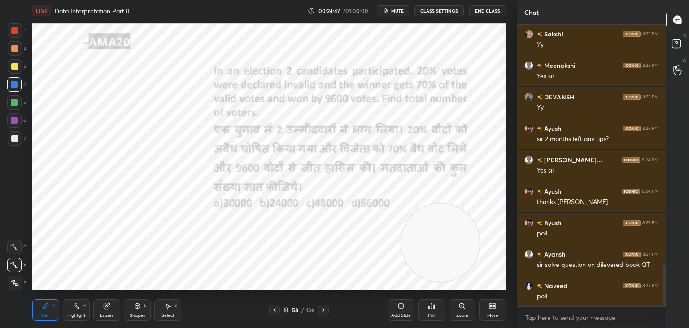
click at [431, 311] on div "Poll" at bounding box center [431, 310] width 27 height 22
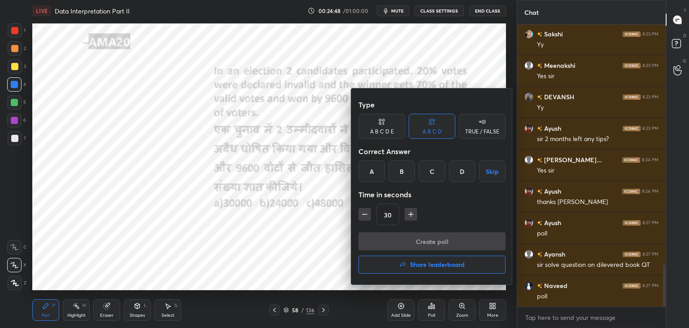
click at [367, 177] on div "A" at bounding box center [372, 171] width 26 height 22
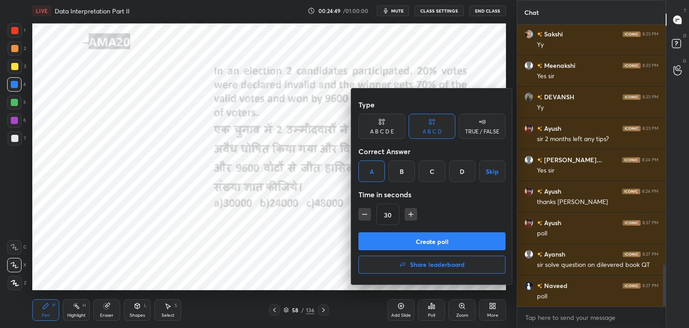
click at [377, 241] on button "Create poll" at bounding box center [432, 241] width 147 height 18
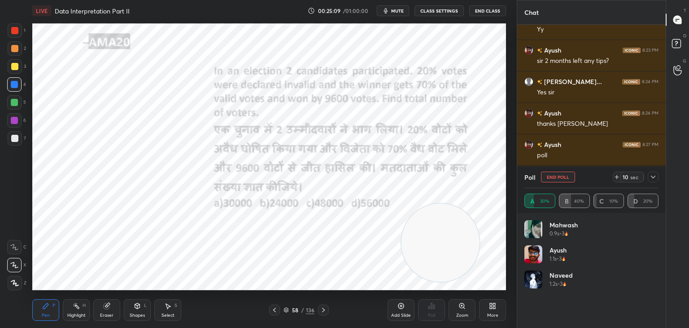
scroll to position [1725, 0]
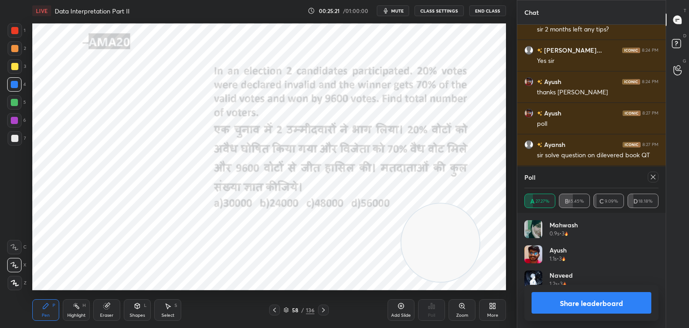
click at [555, 302] on button "Share leaderboard" at bounding box center [592, 303] width 120 height 22
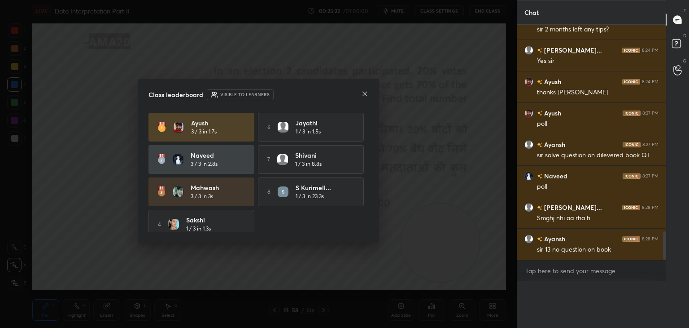
scroll to position [1716, 0]
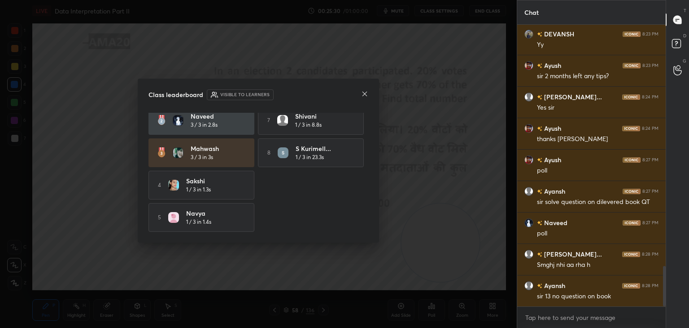
click at [363, 93] on icon at bounding box center [364, 93] width 7 height 7
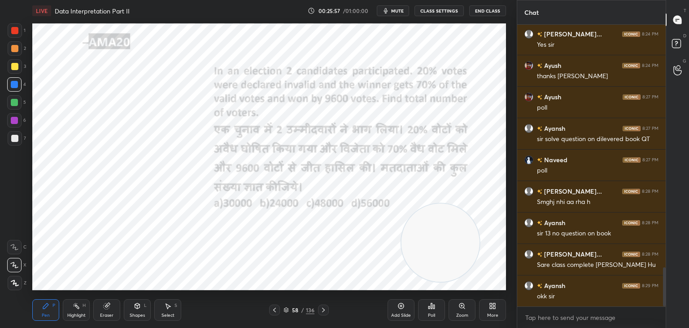
click at [109, 307] on icon at bounding box center [107, 306] width 6 height 6
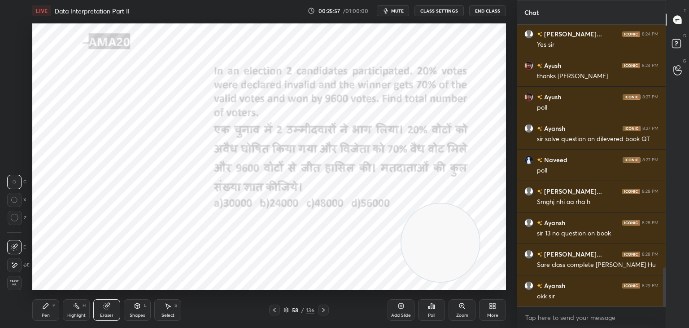
click at [10, 284] on span "Erase all" at bounding box center [14, 283] width 13 height 6
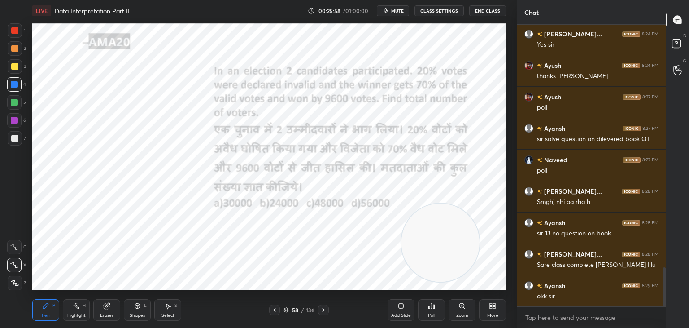
click at [47, 302] on div "Pen P" at bounding box center [45, 310] width 27 height 22
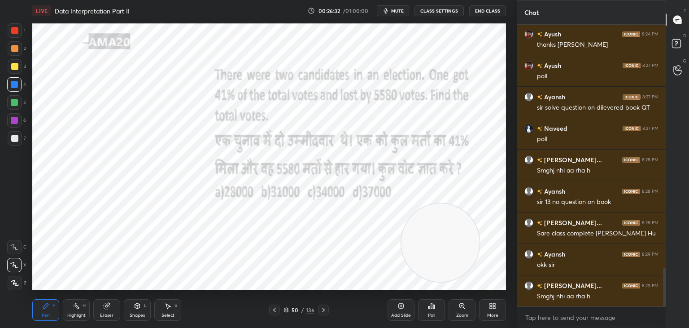
scroll to position [1804, 0]
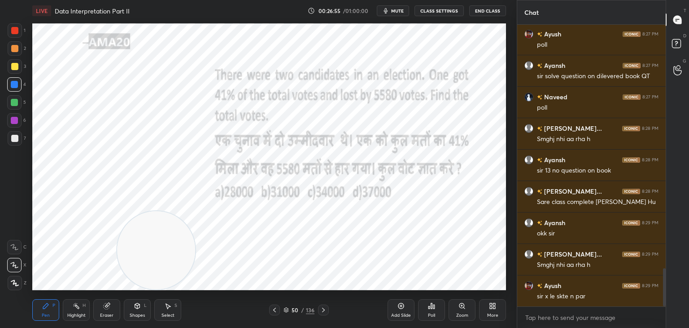
click at [101, 315] on div "Eraser" at bounding box center [106, 315] width 13 height 4
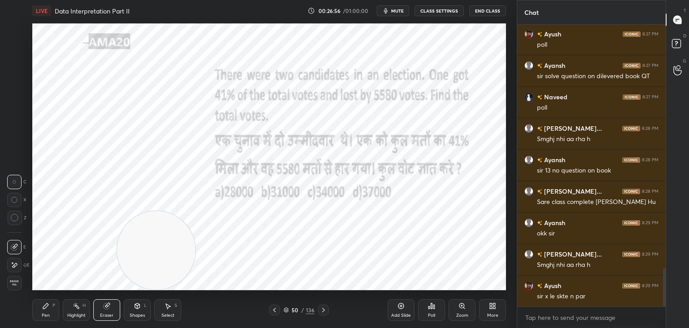
click at [14, 280] on span "Erase all" at bounding box center [14, 283] width 13 height 6
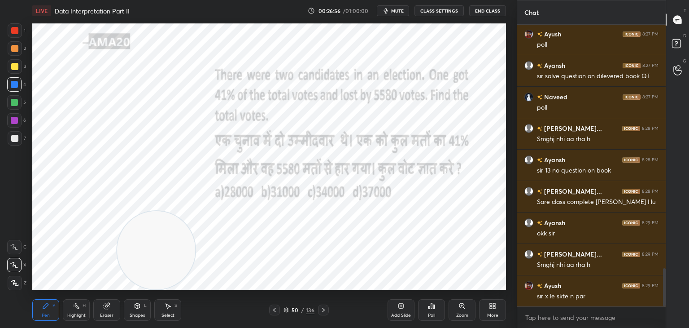
click at [52, 304] on div "P" at bounding box center [53, 305] width 3 height 4
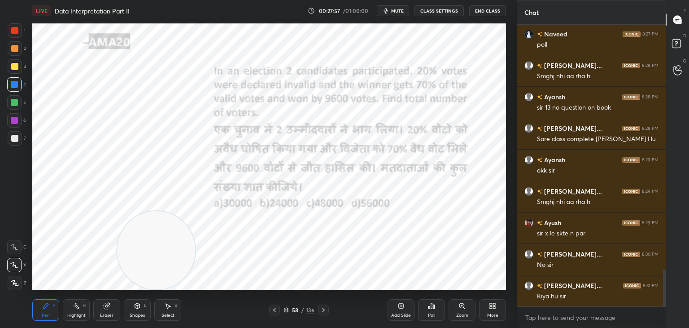
scroll to position [1898, 0]
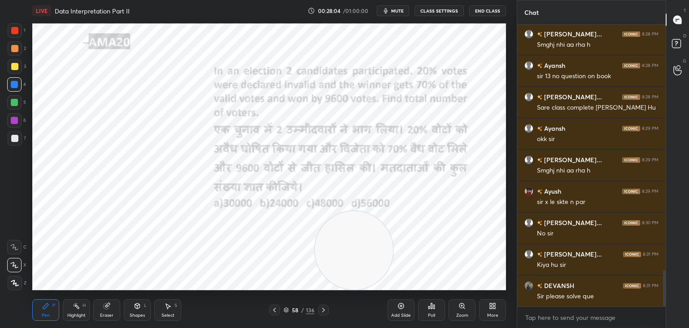
click at [22, 31] on div at bounding box center [15, 30] width 14 height 14
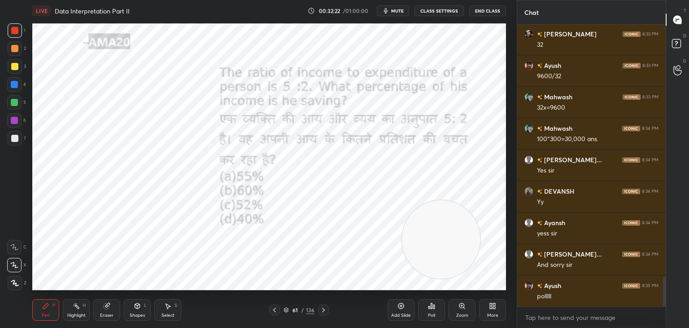
scroll to position [2410, 0]
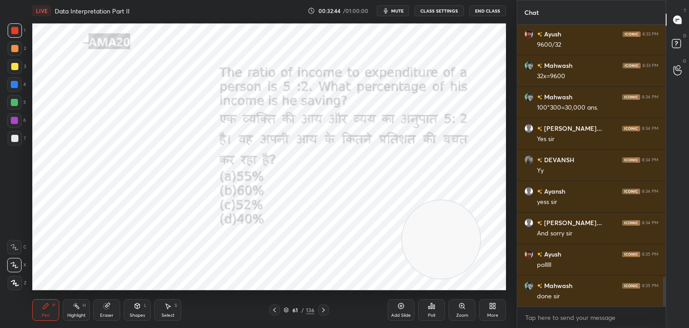
click at [434, 306] on icon at bounding box center [433, 306] width 1 height 4
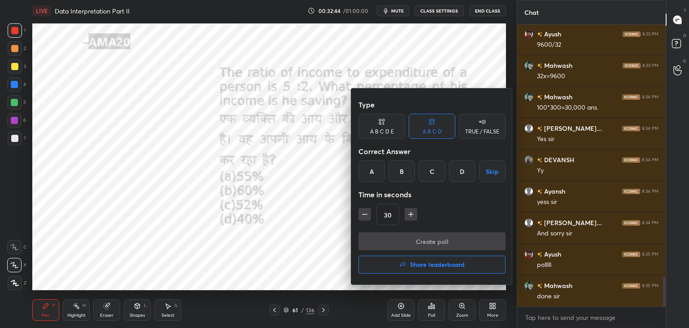
click at [404, 178] on div "B" at bounding box center [402, 171] width 26 height 22
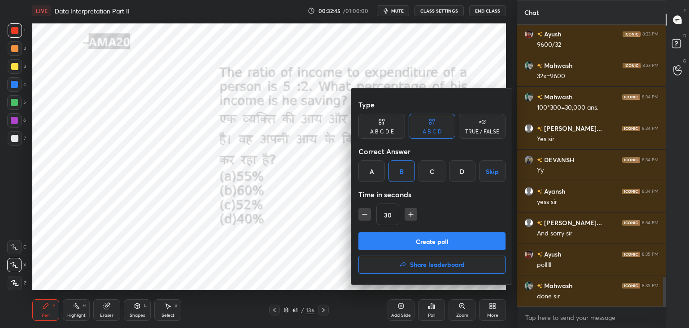
click at [409, 238] on button "Create poll" at bounding box center [432, 241] width 147 height 18
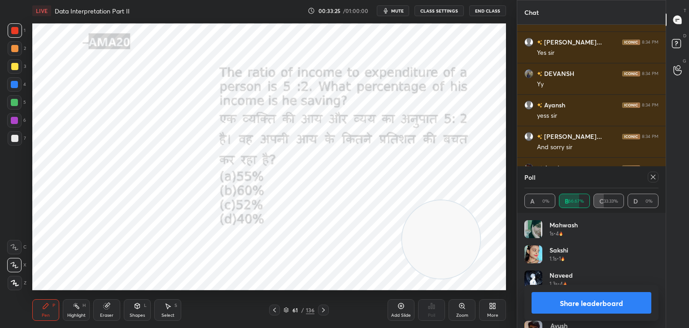
scroll to position [43, 0]
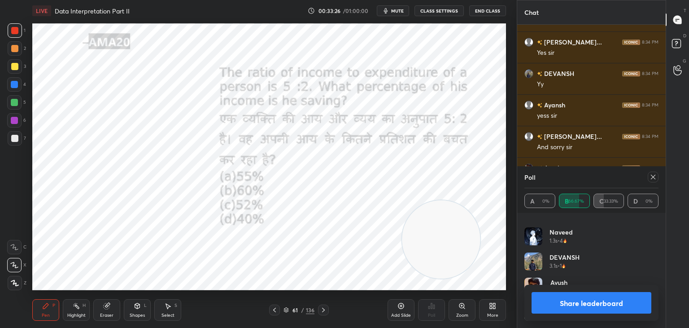
click at [587, 306] on button "Share leaderboard" at bounding box center [592, 303] width 120 height 22
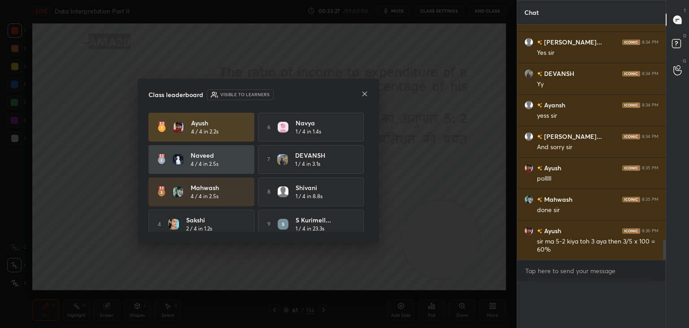
scroll to position [2463, 0]
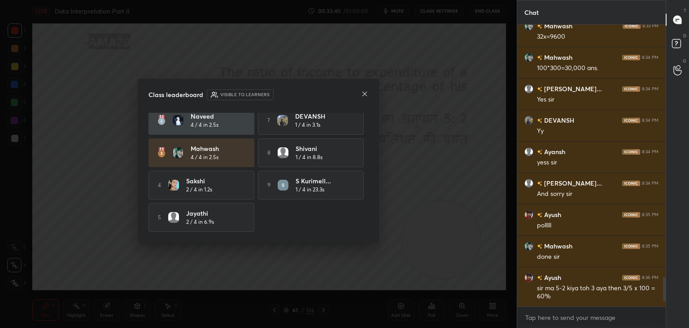
click at [364, 92] on icon at bounding box center [364, 93] width 7 height 7
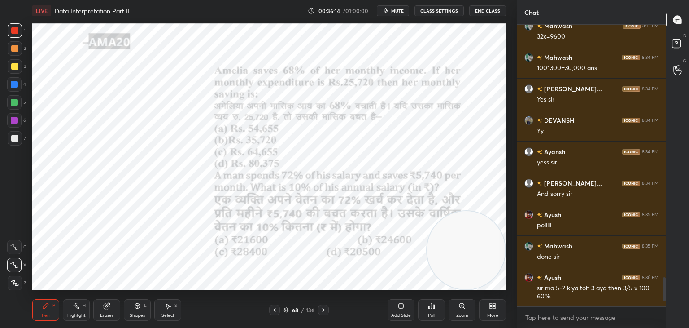
click at [397, 11] on span "mute" at bounding box center [397, 11] width 13 height 6
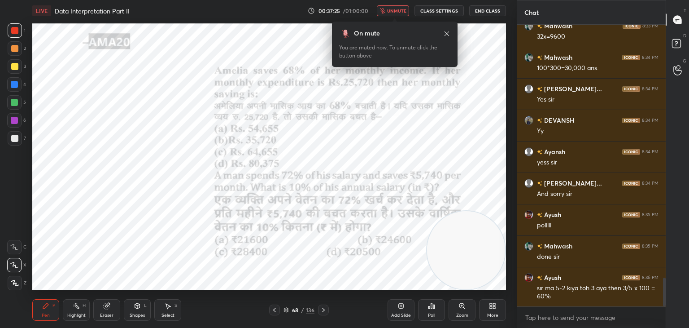
scroll to position [2480, 0]
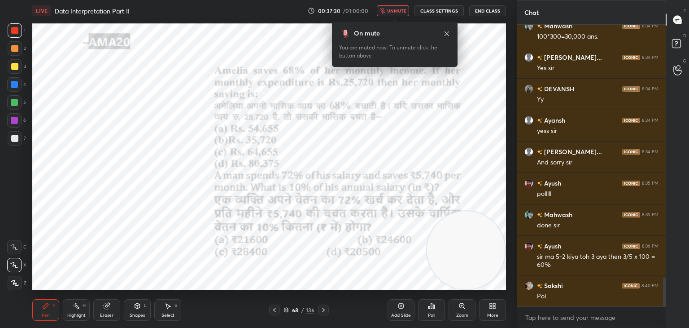
click at [401, 7] on button "unmute" at bounding box center [393, 10] width 32 height 11
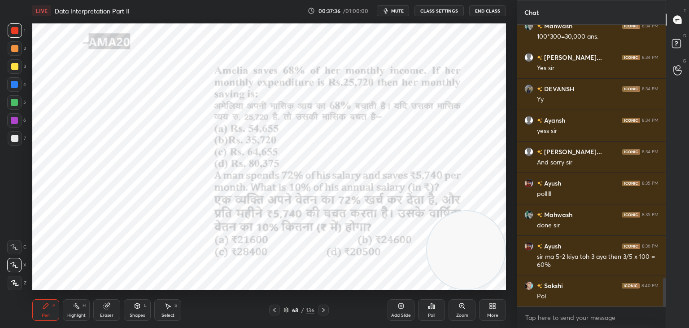
click at [437, 302] on div "Poll" at bounding box center [431, 310] width 27 height 22
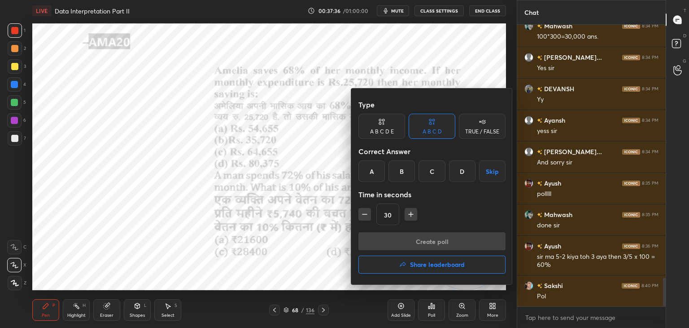
click at [372, 172] on div "A" at bounding box center [372, 171] width 26 height 22
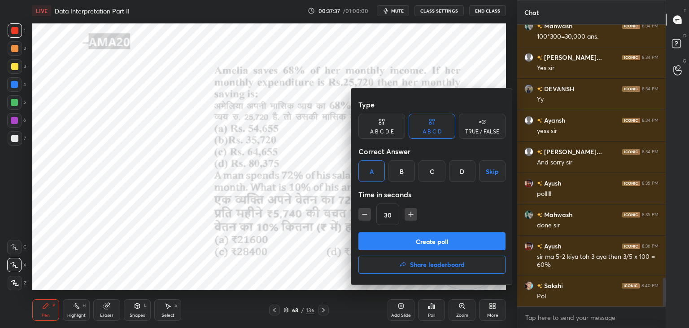
click at [404, 247] on button "Create poll" at bounding box center [432, 241] width 147 height 18
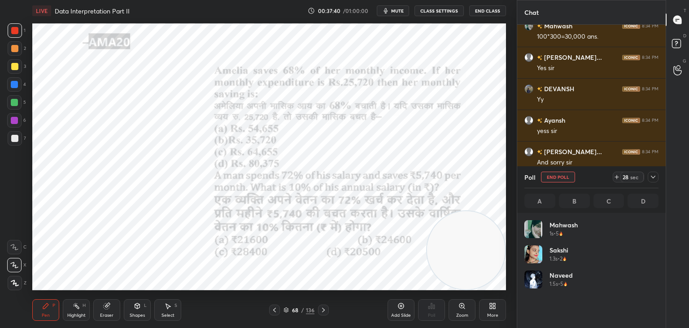
scroll to position [105, 131]
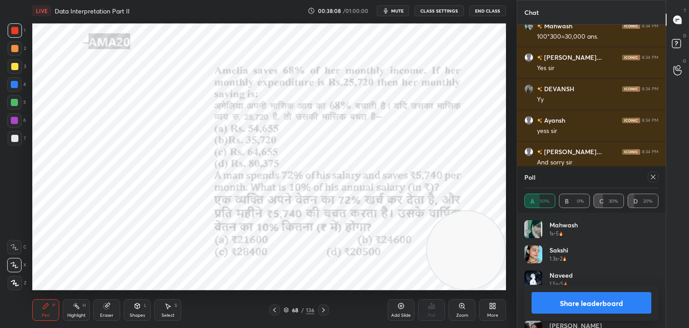
click at [589, 298] on button "Share leaderboard" at bounding box center [592, 303] width 120 height 22
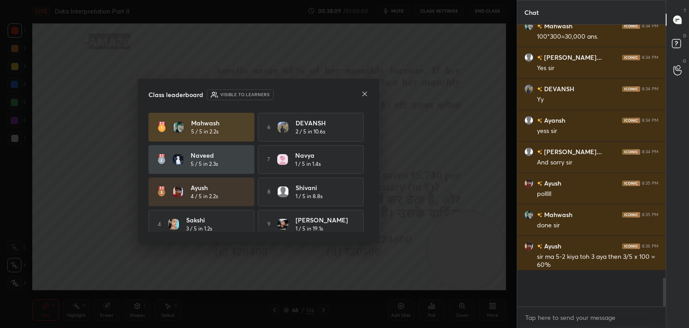
scroll to position [3, 3]
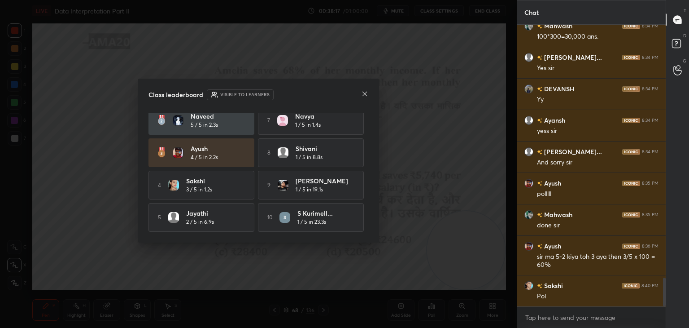
click at [363, 94] on icon at bounding box center [364, 93] width 7 height 7
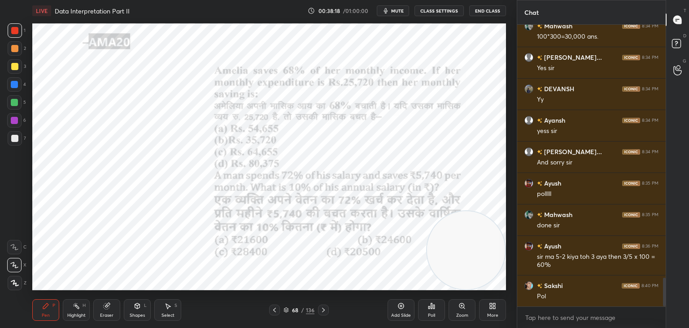
click at [99, 307] on div "Eraser" at bounding box center [106, 310] width 27 height 22
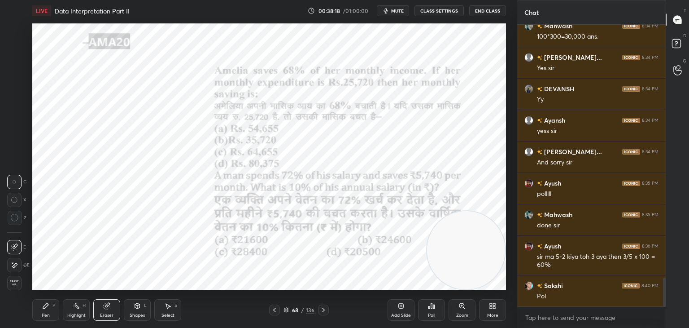
click at [22, 284] on div "Erase all" at bounding box center [15, 283] width 16 height 14
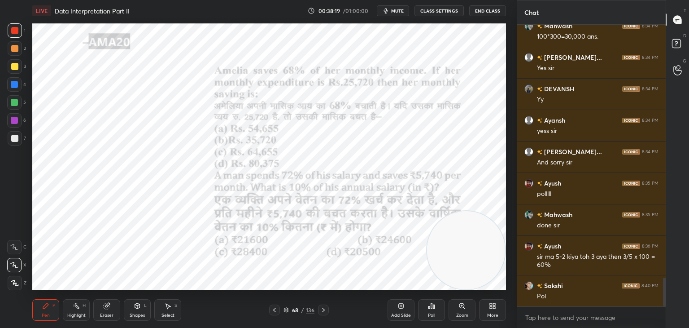
click at [48, 308] on icon at bounding box center [45, 305] width 7 height 7
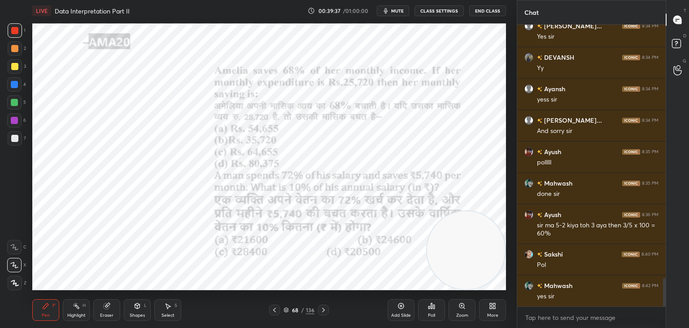
click at [16, 103] on div at bounding box center [14, 102] width 7 height 7
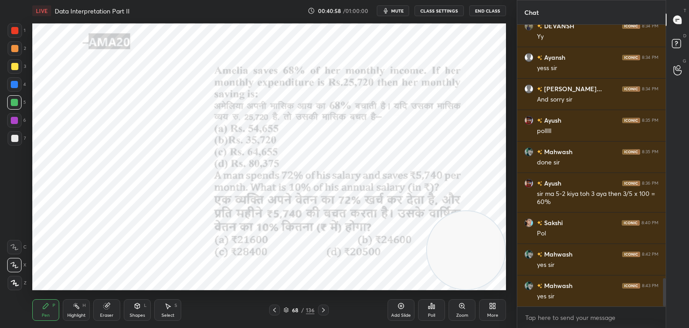
click at [107, 306] on icon at bounding box center [107, 306] width 6 height 6
click at [18, 218] on div at bounding box center [15, 217] width 14 height 14
click at [50, 303] on div "Pen P" at bounding box center [45, 310] width 27 height 22
click at [52, 297] on div "Pen P Highlight H Eraser Shapes L Select S 68 / 136 Add Slide Poll Zoom More" at bounding box center [269, 310] width 474 height 36
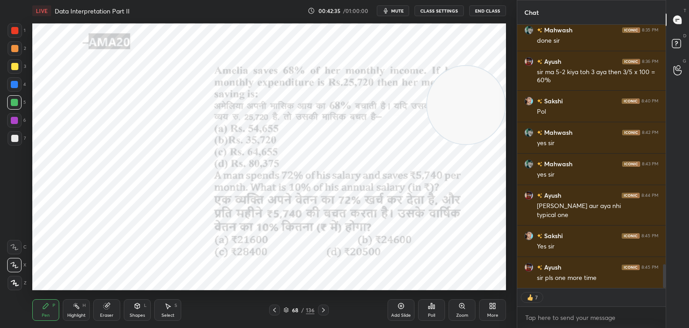
scroll to position [2696, 0]
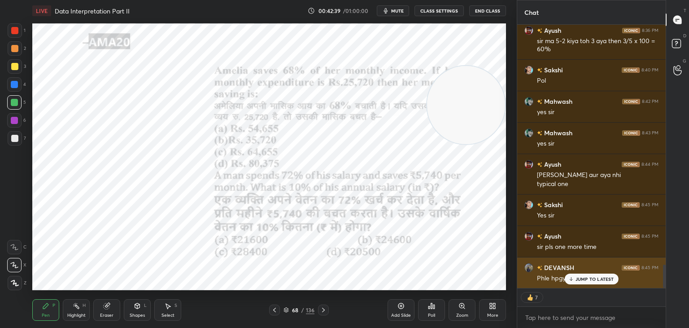
click at [572, 281] on icon at bounding box center [571, 278] width 6 height 5
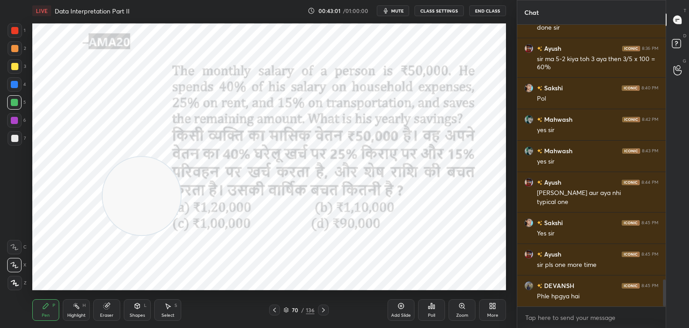
scroll to position [2709, 0]
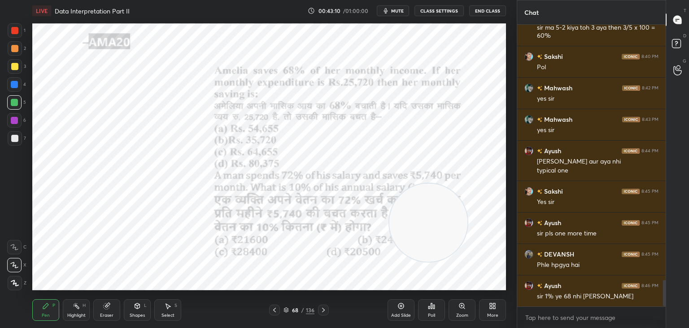
click at [103, 304] on icon at bounding box center [106, 305] width 7 height 7
click at [48, 302] on icon at bounding box center [45, 305] width 7 height 7
click at [50, 307] on div "Pen P" at bounding box center [45, 310] width 27 height 22
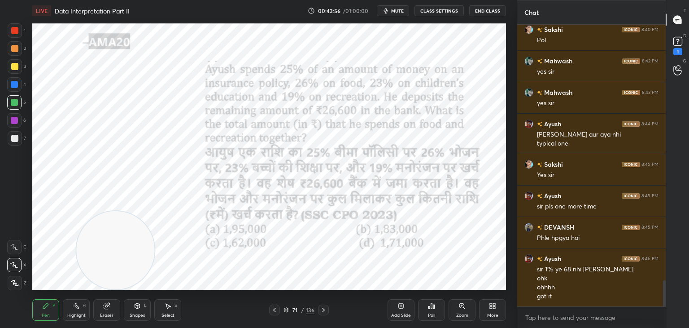
scroll to position [2775, 0]
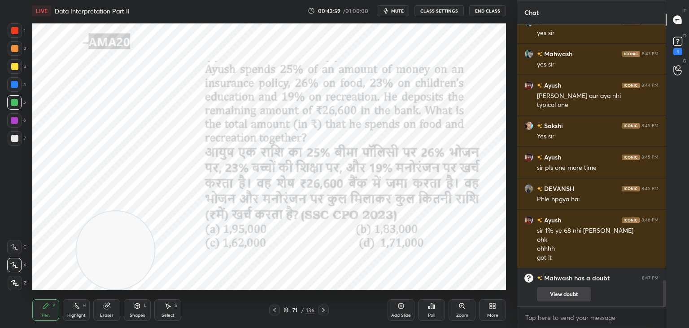
click at [566, 293] on button "View doubt" at bounding box center [564, 294] width 54 height 14
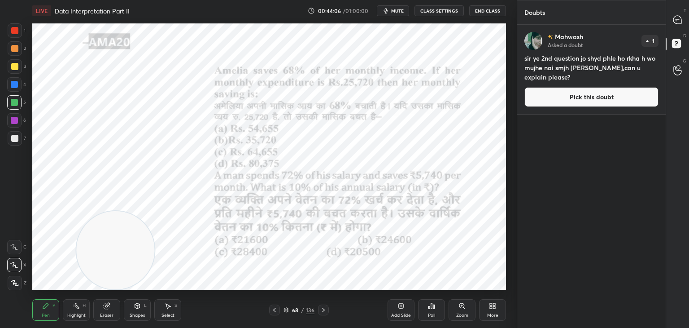
click at [667, 23] on div "T Messages (T)" at bounding box center [677, 19] width 23 height 25
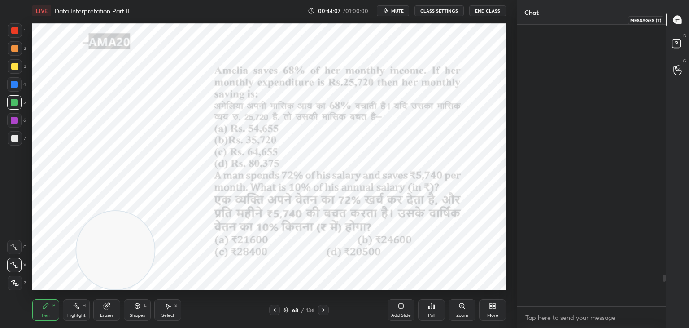
scroll to position [279, 146]
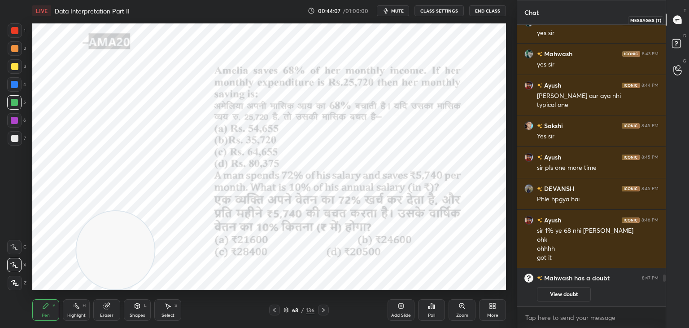
click at [680, 20] on icon at bounding box center [678, 20] width 8 height 8
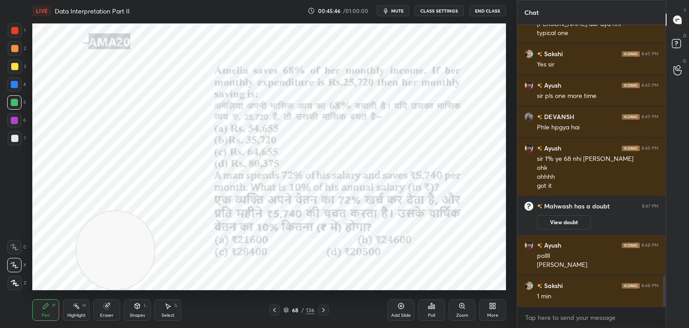
scroll to position [2302, 0]
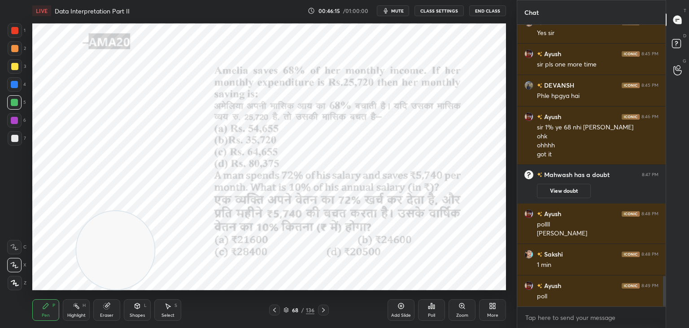
click at [434, 313] on div "Poll" at bounding box center [431, 315] width 7 height 4
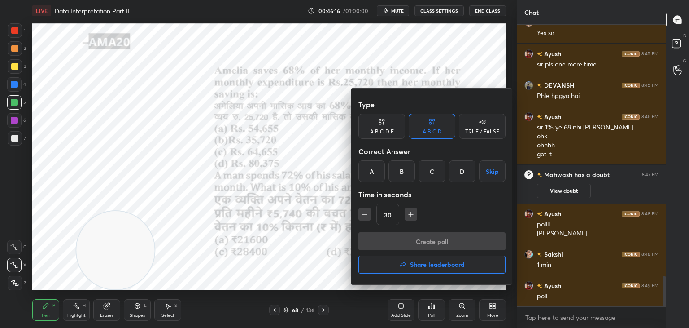
click at [405, 172] on div "B" at bounding box center [402, 171] width 26 height 22
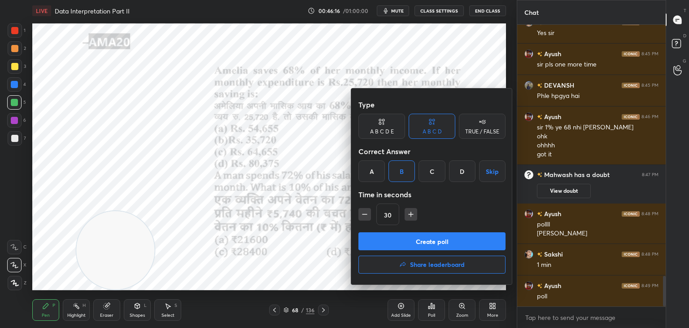
click at [405, 240] on button "Create poll" at bounding box center [432, 241] width 147 height 18
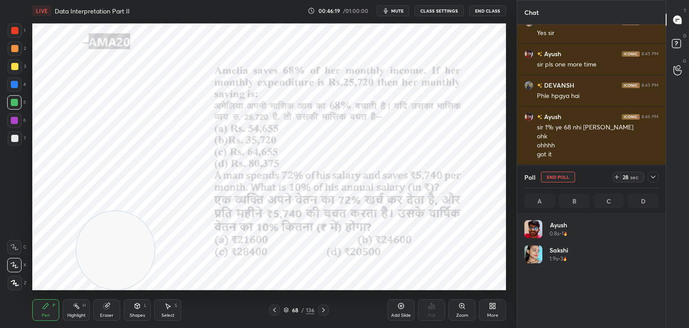
scroll to position [105, 131]
click at [138, 309] on icon at bounding box center [137, 305] width 7 height 7
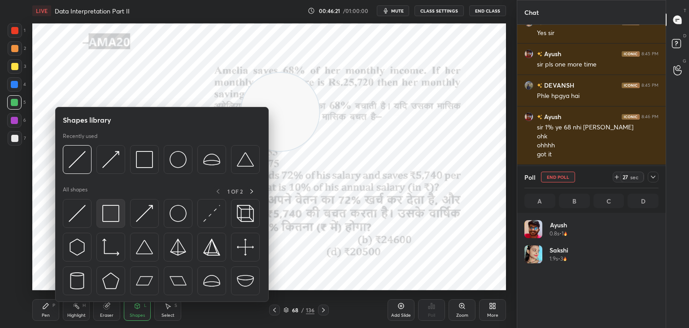
click at [112, 212] on img at bounding box center [110, 213] width 17 height 17
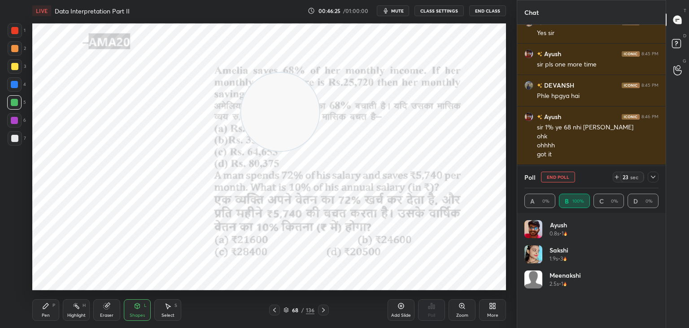
click at [52, 308] on div "Pen P" at bounding box center [45, 310] width 27 height 22
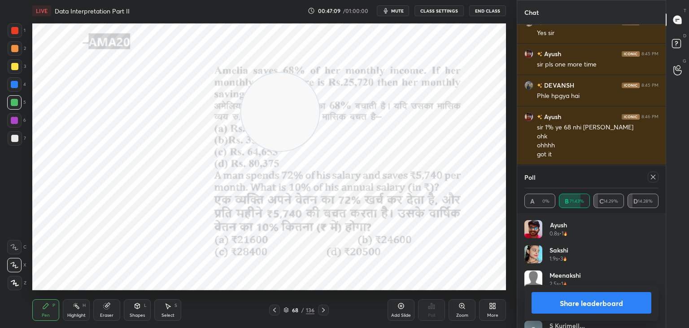
click at [568, 297] on button "Share leaderboard" at bounding box center [592, 303] width 120 height 22
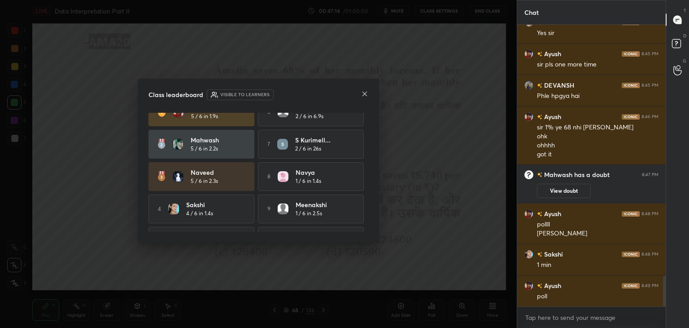
scroll to position [41, 0]
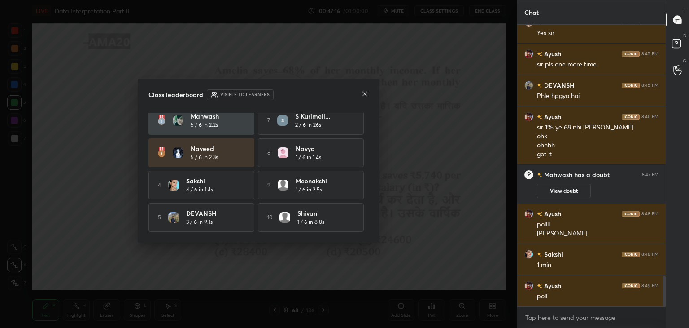
click at [372, 92] on div "Class leaderboard Visible to learners Ayush 5 / 6 in 1.9s 6 jayathi 2 / 6 in 6.…" at bounding box center [258, 161] width 241 height 164
click at [364, 95] on icon at bounding box center [364, 93] width 7 height 7
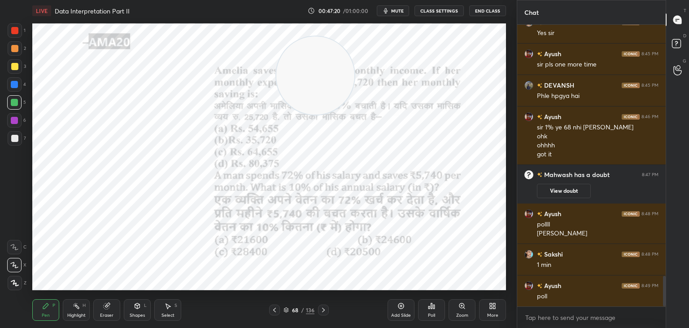
click at [17, 31] on div at bounding box center [14, 30] width 7 height 7
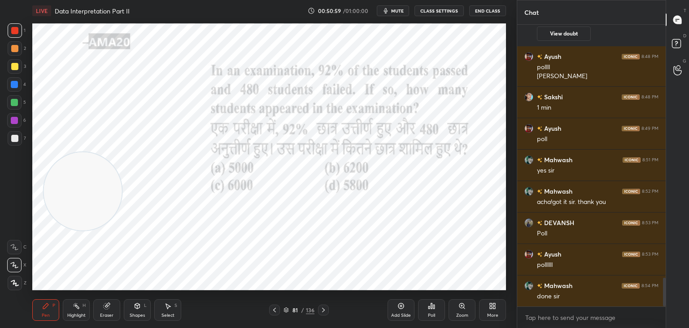
scroll to position [2526, 0]
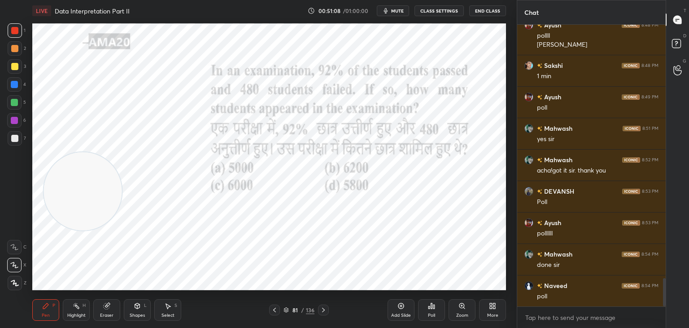
click at [426, 307] on div "Poll" at bounding box center [431, 310] width 27 height 22
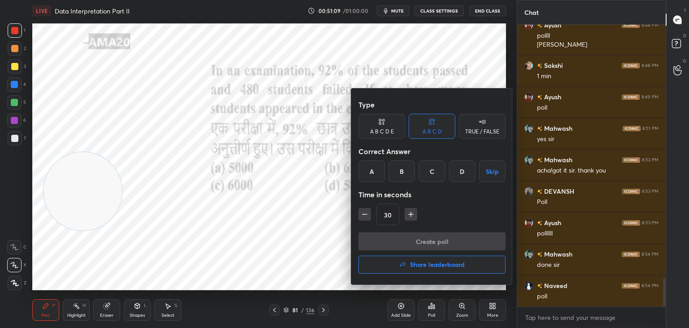
click at [429, 175] on div "C" at bounding box center [432, 171] width 26 height 22
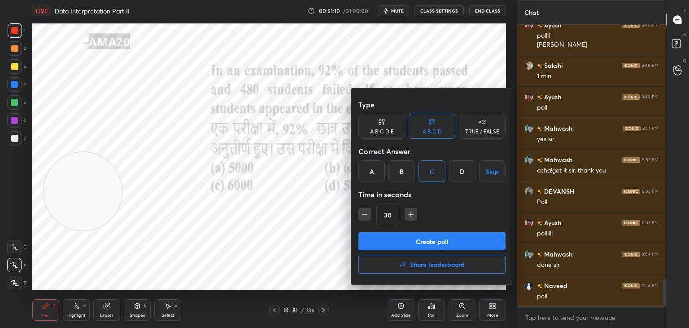
click at [422, 245] on button "Create poll" at bounding box center [432, 241] width 147 height 18
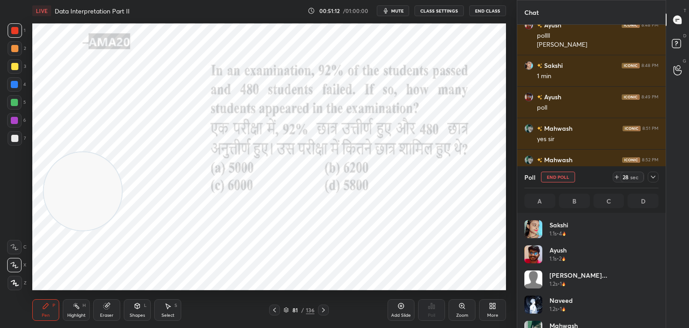
scroll to position [105, 131]
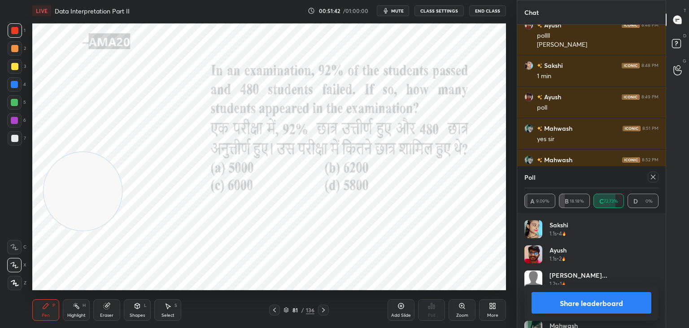
click at [576, 305] on button "Share leaderboard" at bounding box center [592, 303] width 120 height 22
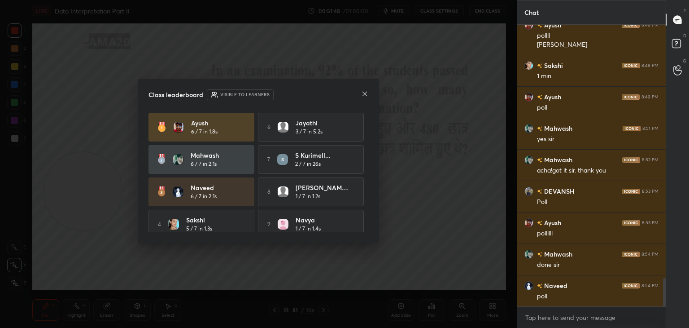
scroll to position [41, 0]
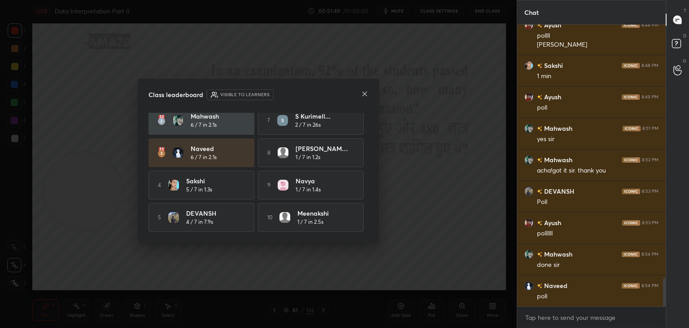
click at [365, 93] on icon at bounding box center [365, 94] width 4 height 4
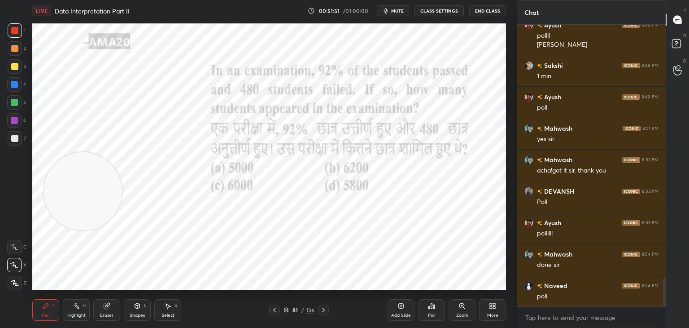
click at [17, 103] on div at bounding box center [14, 102] width 7 height 7
click at [16, 122] on div at bounding box center [14, 120] width 7 height 7
click at [113, 307] on div "Eraser" at bounding box center [106, 310] width 27 height 22
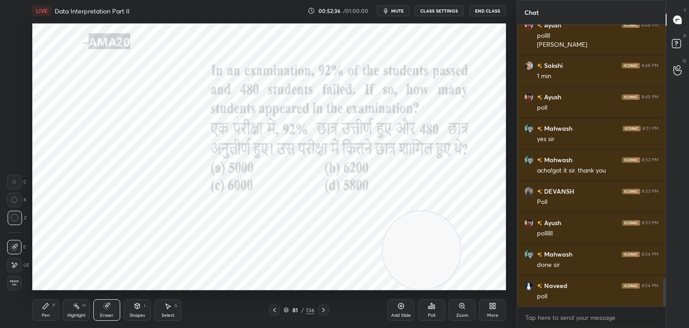
click at [48, 320] on div "Pen P" at bounding box center [45, 310] width 27 height 22
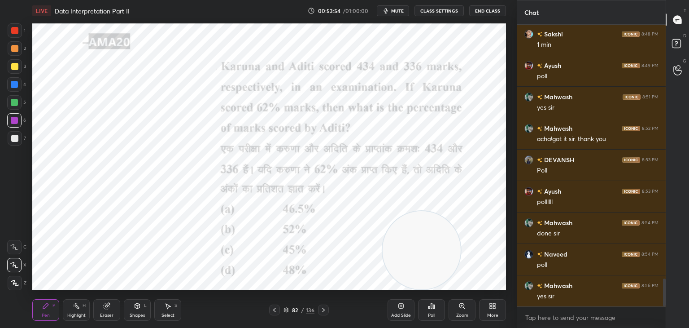
scroll to position [2589, 0]
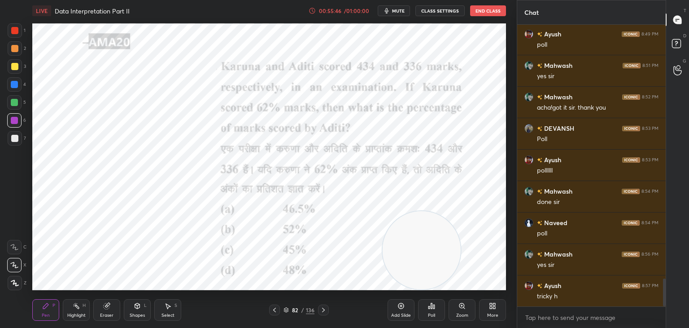
click at [433, 307] on icon at bounding box center [431, 305] width 7 height 7
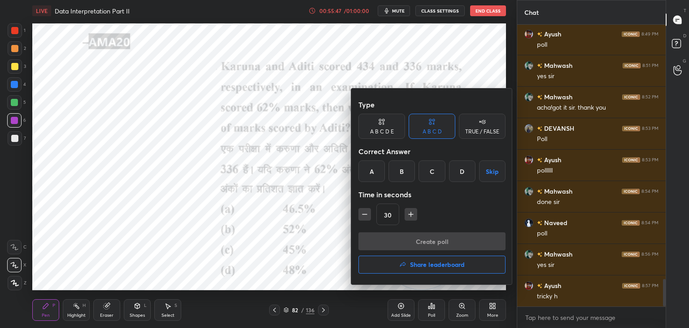
scroll to position [2620, 0]
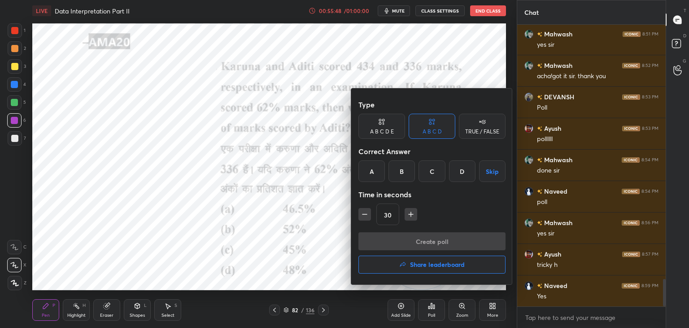
click at [390, 9] on div at bounding box center [344, 164] width 689 height 328
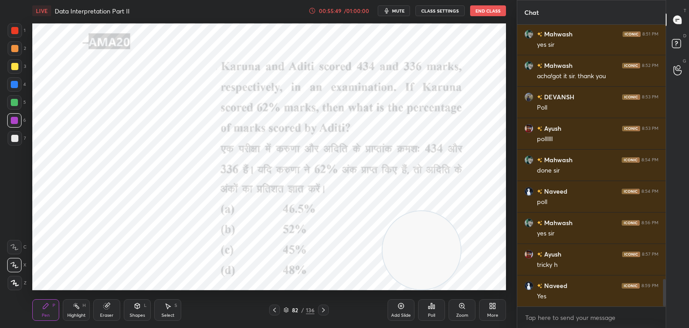
click at [431, 310] on div "Poll" at bounding box center [431, 310] width 27 height 22
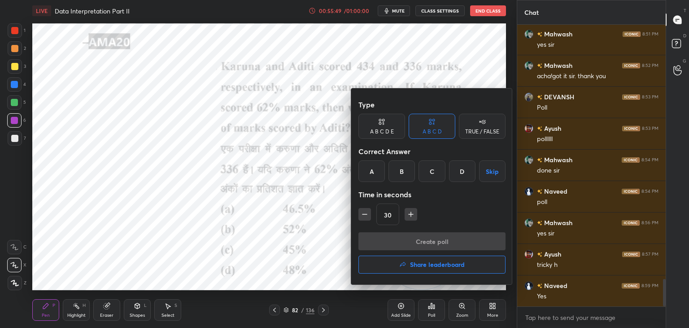
click at [453, 171] on div "D" at bounding box center [462, 171] width 26 height 22
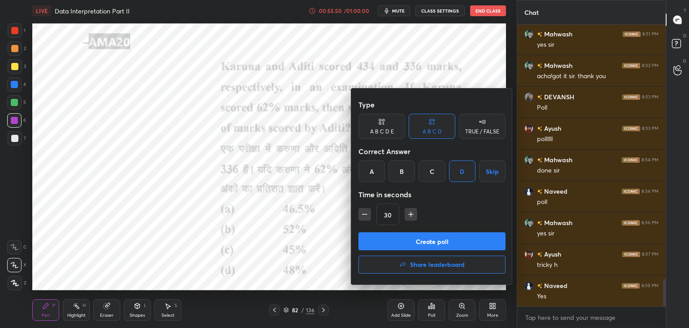
click at [440, 237] on button "Create poll" at bounding box center [432, 241] width 147 height 18
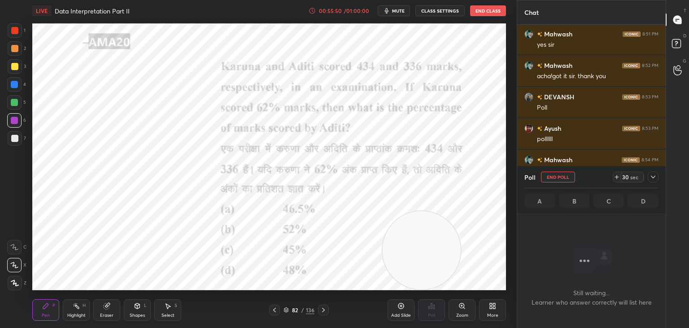
scroll to position [255, 146]
click at [395, 9] on span "mute" at bounding box center [398, 11] width 13 height 6
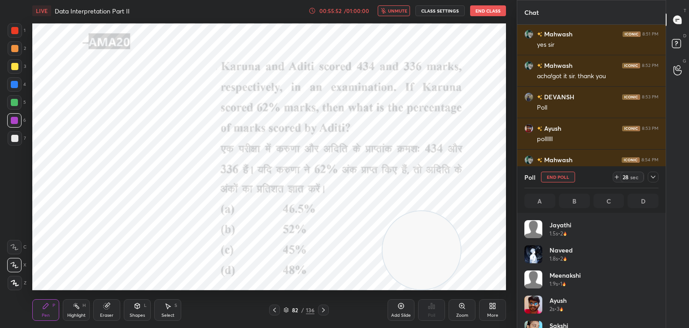
scroll to position [105, 131]
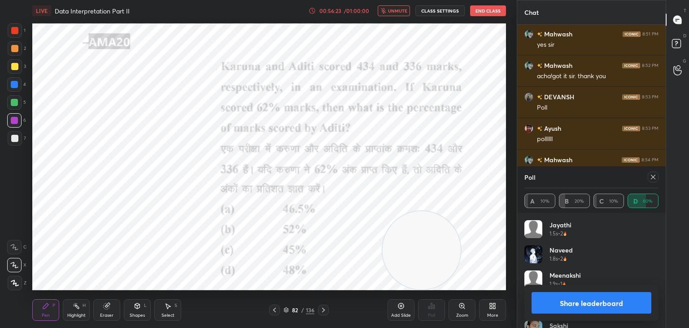
click at [402, 11] on span "unmute" at bounding box center [397, 11] width 19 height 6
click at [603, 307] on button "Share leaderboard" at bounding box center [592, 303] width 120 height 22
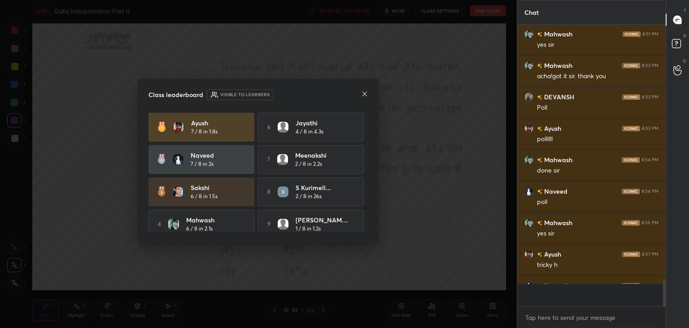
scroll to position [282, 146]
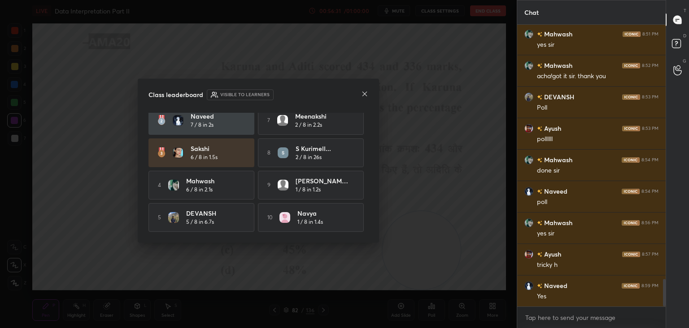
click at [368, 93] on icon at bounding box center [364, 93] width 7 height 7
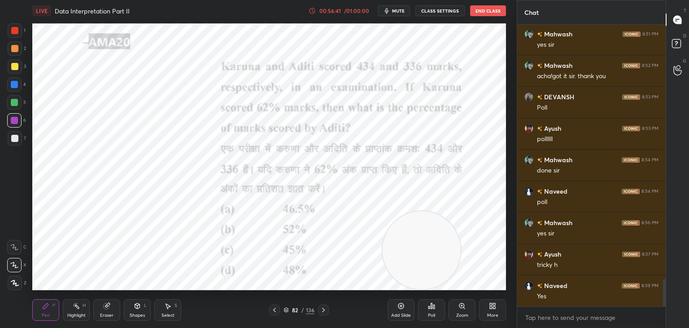
click at [105, 311] on div "Eraser" at bounding box center [106, 310] width 27 height 22
click at [47, 311] on div "Pen P" at bounding box center [45, 310] width 27 height 22
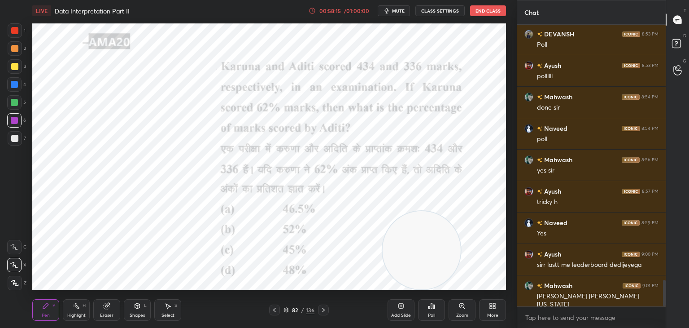
scroll to position [2692, 0]
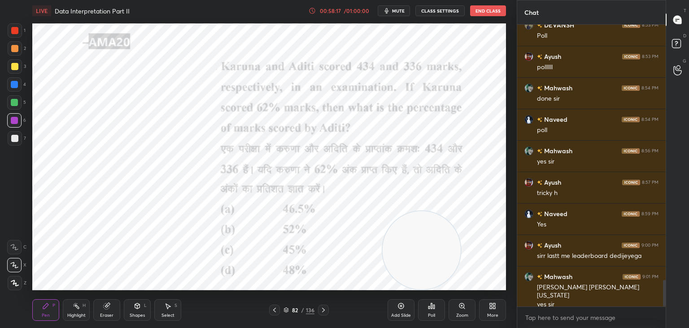
click at [434, 308] on icon at bounding box center [433, 306] width 1 height 4
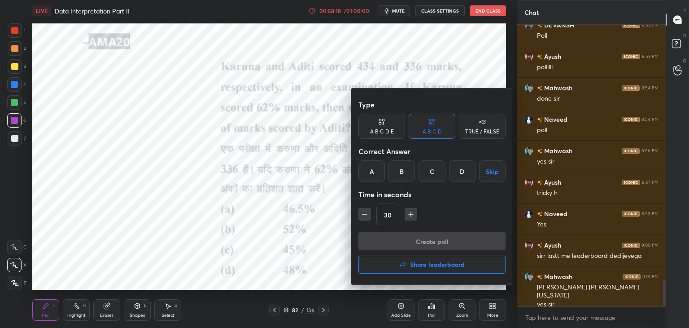
click at [417, 266] on h4 "Share leaderboard" at bounding box center [437, 264] width 55 height 6
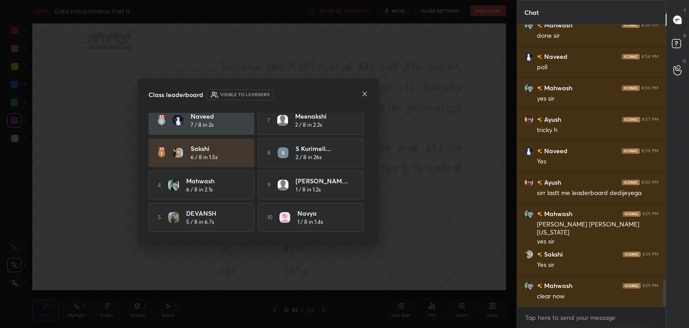
scroll to position [0, 0]
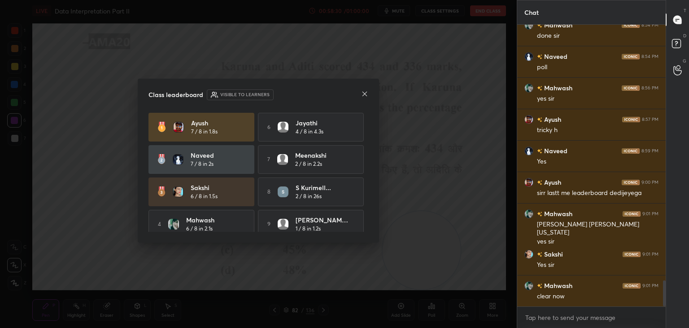
click at [365, 94] on icon at bounding box center [365, 94] width 4 height 4
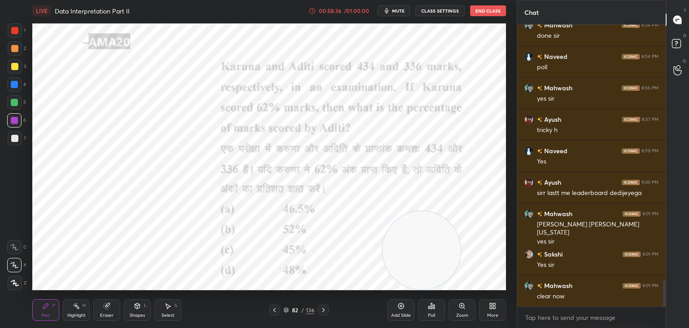
click at [401, 309] on icon at bounding box center [401, 306] width 6 height 6
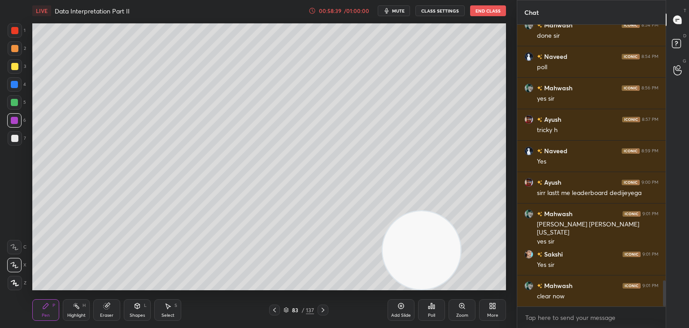
scroll to position [2786, 0]
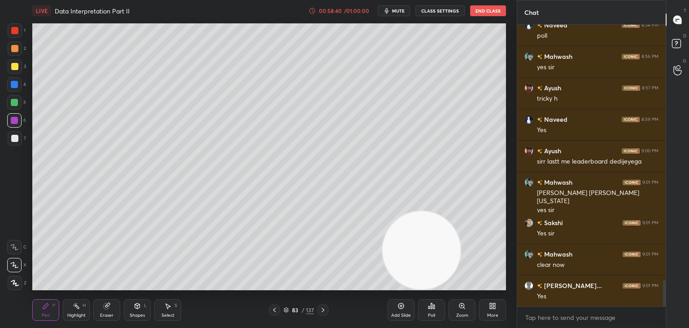
click at [15, 37] on div at bounding box center [15, 30] width 14 height 14
click at [17, 48] on div at bounding box center [14, 48] width 7 height 7
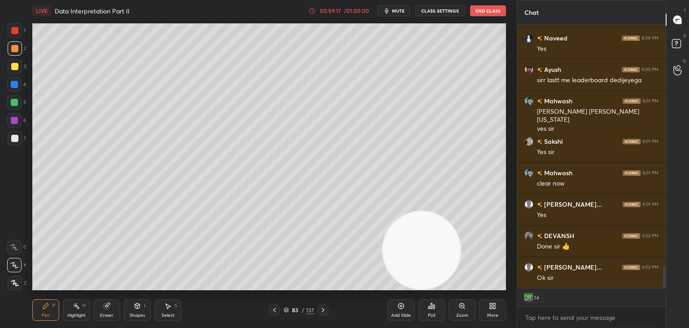
scroll to position [2899, 0]
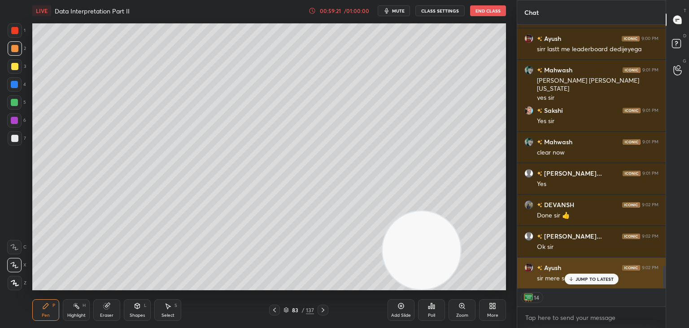
click at [599, 275] on div "JUMP TO LATEST" at bounding box center [591, 278] width 54 height 11
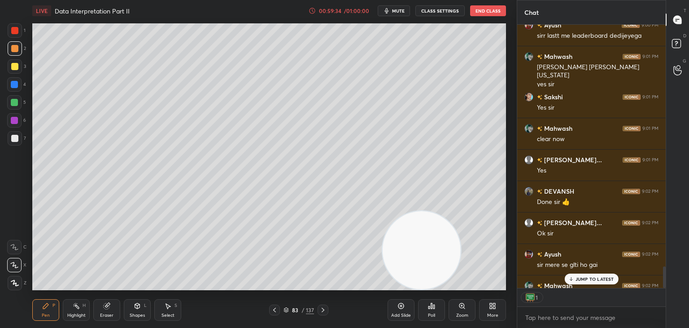
scroll to position [2961, 0]
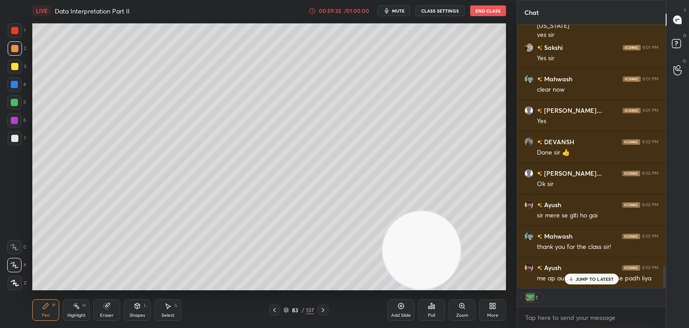
click at [592, 277] on p "JUMP TO LATEST" at bounding box center [595, 278] width 39 height 5
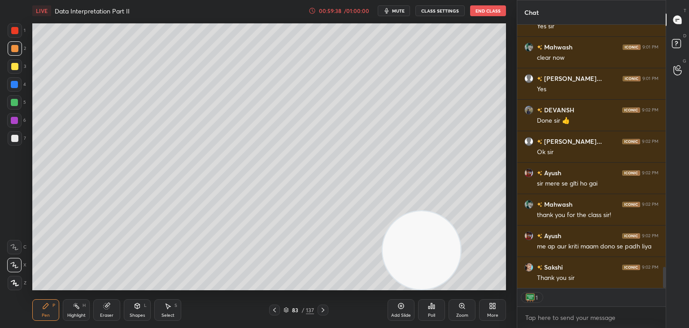
scroll to position [3024, 0]
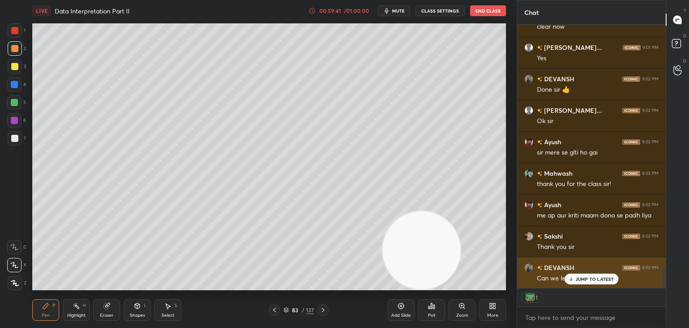
click at [591, 281] on p "JUMP TO LATEST" at bounding box center [595, 278] width 39 height 5
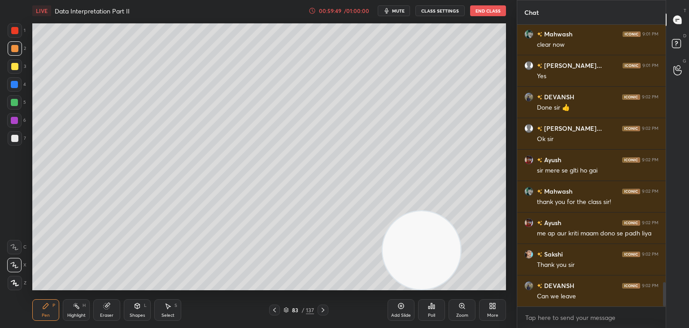
scroll to position [3038, 0]
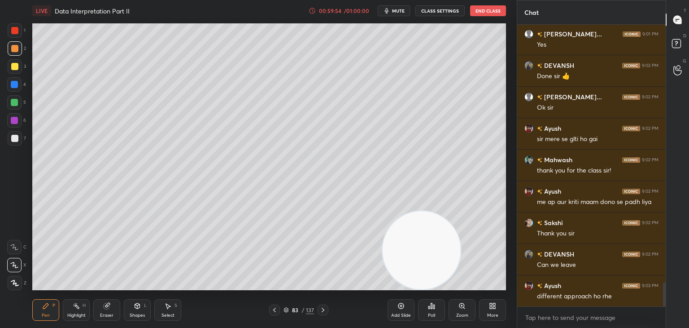
click at [94, 315] on div "Eraser" at bounding box center [106, 310] width 27 height 22
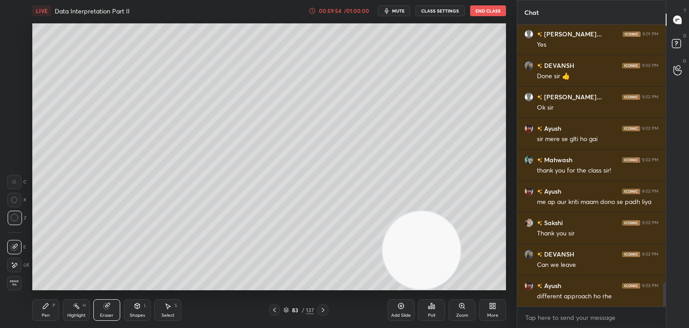
click at [111, 311] on div "Eraser" at bounding box center [106, 310] width 27 height 22
click at [15, 284] on span "Erase all" at bounding box center [14, 283] width 13 height 6
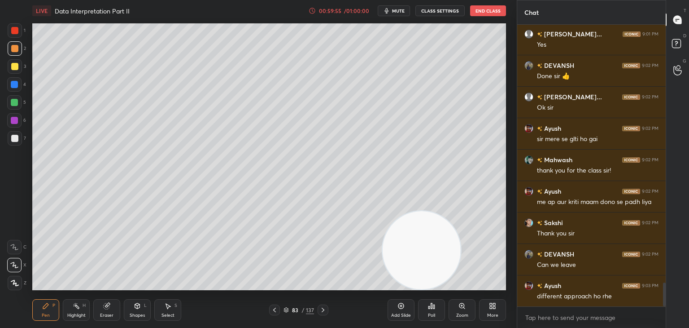
click at [58, 311] on div "Pen P" at bounding box center [45, 310] width 27 height 22
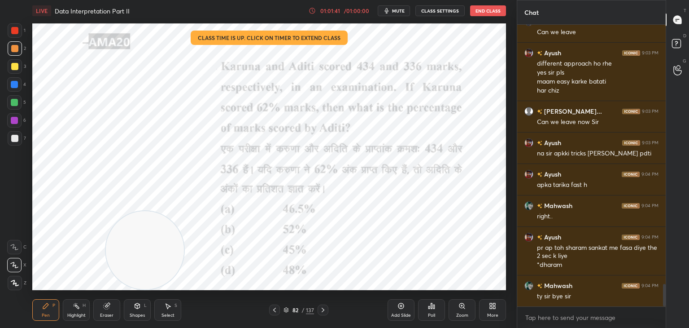
scroll to position [3302, 0]
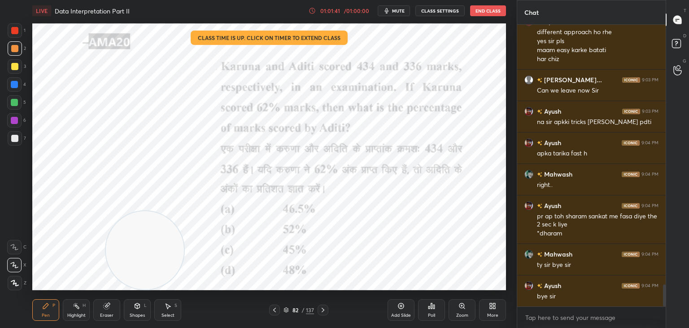
click at [480, 9] on button "End Class" at bounding box center [488, 10] width 36 height 11
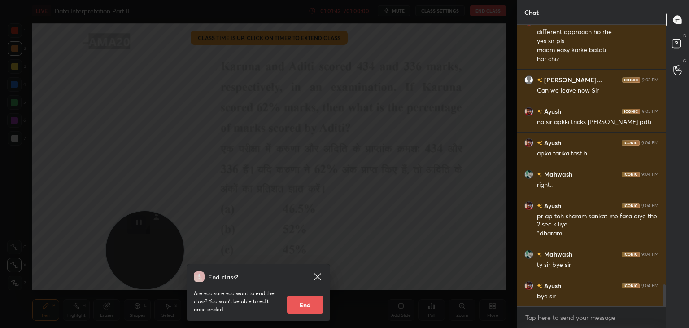
scroll to position [3333, 0]
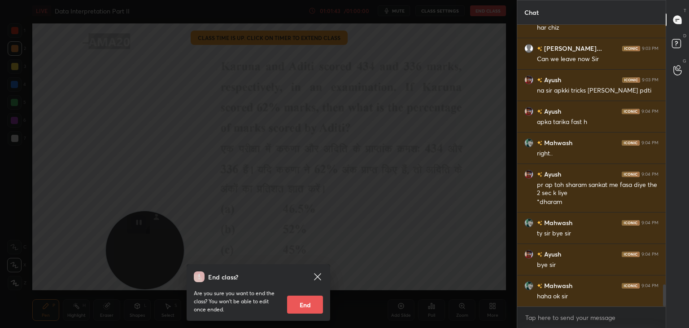
click at [314, 306] on button "End" at bounding box center [305, 304] width 36 height 18
type textarea "x"
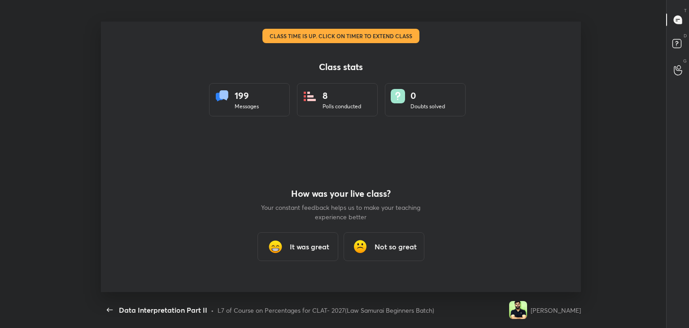
scroll to position [0, 0]
